Goal: Communication & Community: Answer question/provide support

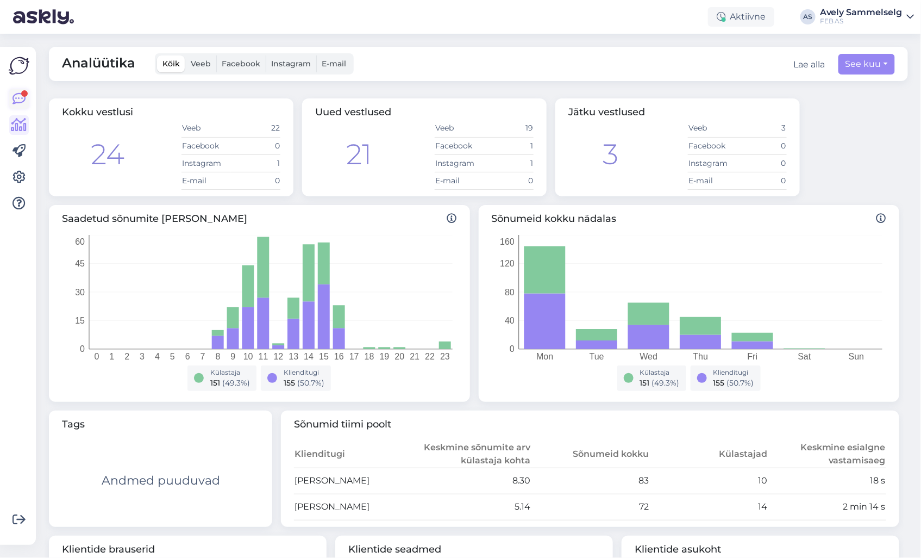
click at [15, 97] on icon at bounding box center [19, 98] width 13 height 13
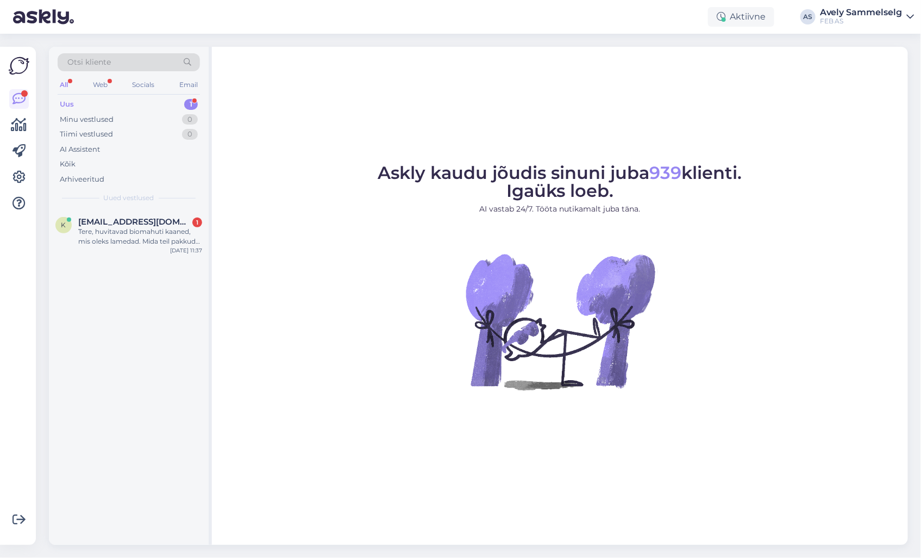
click at [134, 291] on div "k [EMAIL_ADDRESS][DOMAIN_NAME] 1 Tere, huvitavad biomahuti kaaned, mis oleks la…" at bounding box center [129, 376] width 160 height 335
click at [124, 102] on div "Uus 1" at bounding box center [129, 104] width 142 height 15
click at [121, 244] on div "Tere, huvitavad biomahuti kaaned, mis oleks lamedad. Mida teil pakkuda oleks" at bounding box center [140, 237] width 124 height 20
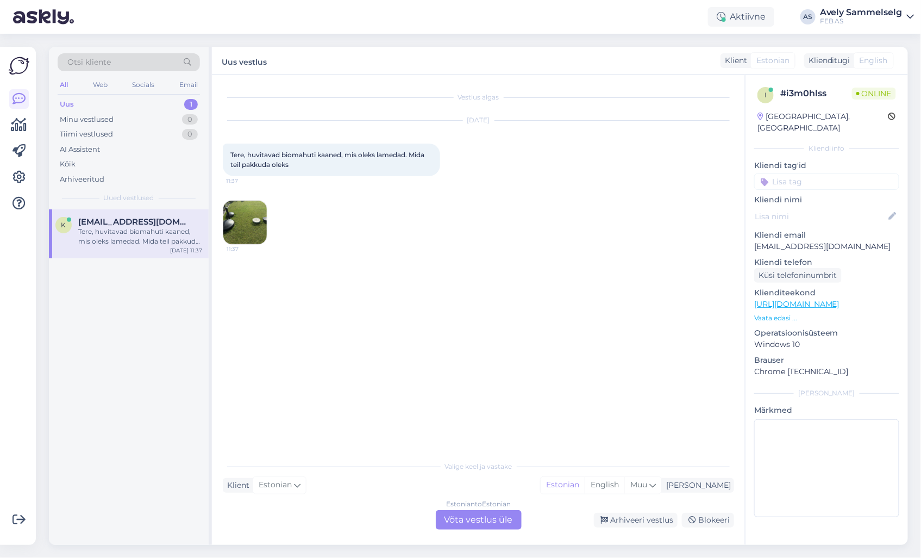
click at [257, 219] on img at bounding box center [244, 222] width 43 height 43
click at [490, 522] on div "Estonian to Estonian Võta vestlus üle" at bounding box center [479, 520] width 86 height 20
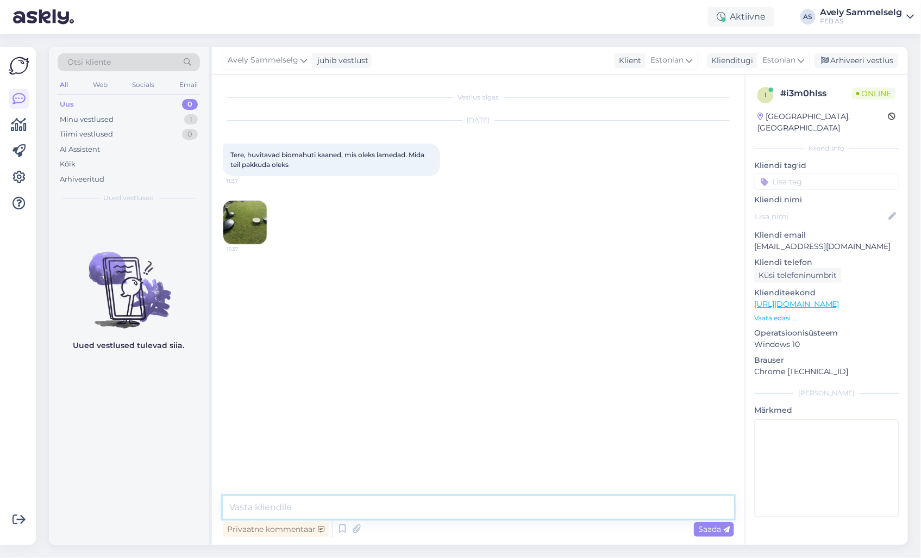
click at [465, 510] on textarea at bounding box center [479, 507] width 512 height 23
type textarea "Tere!"
type textarea "Kohe vaatan"
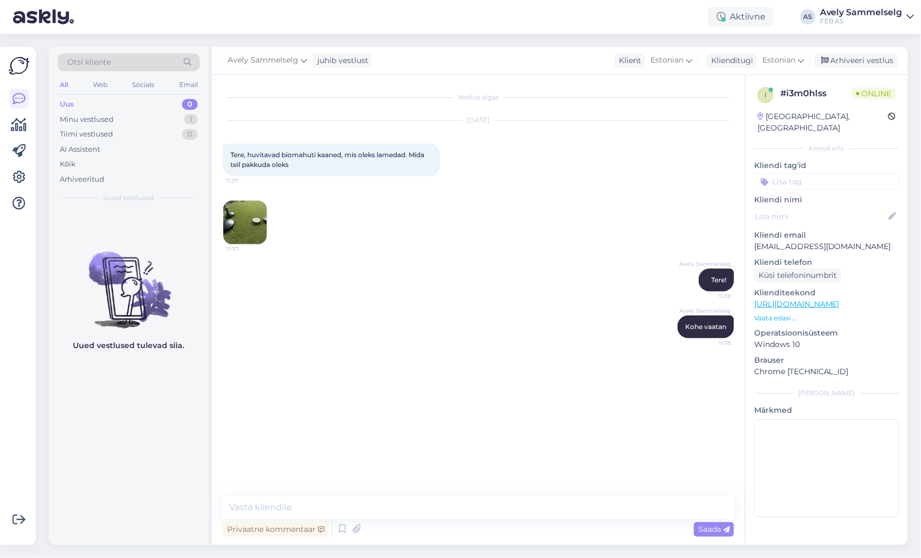
click at [243, 216] on img at bounding box center [244, 222] width 43 height 43
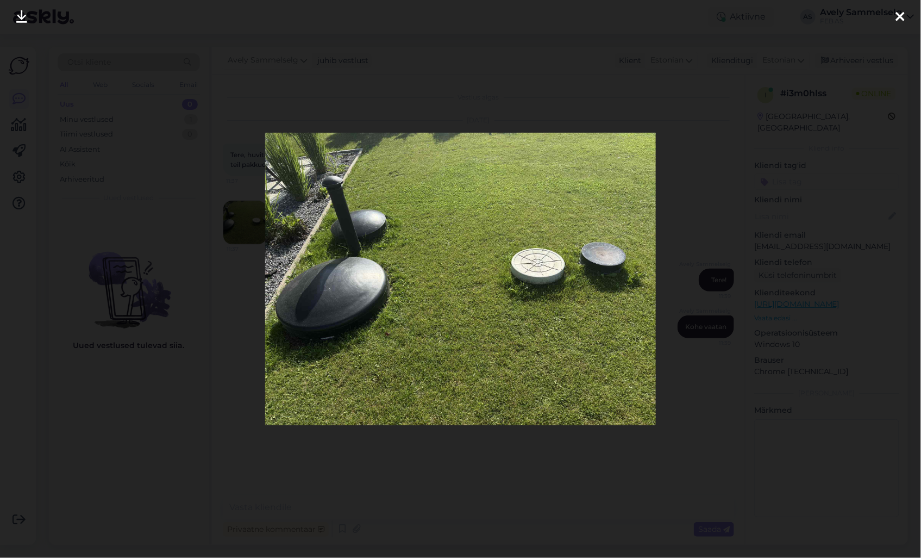
click at [904, 18] on icon at bounding box center [900, 17] width 9 height 14
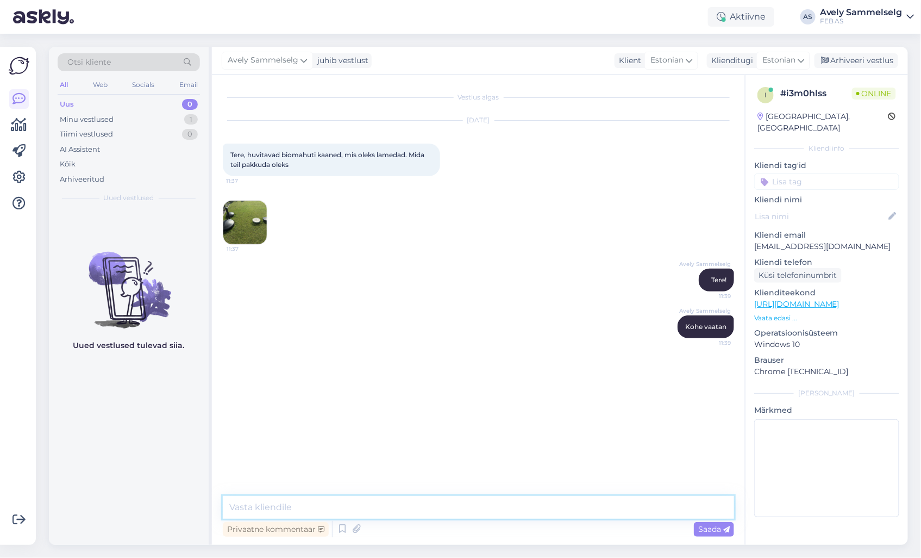
click at [352, 501] on textarea at bounding box center [479, 507] width 512 height 23
drag, startPoint x: 471, startPoint y: 447, endPoint x: 608, endPoint y: 497, distance: 145.8
click at [608, 497] on textarea "Mis mõõduga kaas peaks olema" at bounding box center [479, 507] width 512 height 23
type textarea "Mis mõõduga kaas peaks olema?"
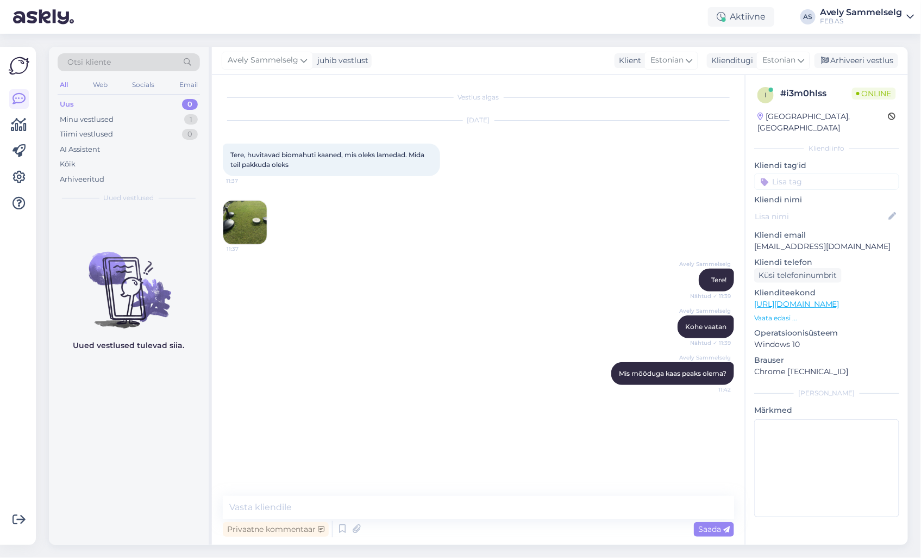
click at [250, 220] on img at bounding box center [244, 222] width 43 height 43
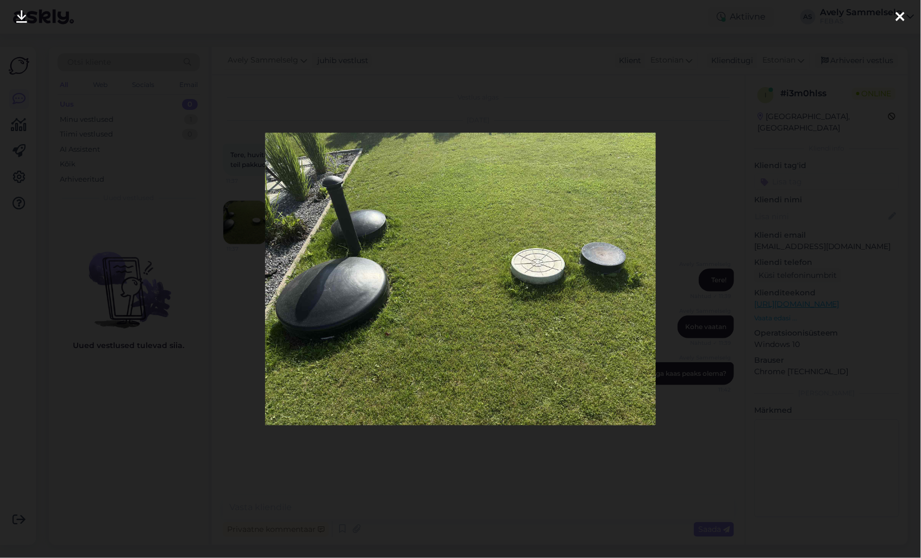
click at [900, 19] on icon at bounding box center [900, 17] width 9 height 14
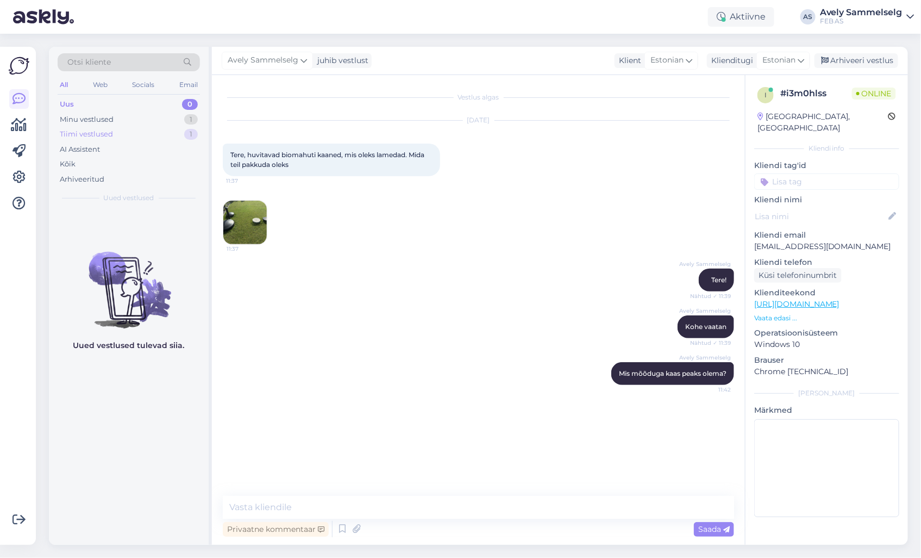
click at [113, 133] on div "Tiimi vestlused 1" at bounding box center [129, 134] width 142 height 15
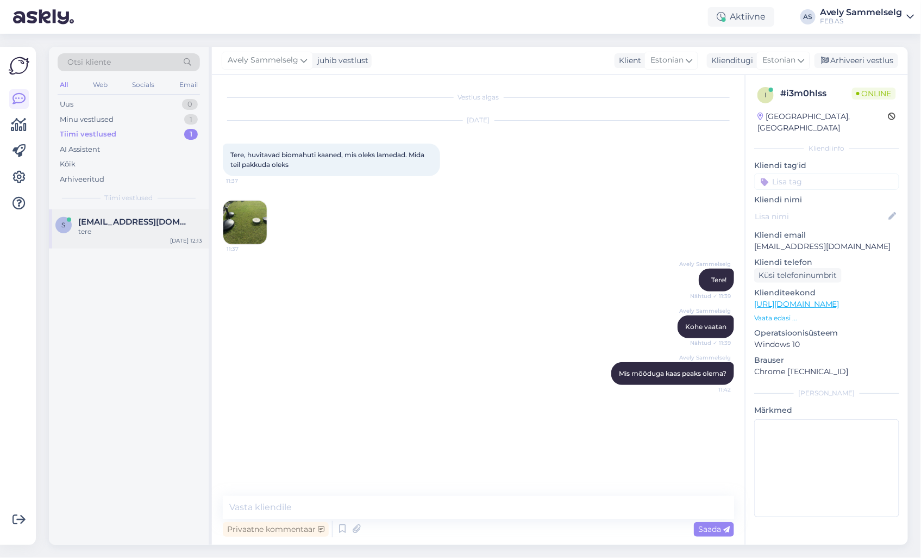
click at [122, 229] on div "tere" at bounding box center [140, 232] width 124 height 10
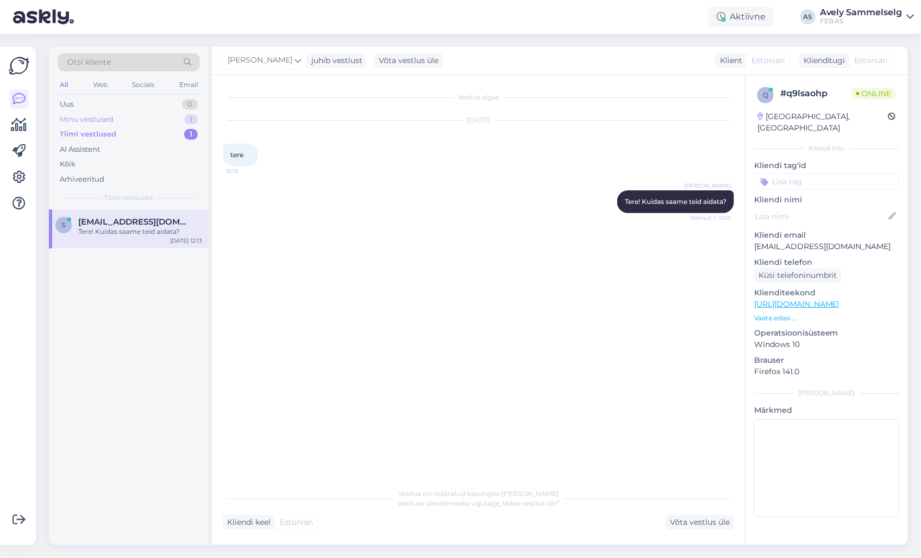
click at [120, 122] on div "Minu vestlused 1" at bounding box center [129, 119] width 142 height 15
click at [118, 131] on div "Tiimi vestlused 1" at bounding box center [129, 134] width 142 height 15
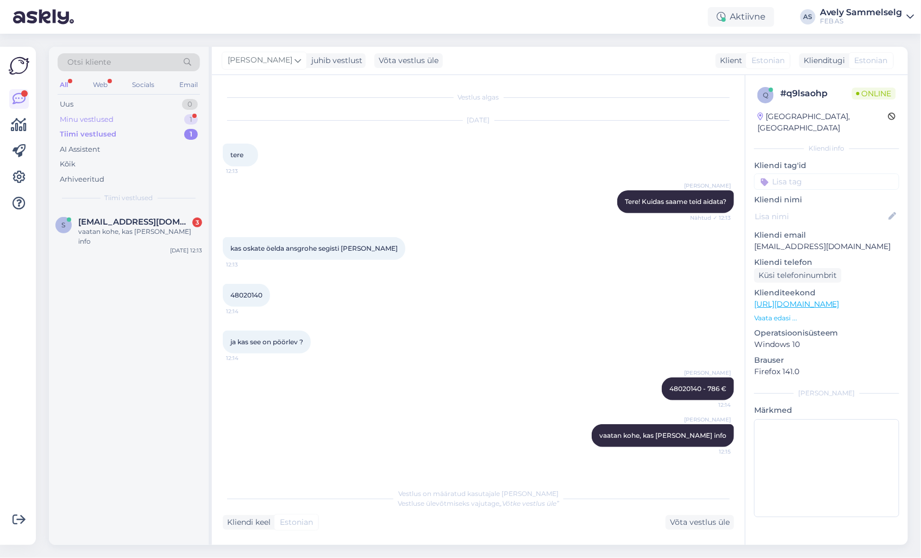
click at [140, 117] on div "Minu vestlused 1" at bounding box center [129, 119] width 142 height 15
click at [134, 232] on div "need väiksmad on 315, 400" at bounding box center [140, 232] width 124 height 10
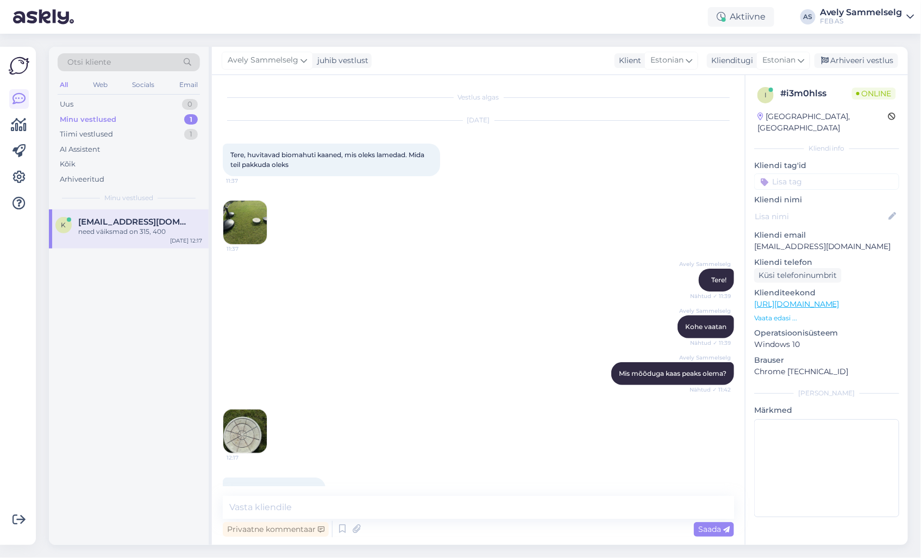
scroll to position [26, 0]
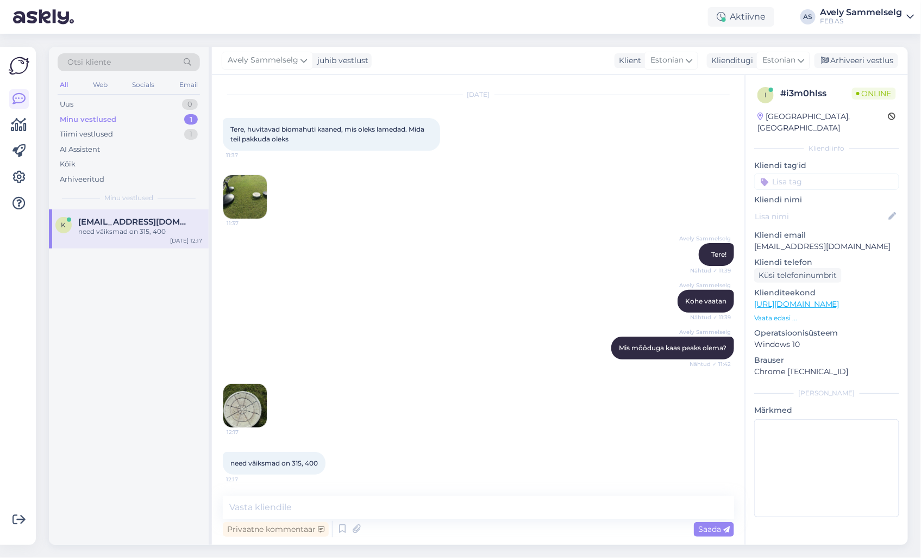
click at [250, 406] on img at bounding box center [244, 405] width 43 height 43
click at [376, 501] on textarea at bounding box center [479, 507] width 512 height 23
click at [240, 409] on img at bounding box center [244, 405] width 43 height 43
click at [251, 186] on img at bounding box center [244, 196] width 43 height 43
click at [387, 503] on textarea at bounding box center [479, 507] width 512 height 23
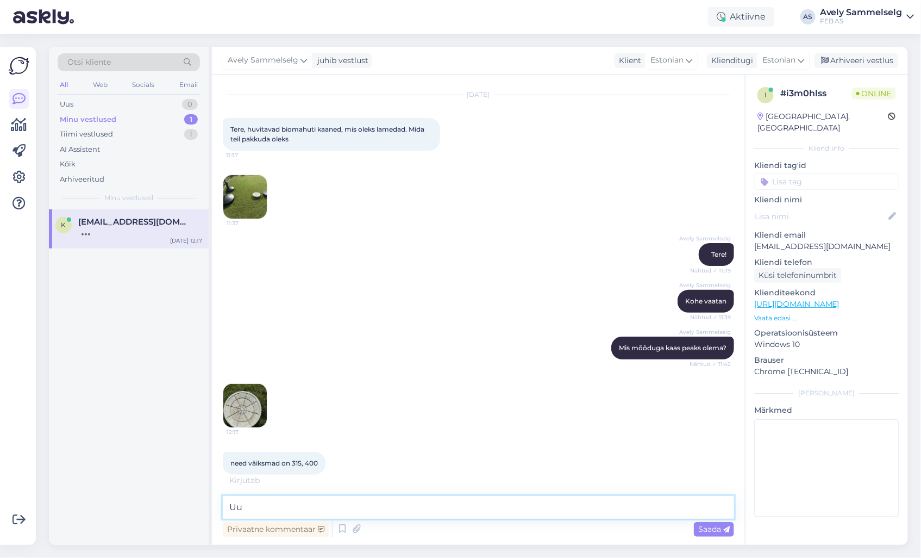
type textarea "U"
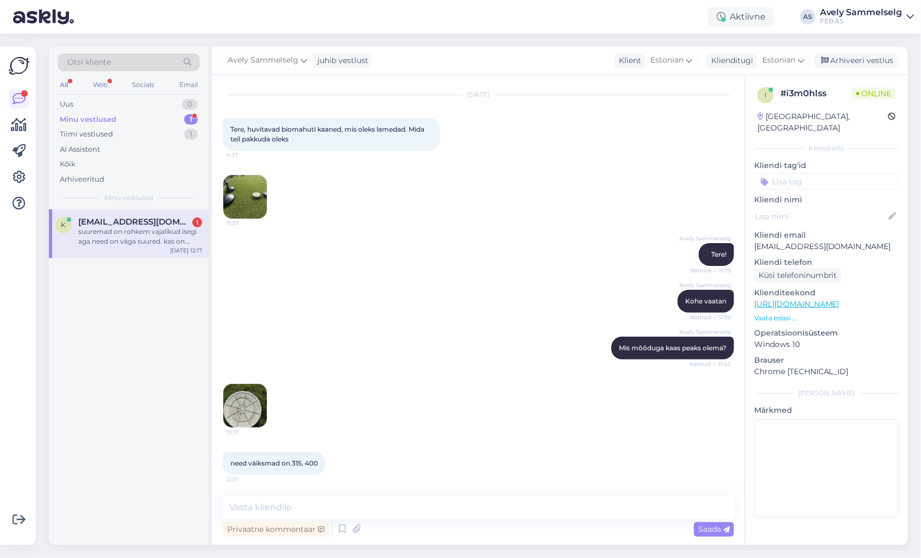
scroll to position [92, 0]
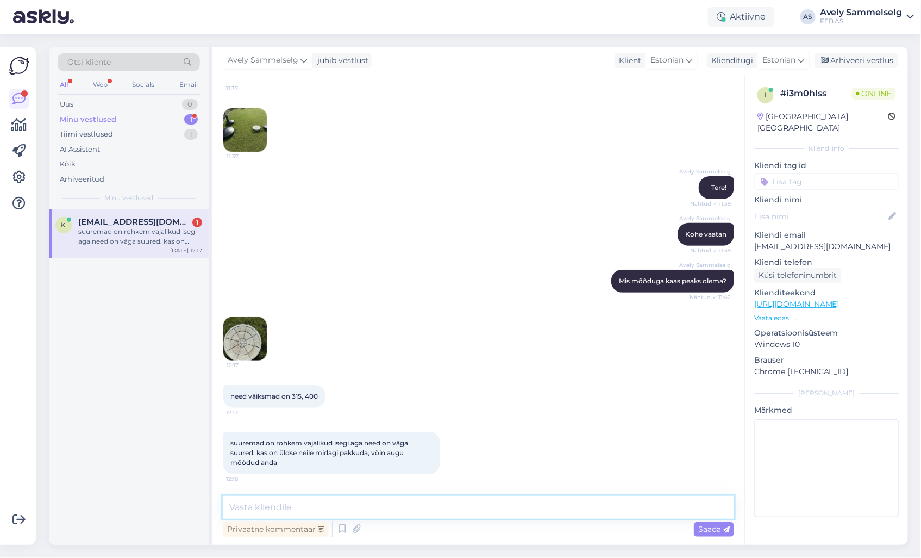
click at [460, 512] on textarea at bounding box center [479, 507] width 512 height 23
type textarea "K"
click at [246, 507] on textarea "Koh olemas [PERSON_NAME] ole" at bounding box center [479, 507] width 512 height 23
click at [360, 506] on textarea "Kohe olemas [PERSON_NAME] ole" at bounding box center [479, 507] width 512 height 23
click at [312, 506] on textarea "Kohe olemas [PERSON_NAME] ole, aga uurin kas same tellida" at bounding box center [479, 507] width 512 height 23
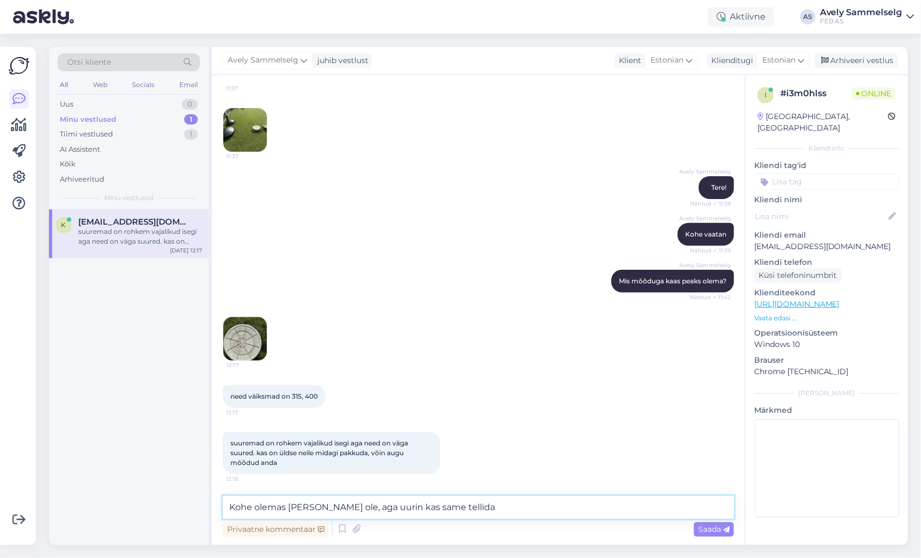
click at [407, 507] on textarea "Kohe olemas [PERSON_NAME] ole, aga uurin kas same tellida" at bounding box center [479, 507] width 512 height 23
click at [488, 507] on textarea "Kohe olemas [PERSON_NAME] ole, aga uurin kas saame tellida" at bounding box center [479, 507] width 512 height 23
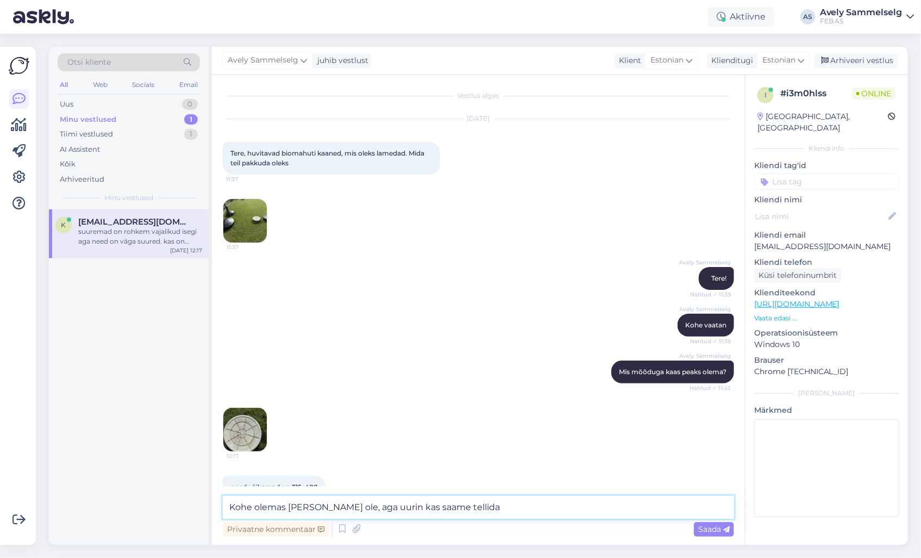
scroll to position [0, 0]
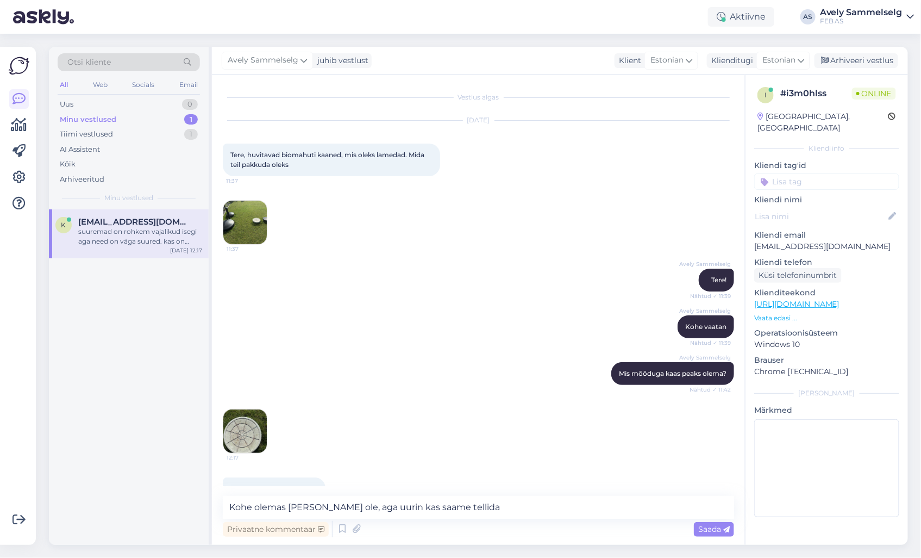
click at [242, 217] on img at bounding box center [244, 222] width 43 height 43
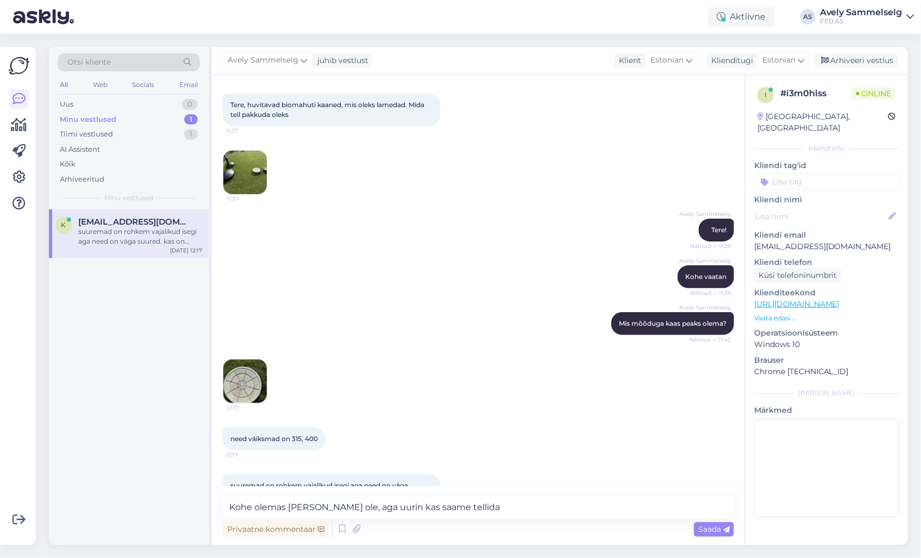
scroll to position [92, 0]
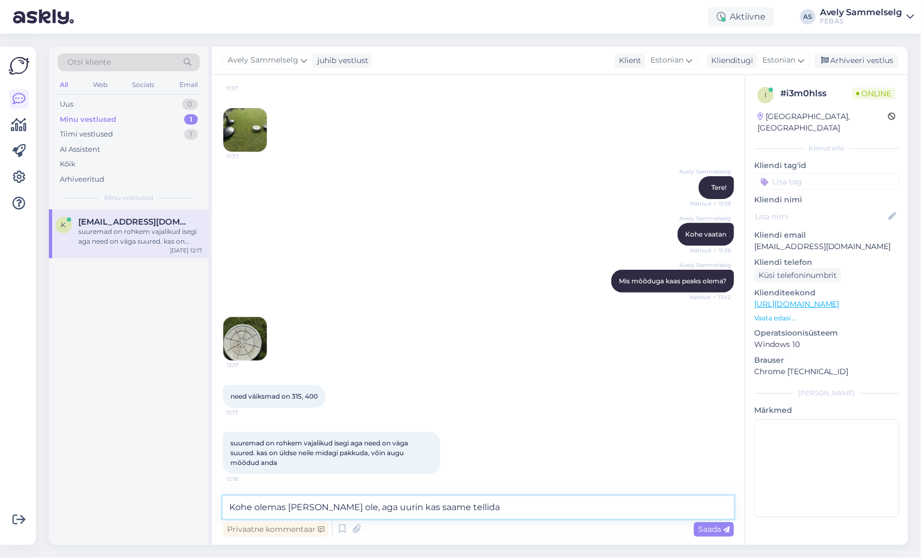
click at [503, 503] on textarea "Kohe olemas [PERSON_NAME] ole, aga uurin kas saame tellida" at bounding box center [479, 507] width 512 height 23
drag, startPoint x: 508, startPoint y: 509, endPoint x: 337, endPoint y: 502, distance: 170.8
click at [337, 502] on textarea "Kohe olemas [PERSON_NAME] ole, aga uurin kas saame tellida" at bounding box center [479, 507] width 512 height 23
click at [480, 506] on textarea "Kohe olemas [PERSON_NAME] ole. Kas Teile sobib kui" at bounding box center [479, 507] width 512 height 23
drag, startPoint x: 473, startPoint y: 506, endPoint x: 166, endPoint y: 497, distance: 307.3
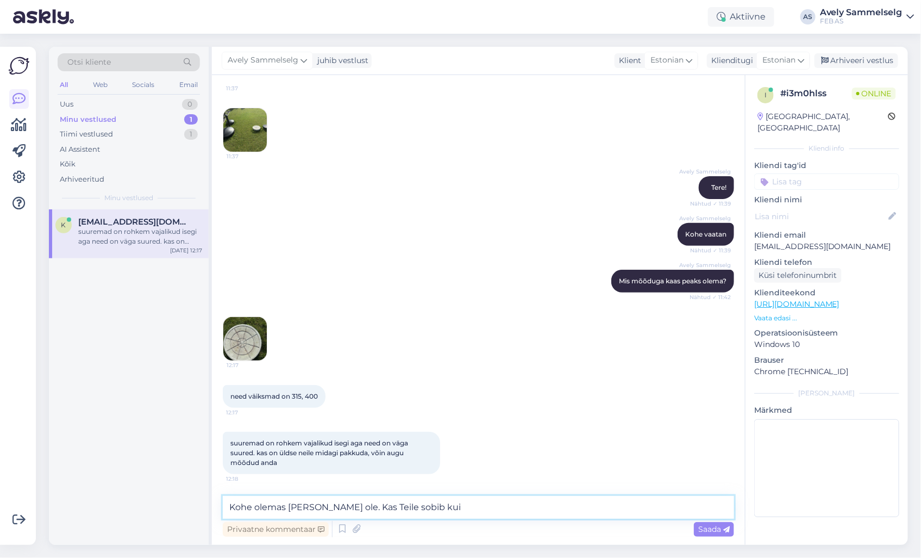
click at [166, 497] on div "Otsi kliente All Web Socials Email Uus 0 Minu vestlused 1 Tiimi vestlused 1 AI …" at bounding box center [478, 296] width 859 height 498
click at [272, 508] on textarea "Oleks hea, siis saaksin täpsemalt üle uurida. Kohe olemas [PERSON_NAME] ole, pe…" at bounding box center [479, 507] width 512 height 23
drag, startPoint x: 613, startPoint y: 509, endPoint x: 214, endPoint y: 513, distance: 398.5
click at [214, 513] on div "Vestlus algas [DATE] Tere, huvitavad biomahuti kaaned, mis oleks lamedad. Mida …" at bounding box center [478, 310] width 533 height 470
type textarea "Kohe olemas [PERSON_NAME] ole, aga saan uurida, kas saame tellida."
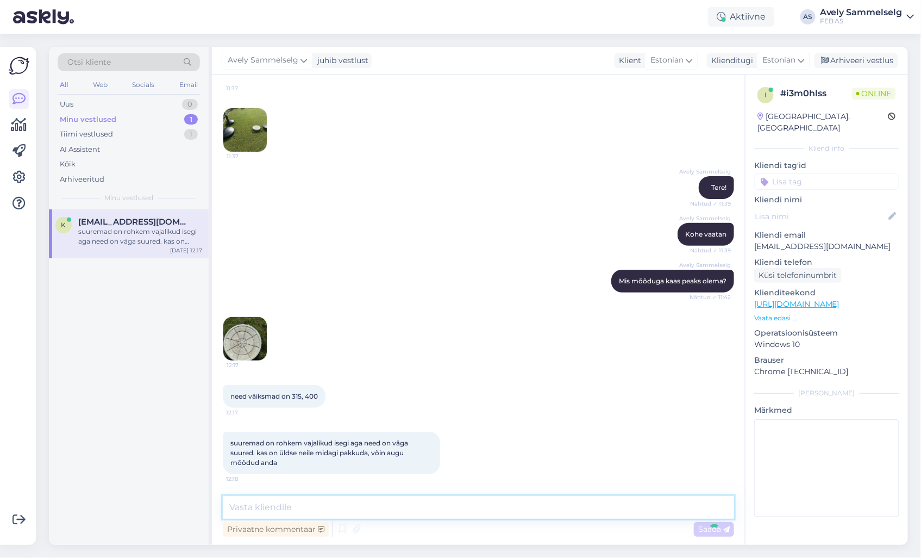
scroll to position [139, 0]
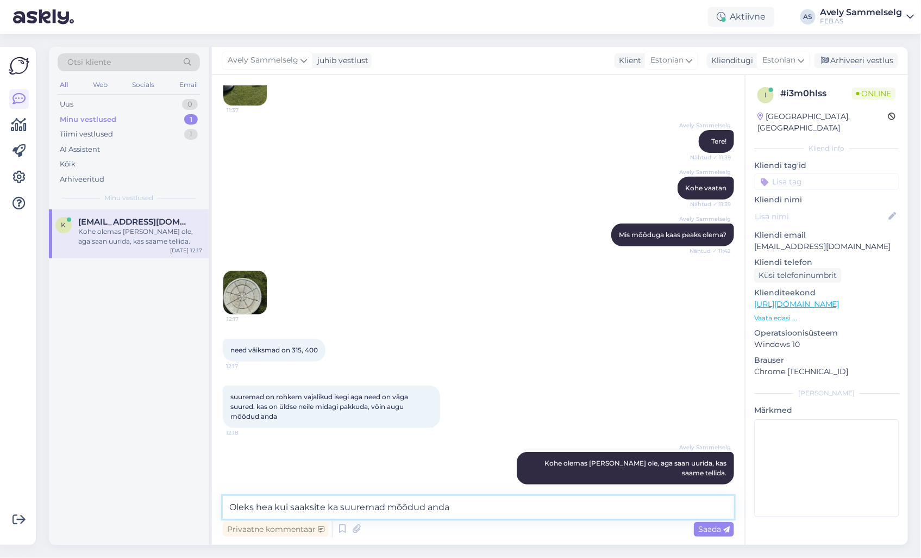
type textarea "Oleks hea kui saaksite ka suuremad mõõdud anda."
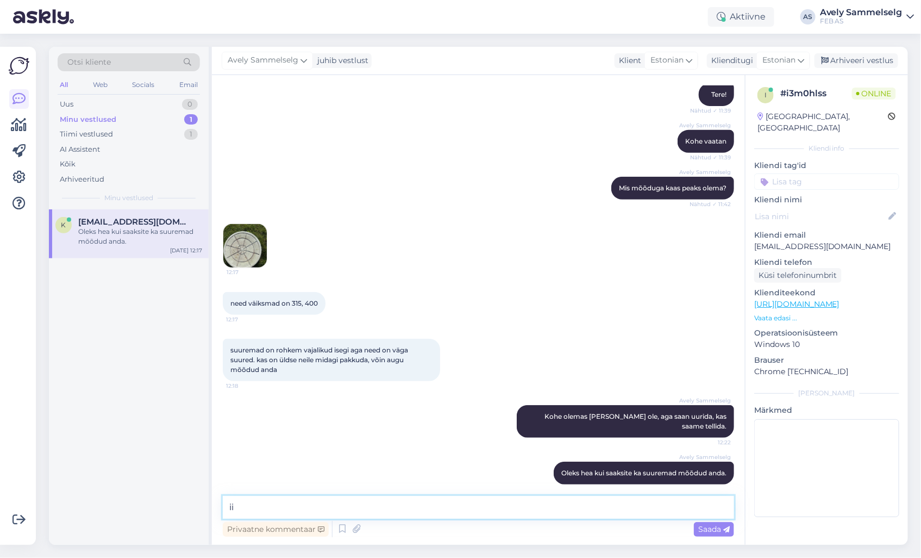
type textarea "i"
type textarea "Siis saaksin kohe täpsemalt uurida"
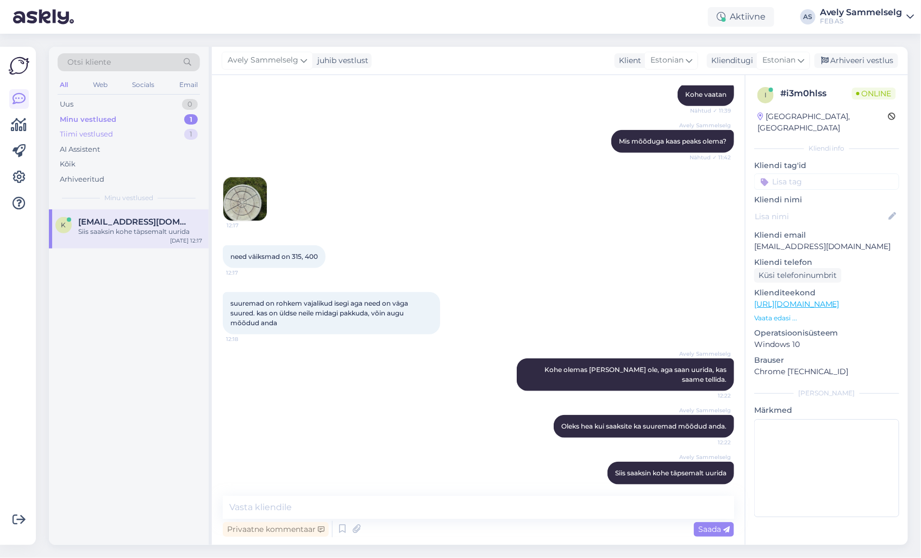
click at [115, 135] on div "Tiimi vestlused 1" at bounding box center [129, 134] width 142 height 15
click at [106, 232] on div "Tila osa ei pöörle, on jäik" at bounding box center [140, 232] width 124 height 10
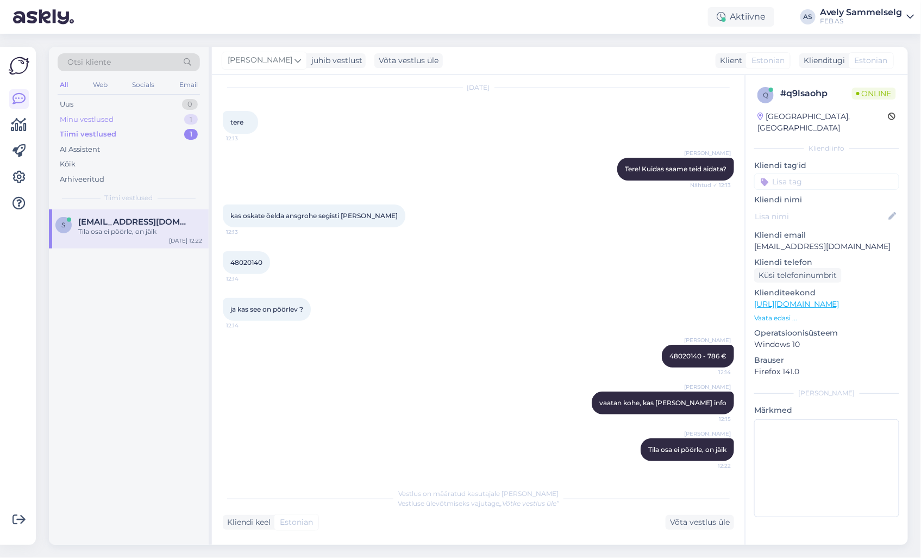
click at [140, 119] on div "Minu vestlused 1" at bounding box center [129, 119] width 142 height 15
click at [126, 228] on div "Siis saaksin kohe täpsemalt uurida" at bounding box center [140, 232] width 124 height 10
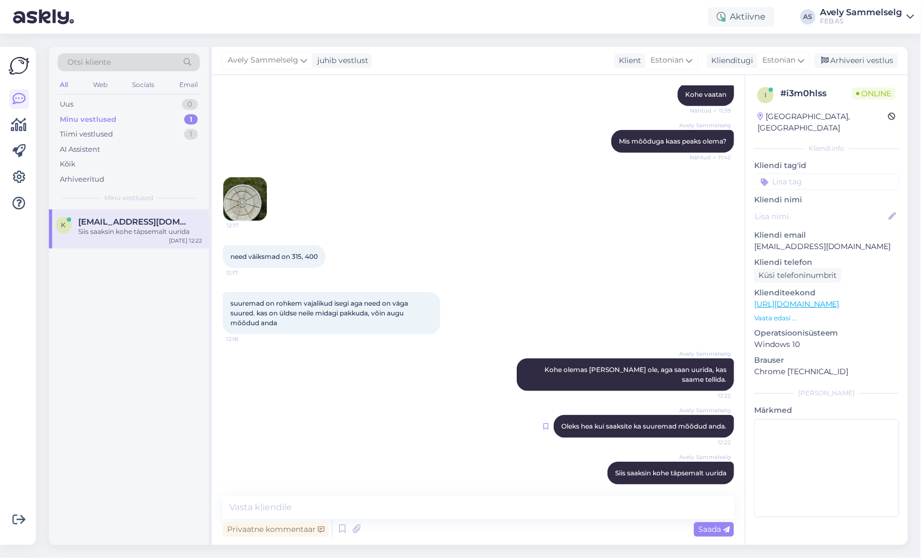
click at [544, 423] on icon at bounding box center [546, 426] width 5 height 7
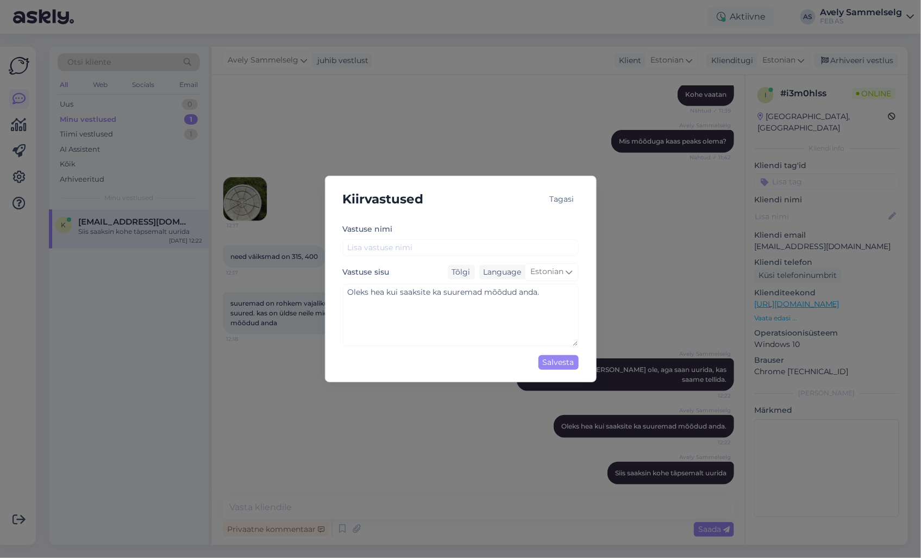
click at [557, 200] on div "Tagasi" at bounding box center [562, 199] width 33 height 15
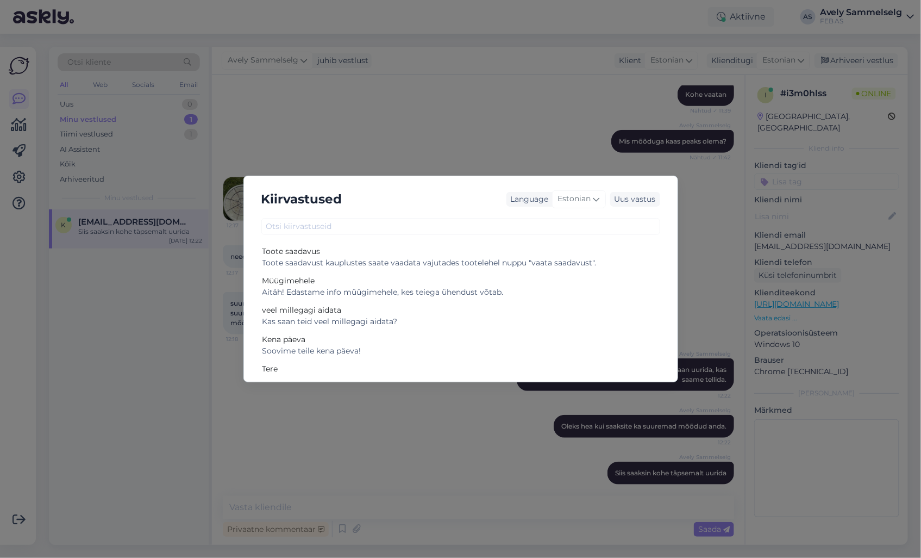
click at [510, 147] on div "Kiirvastused Language Estonian Uus vastus Toote saadavus Toote saadavust kauplu…" at bounding box center [460, 279] width 921 height 558
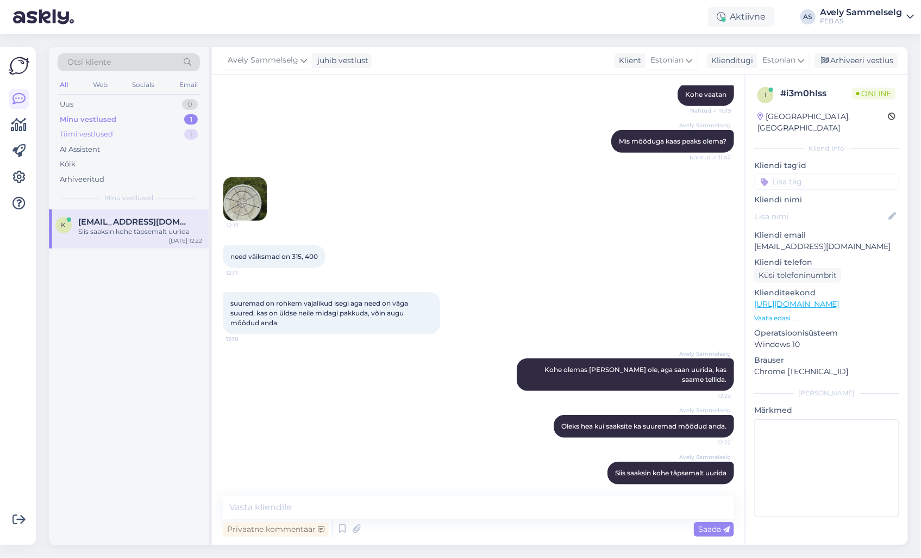
click at [116, 131] on div "Tiimi vestlused 1" at bounding box center [129, 134] width 142 height 15
click at [136, 223] on span "[EMAIL_ADDRESS][DOMAIN_NAME]" at bounding box center [134, 222] width 113 height 10
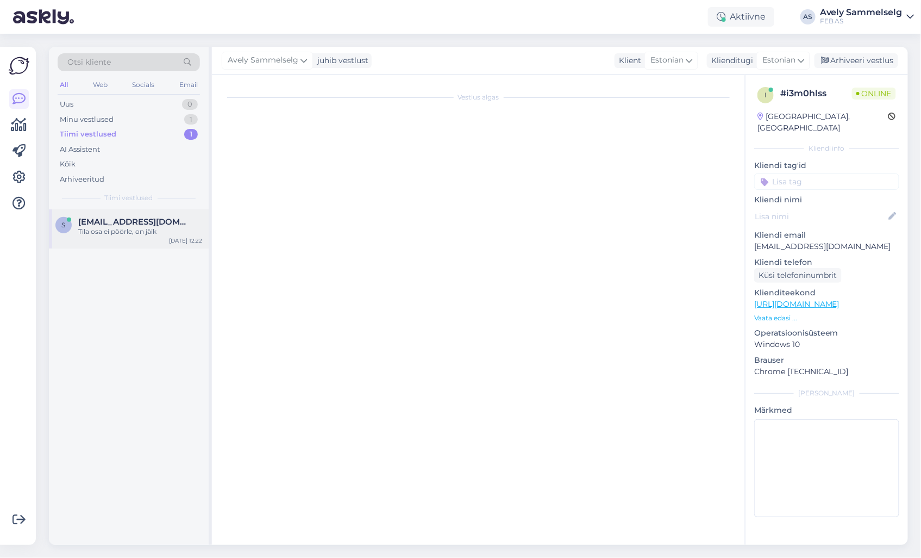
scroll to position [33, 0]
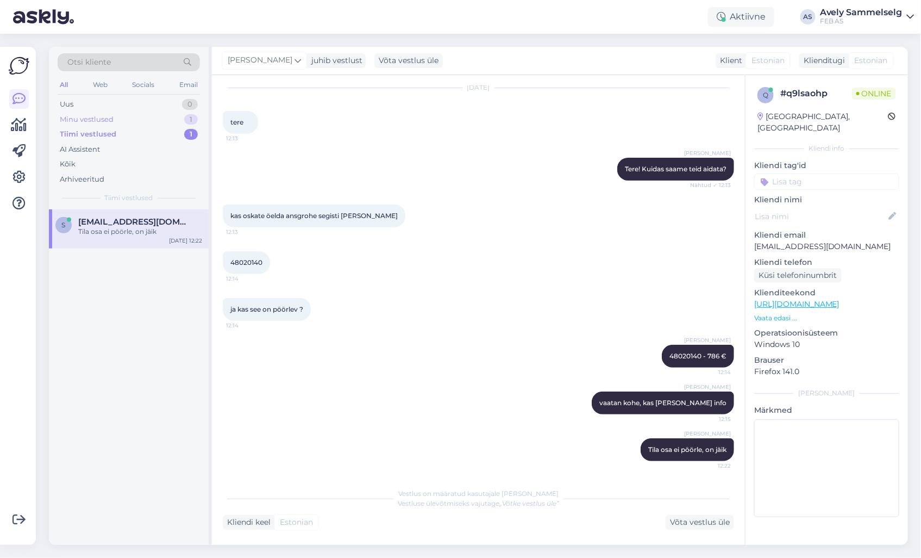
click at [105, 114] on div "Minu vestlused" at bounding box center [87, 119] width 54 height 11
click at [120, 232] on div "Siis saaksin kohe täpsemalt uurida" at bounding box center [140, 232] width 124 height 10
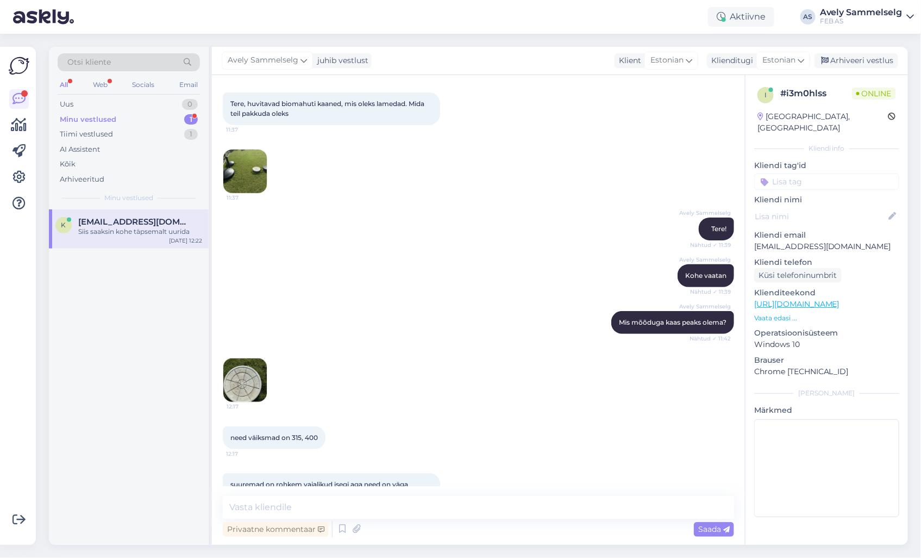
scroll to position [0, 0]
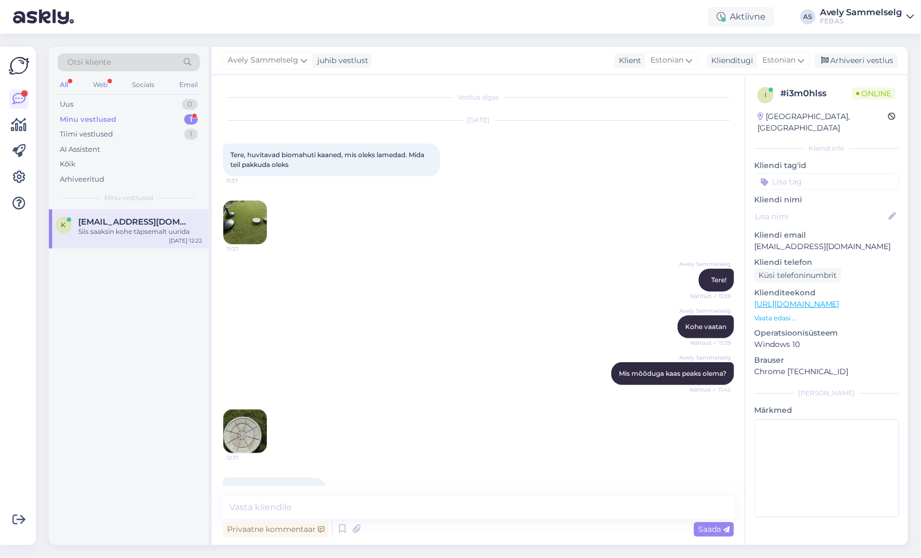
click at [237, 231] on img at bounding box center [244, 222] width 43 height 43
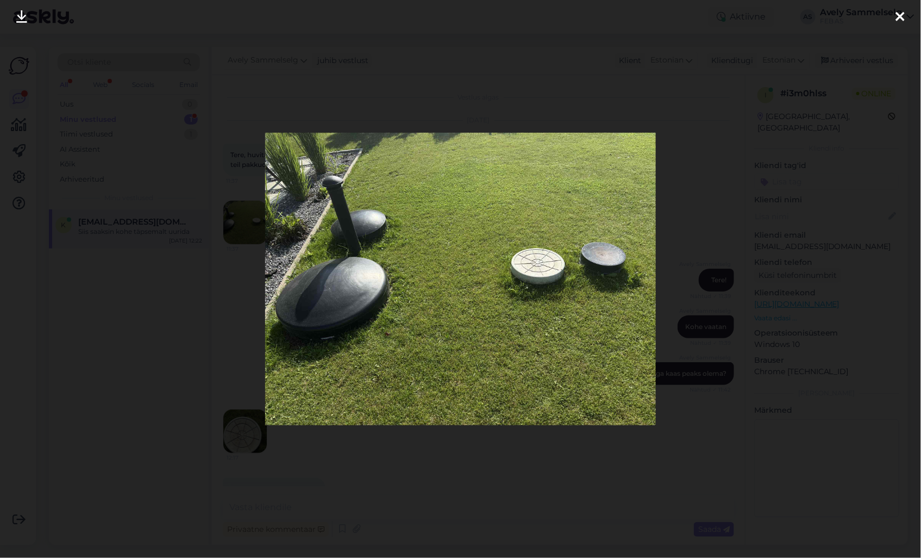
drag, startPoint x: 582, startPoint y: 103, endPoint x: 575, endPoint y: 96, distance: 10.4
click at [582, 103] on div at bounding box center [460, 279] width 921 height 558
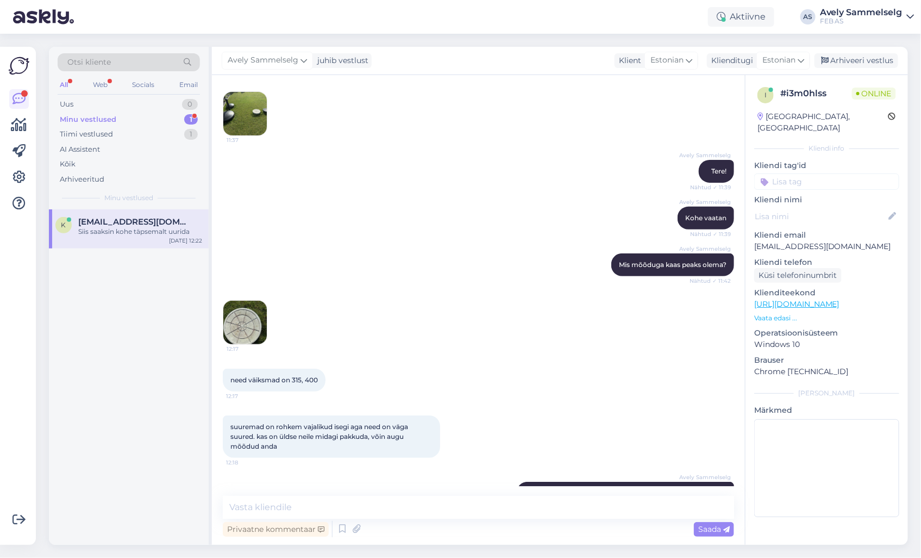
scroll to position [232, 0]
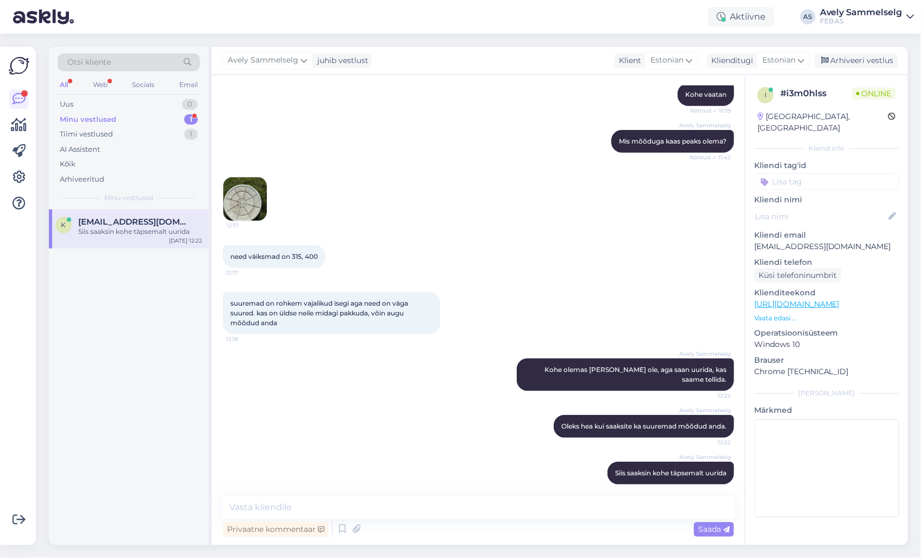
click at [242, 200] on img at bounding box center [244, 198] width 43 height 43
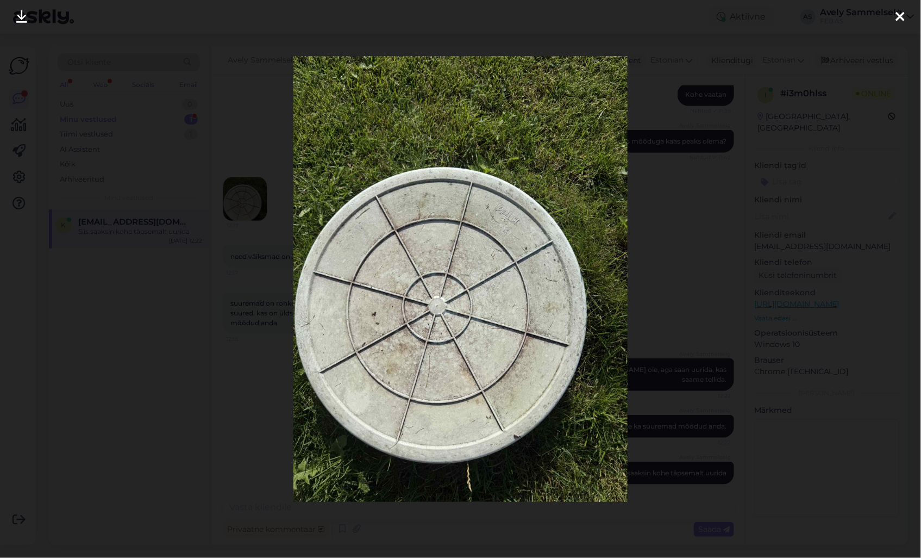
click at [693, 196] on div at bounding box center [460, 279] width 921 height 558
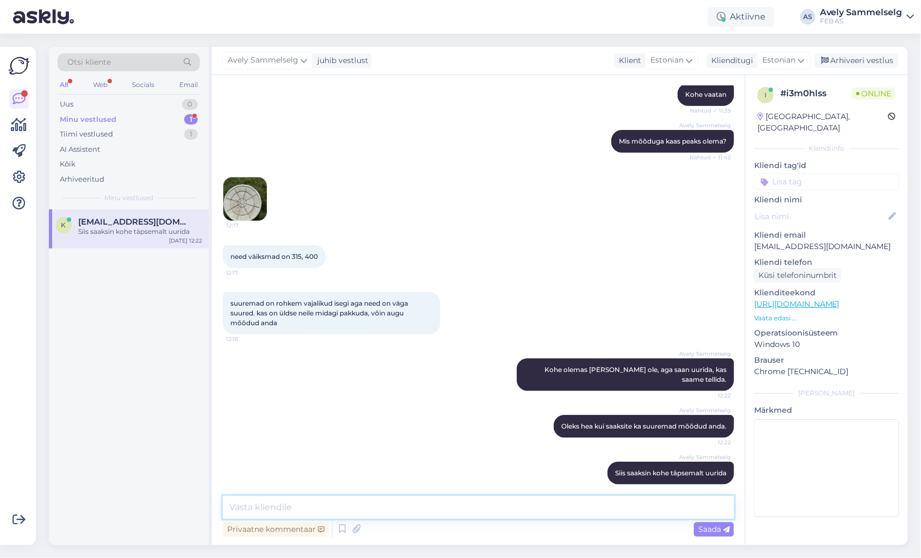
click at [394, 503] on textarea at bounding box center [479, 507] width 512 height 23
click at [463, 506] on textarea at bounding box center [479, 507] width 512 height 23
paste textarea "[URL][DOMAIN_NAME]"
type textarea "315 mõõduga oleks selline pakkuda [URL][DOMAIN_NAME]"
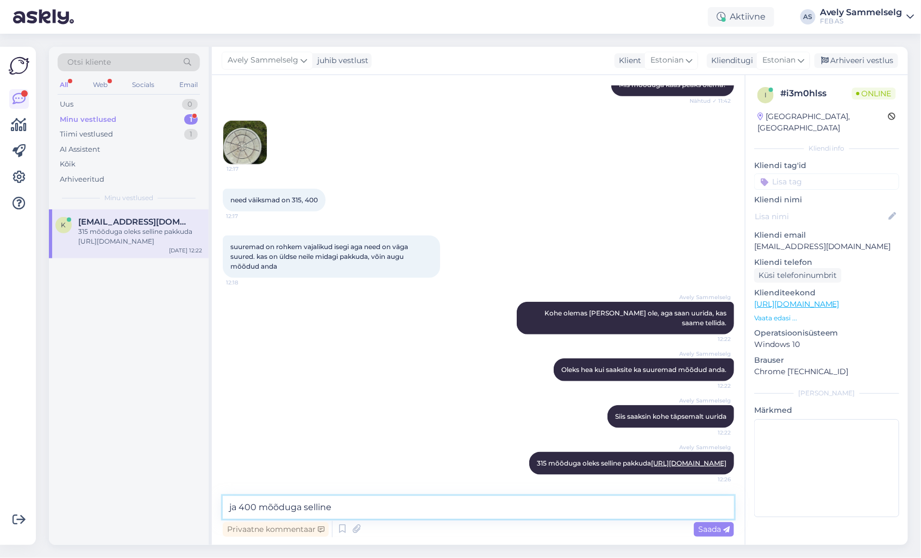
paste textarea "[URL][DOMAIN_NAME]"
type textarea "ja 400 mõõduga selline [URL][DOMAIN_NAME]"
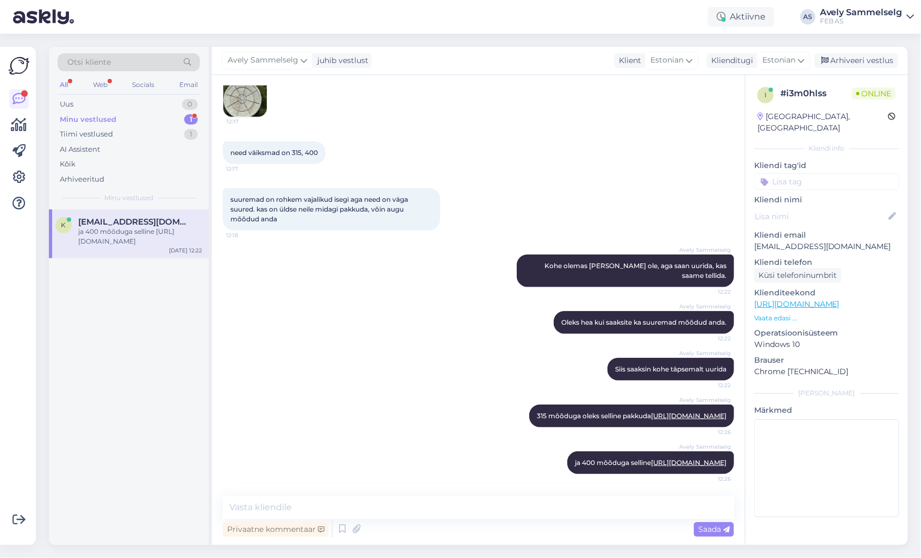
click at [98, 116] on div "Minu vestlused" at bounding box center [88, 119] width 57 height 11
click at [127, 235] on div "ja 400 mõõduga selline [URL][DOMAIN_NAME]" at bounding box center [140, 237] width 124 height 20
click at [77, 137] on div "Tiimi vestlused" at bounding box center [86, 134] width 53 height 11
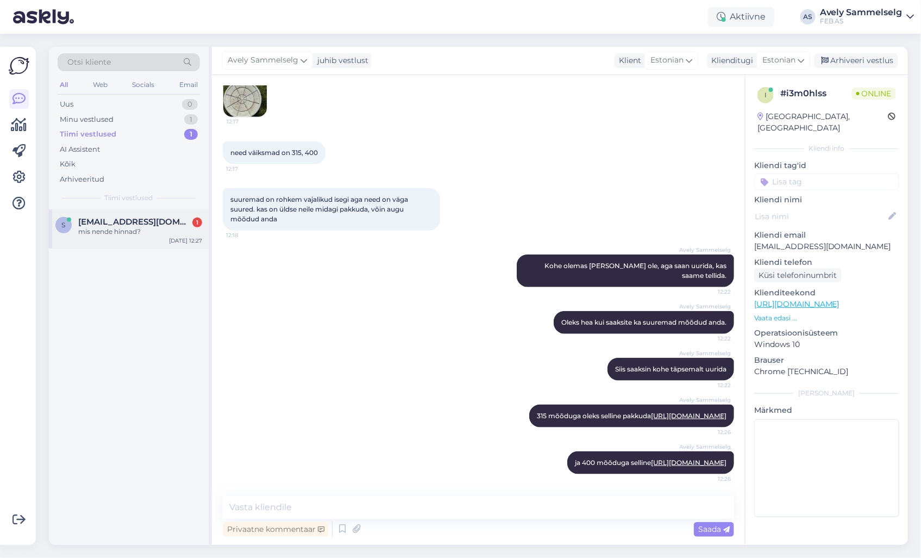
click at [114, 225] on span "[EMAIL_ADDRESS][DOMAIN_NAME]" at bounding box center [134, 222] width 113 height 10
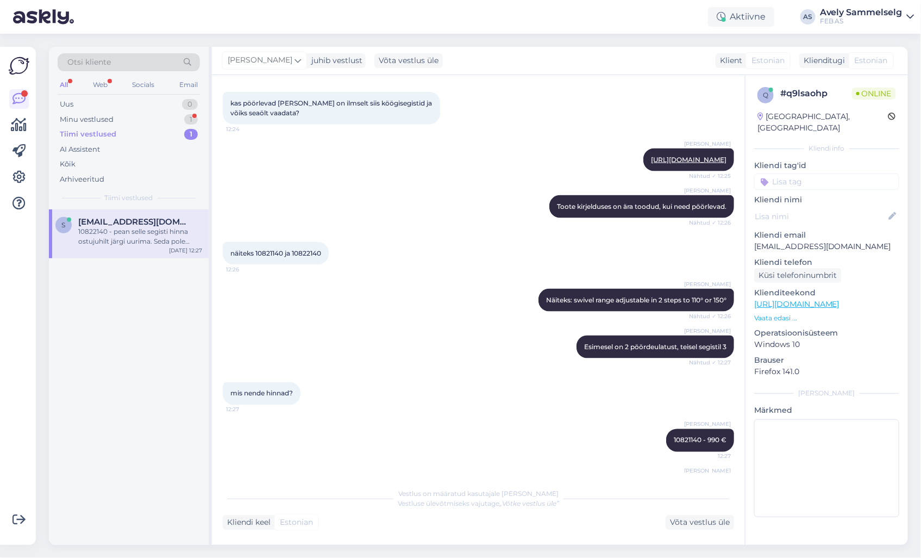
scroll to position [715, 0]
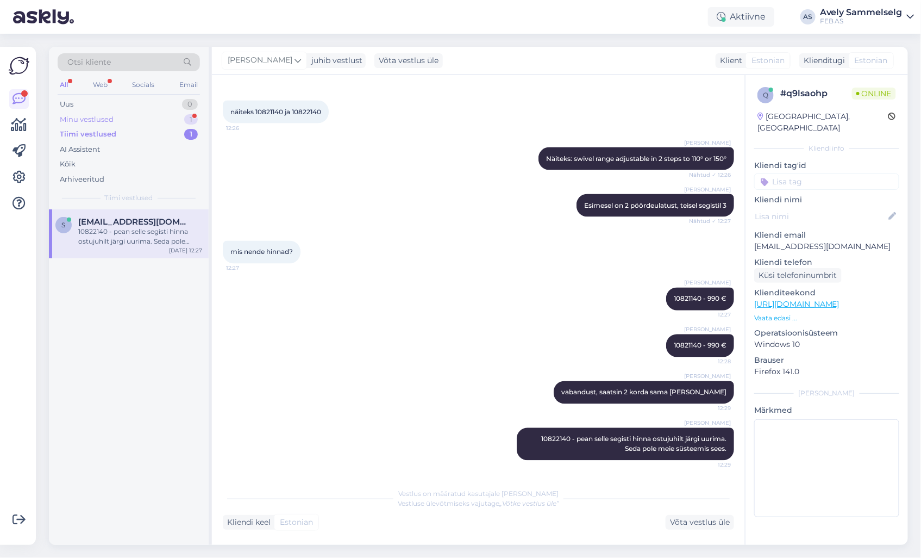
click at [133, 116] on div "Minu vestlused 1" at bounding box center [129, 119] width 142 height 15
click at [145, 227] on div "otsin suuremate mõõdud ka teile" at bounding box center [140, 232] width 124 height 10
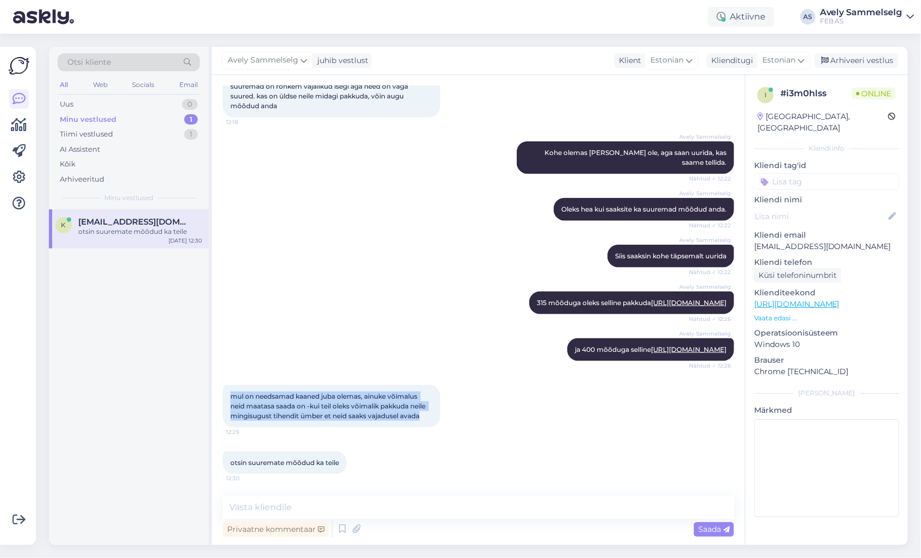
drag, startPoint x: 426, startPoint y: 419, endPoint x: 233, endPoint y: 400, distance: 194.5
click at [233, 400] on div "mul on needsamad kaaned juba olemas, ainuke võimalus neid maatasa saada on -kui…" at bounding box center [331, 406] width 217 height 42
copy span "mul on needsamad kaaned juba olemas, ainuke võimalus neid maatasa saada on -kui…"
click at [566, 441] on div "otsin suuremate mõõdud ka teile 12:30" at bounding box center [479, 462] width 512 height 47
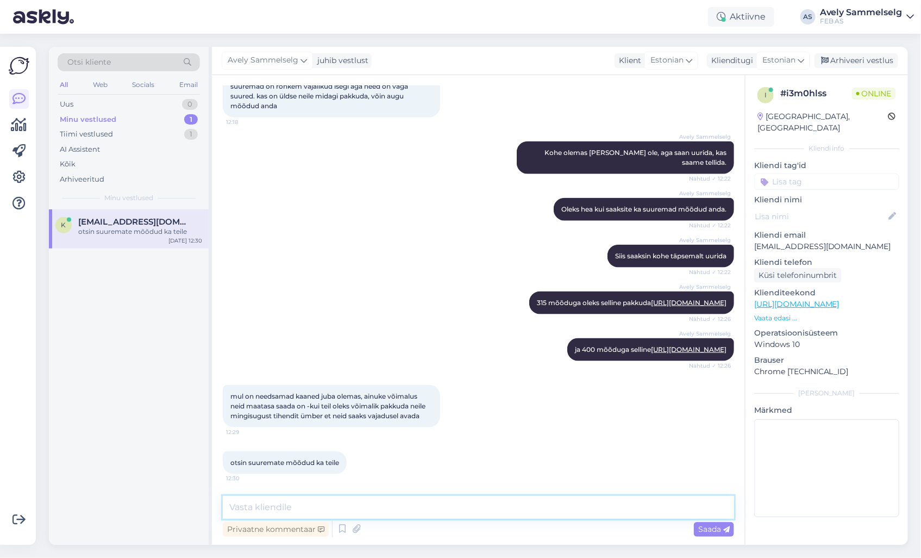
click at [557, 512] on textarea at bounding box center [479, 507] width 512 height 23
click at [118, 132] on div "Tiimi vestlused 1" at bounding box center [129, 134] width 142 height 15
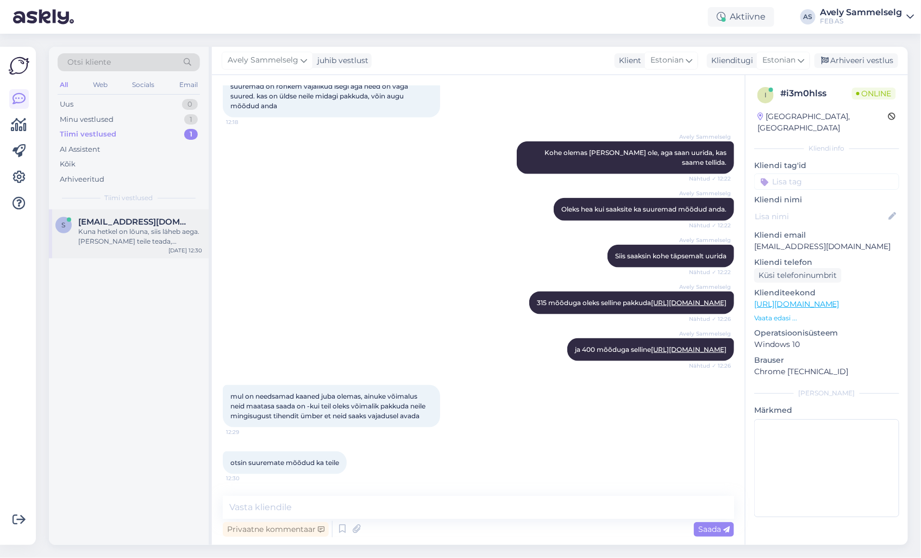
click at [128, 232] on div "Kuna hetkel on lõuna, siis läheb aega. [PERSON_NAME] teile teada, [PERSON_NAME]…" at bounding box center [140, 237] width 124 height 20
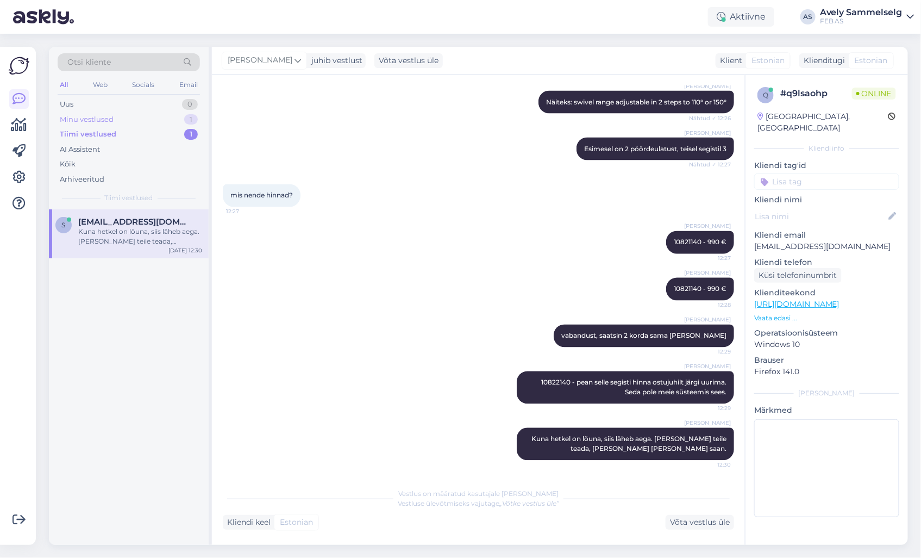
click at [137, 121] on div "Minu vestlused 1" at bounding box center [129, 119] width 142 height 15
click at [96, 231] on div "otsin suuremate mõõdud ka teile" at bounding box center [140, 232] width 124 height 10
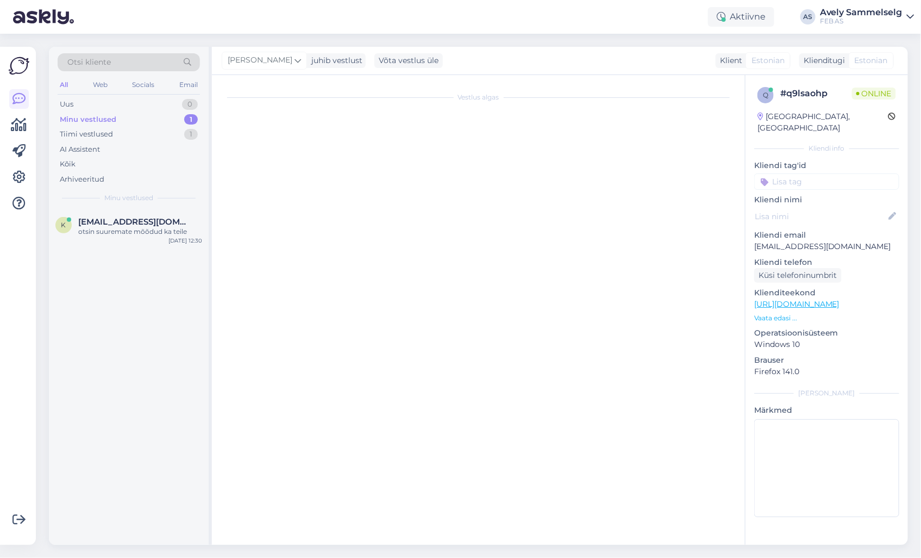
scroll to position [458, 0]
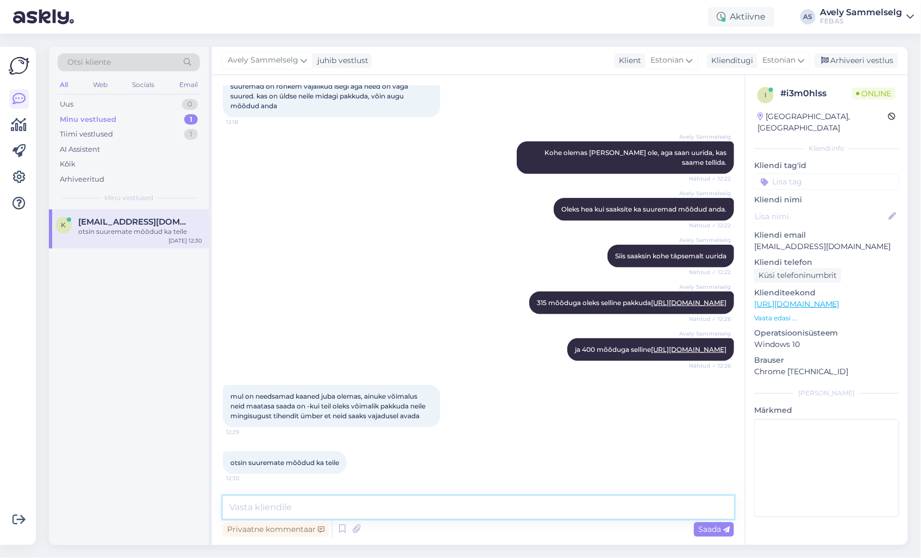
click at [492, 507] on textarea at bounding box center [479, 507] width 512 height 23
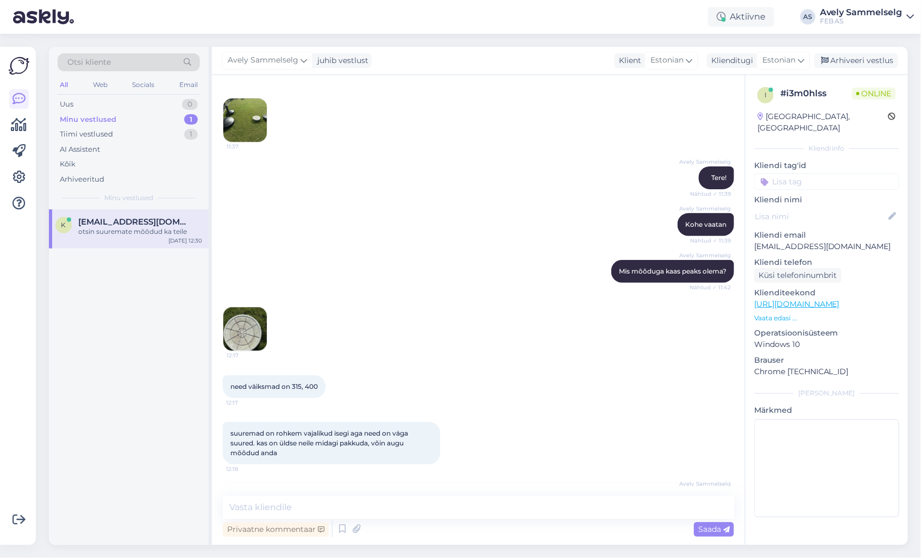
scroll to position [0, 0]
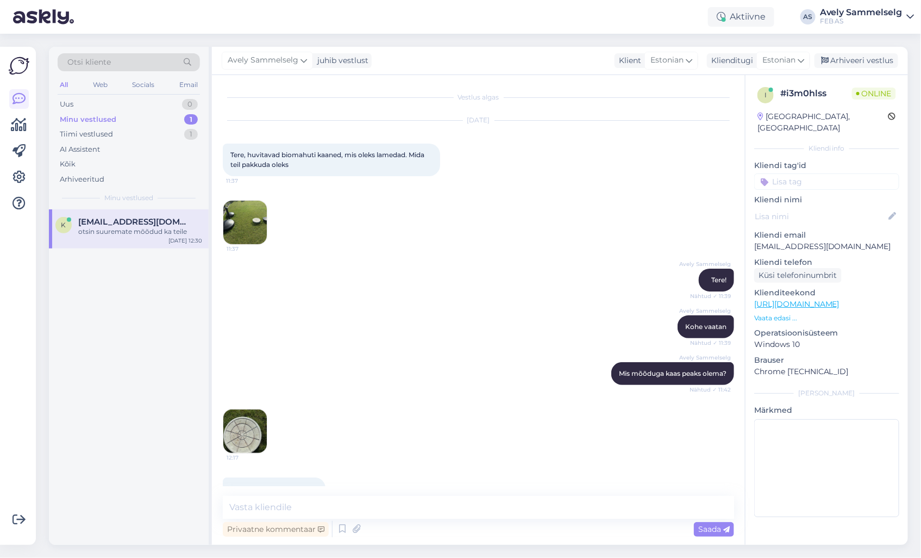
click at [246, 213] on img at bounding box center [244, 222] width 43 height 43
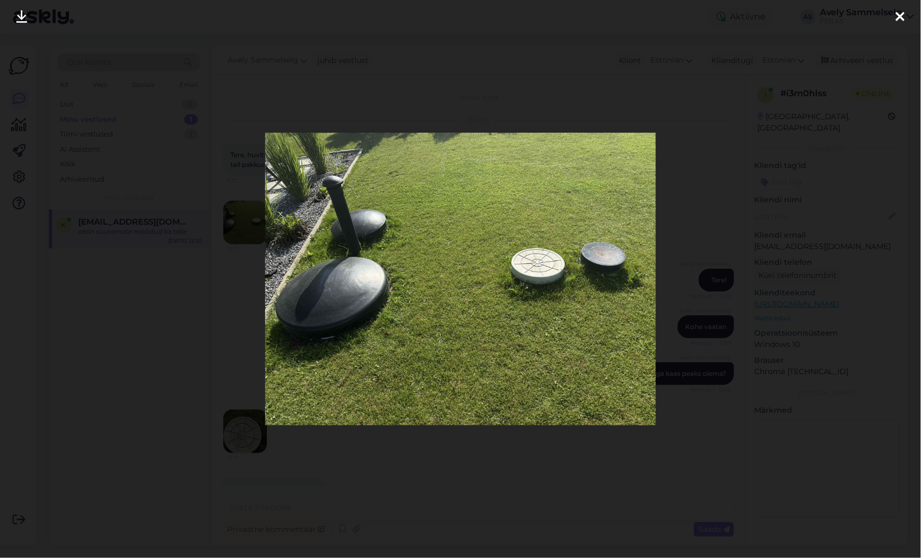
click at [574, 78] on div at bounding box center [460, 279] width 921 height 558
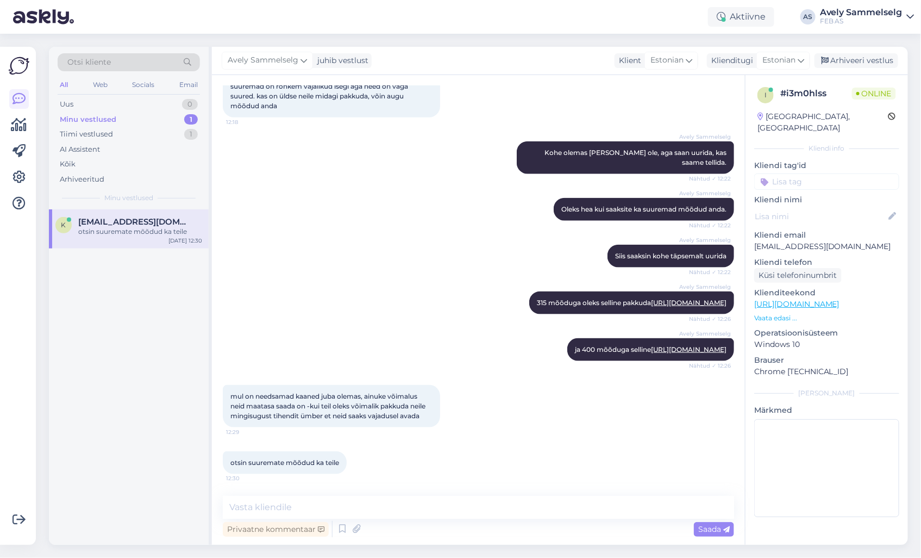
scroll to position [458, 0]
click at [777, 313] on p "Vaata edasi ..." at bounding box center [827, 318] width 145 height 10
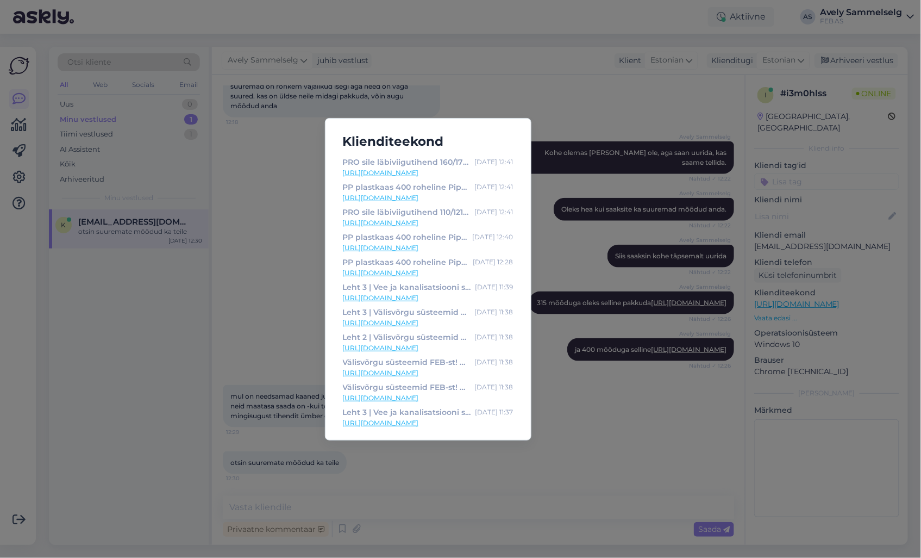
click at [428, 175] on link "[URL][DOMAIN_NAME]" at bounding box center [428, 173] width 171 height 10
click at [583, 89] on div "Klienditeekond PRO sile läbiviigutihend 160/170 must Pipelife [DATE] 12:41 [URL…" at bounding box center [460, 279] width 921 height 558
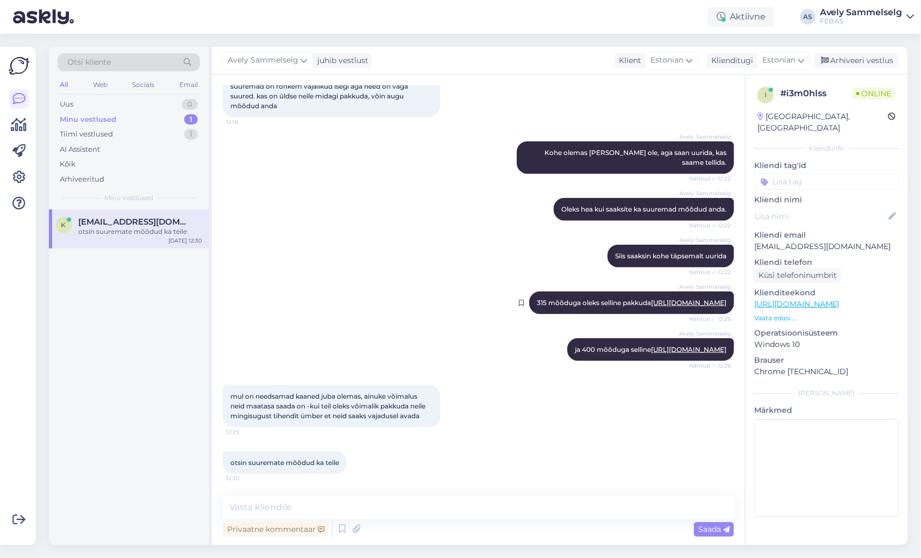
click at [651, 298] on link "[URL][DOMAIN_NAME]" at bounding box center [689, 302] width 76 height 8
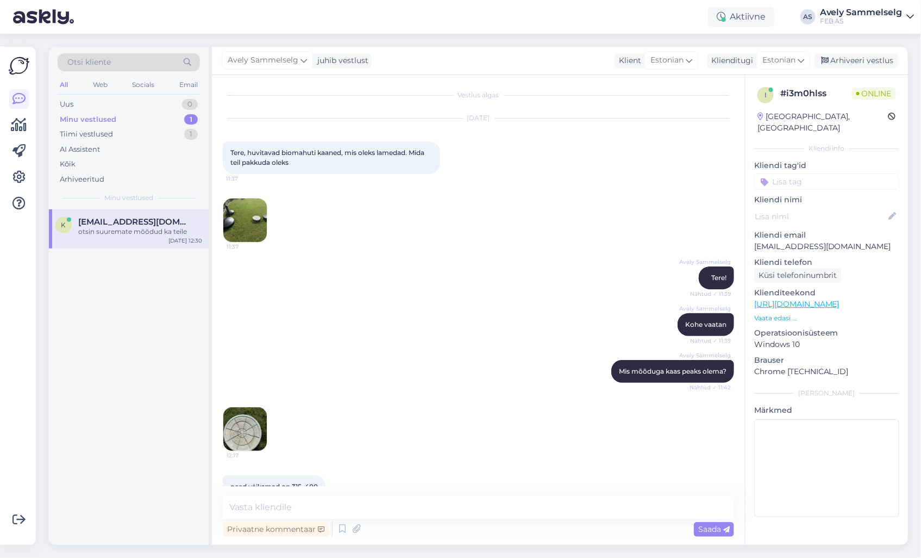
scroll to position [0, 0]
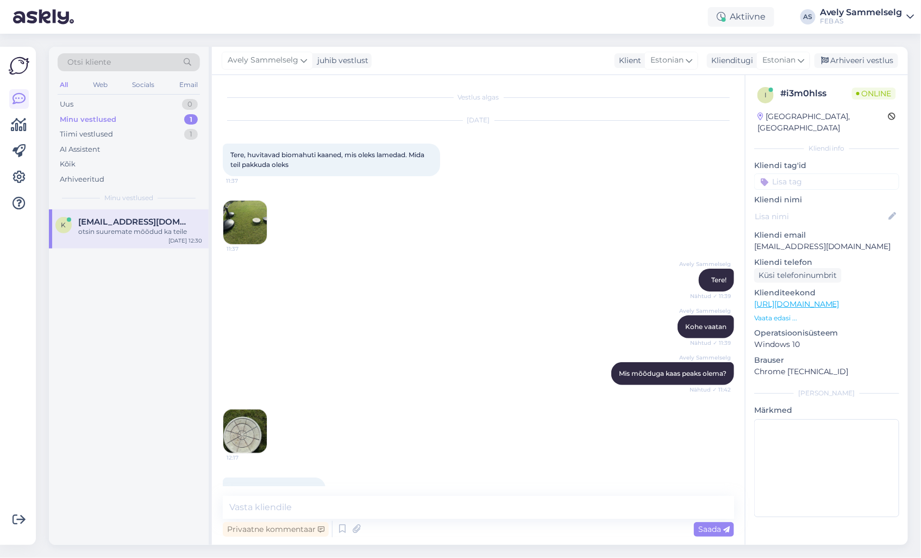
click at [248, 217] on img at bounding box center [244, 222] width 43 height 43
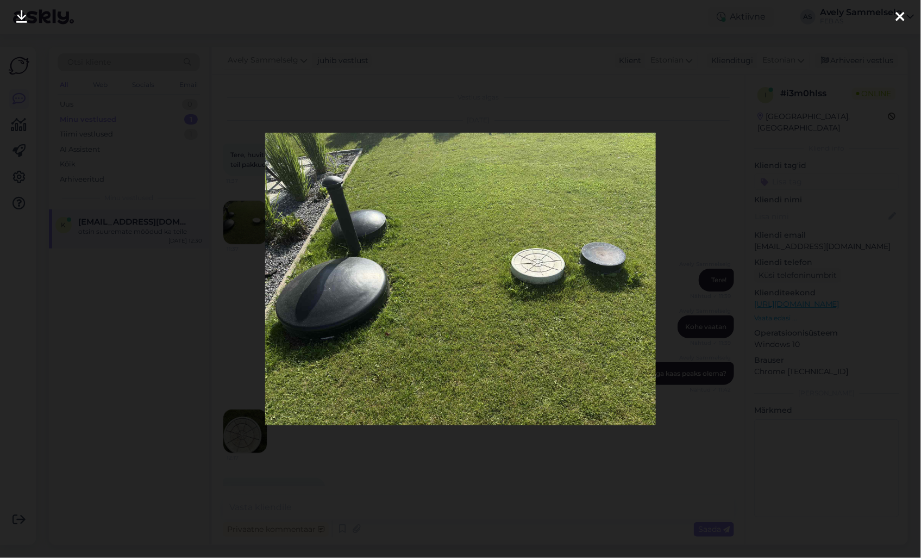
click at [525, 88] on div at bounding box center [460, 279] width 921 height 558
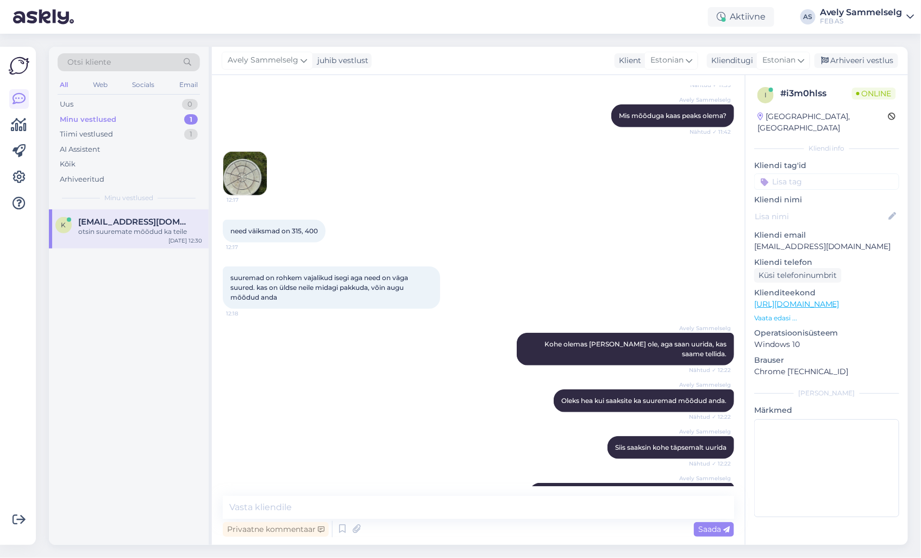
scroll to position [458, 0]
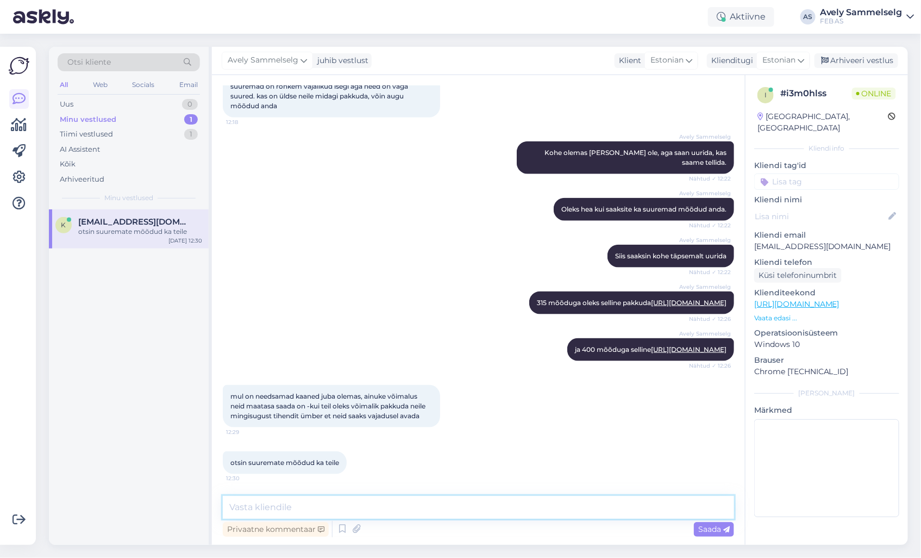
click at [432, 502] on textarea at bounding box center [479, 507] width 512 height 23
type textarea "Kas ma saan õigesti aru, et soovite biopuhastile panna kaaned, mis [PERSON_NAME…"
drag, startPoint x: 643, startPoint y: 504, endPoint x: 175, endPoint y: 516, distance: 468.2
click at [175, 516] on div "Otsi kliente All Web Socials Email Uus 0 Minu vestlused 1 Tiimi vestlused 1 AI …" at bounding box center [478, 296] width 859 height 498
click at [787, 313] on p "Vaata edasi ..." at bounding box center [827, 318] width 145 height 10
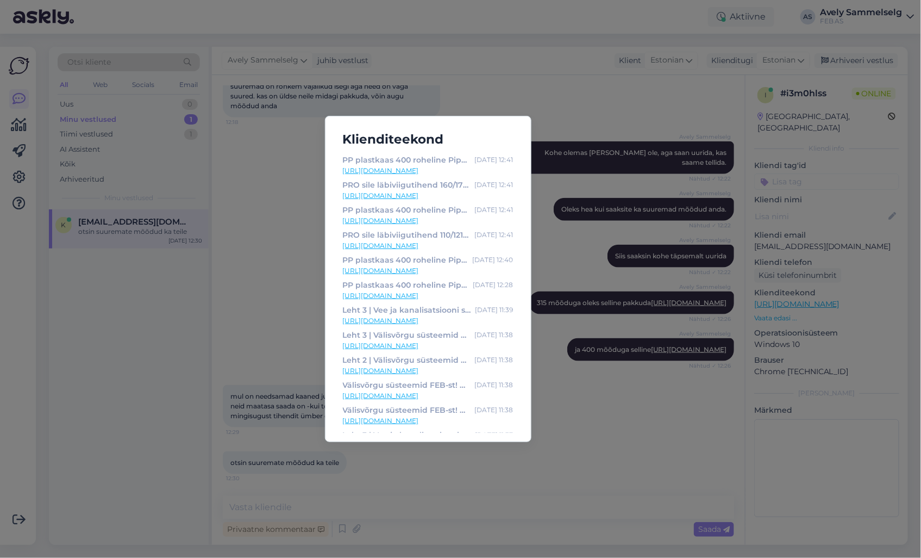
click at [588, 503] on div "Klienditeekond PP plastkaas 400 roheline Pipelife [DATE] 12:41 [URL][DOMAIN_NAM…" at bounding box center [460, 279] width 921 height 558
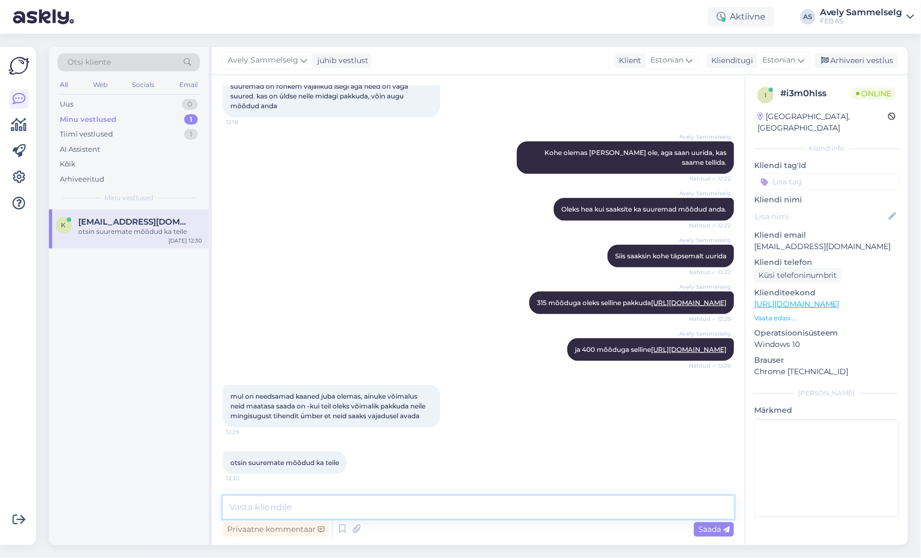
click at [583, 506] on textarea at bounding box center [479, 507] width 512 height 23
click at [516, 501] on textarea at bounding box center [479, 507] width 512 height 23
paste textarea "Edastan Teile meie müügimehe kontakti – tema oskab täpsemalt soovitada sobivat …"
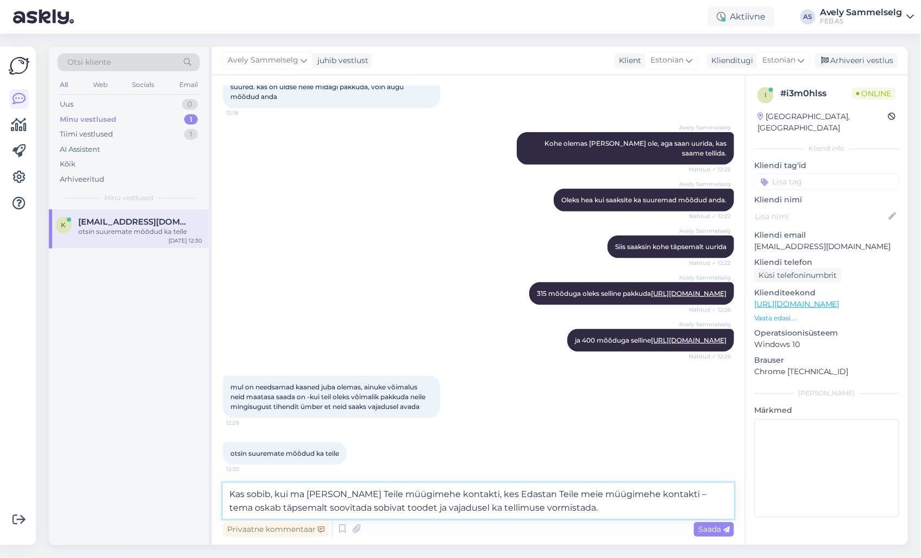
drag, startPoint x: 473, startPoint y: 491, endPoint x: 656, endPoint y: 495, distance: 183.2
click at [656, 495] on textarea "Kas sobib, kui ma [PERSON_NAME] Teile müügimehe kontakti, kes Edastan Teile mei…" at bounding box center [479, 501] width 512 height 36
drag, startPoint x: 479, startPoint y: 494, endPoint x: 457, endPoint y: 493, distance: 21.8
click at [457, 493] on textarea "Kas sobib, kui ma [PERSON_NAME] Teile müügimehe kontakti. tema oskab täpsemalt …" at bounding box center [479, 501] width 512 height 36
click at [357, 509] on textarea "Kas sobib, kui ma [PERSON_NAME] Teile müügimehe kontakti. Ehk oskab täpsemalt s…" at bounding box center [479, 501] width 512 height 36
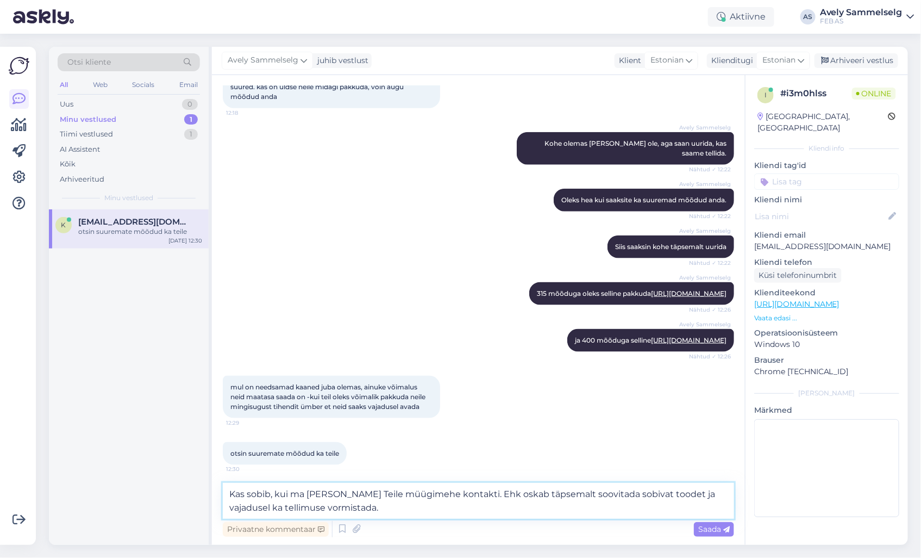
click at [454, 493] on textarea "Kas sobib, kui ma [PERSON_NAME] Teile müügimehe kontakti. Ehk oskab täpsemalt s…" at bounding box center [479, 501] width 512 height 36
type textarea "Kas sobib, kui ma [PERSON_NAME] Teile müügimehe kontakti. Ehk oskab täpsemalt s…"
drag, startPoint x: 363, startPoint y: 513, endPoint x: 193, endPoint y: 485, distance: 171.9
click at [193, 485] on div "Otsi kliente All Web Socials Email Uus 0 Minu vestlused 1 Tiimi vestlused 1 AI …" at bounding box center [478, 296] width 859 height 498
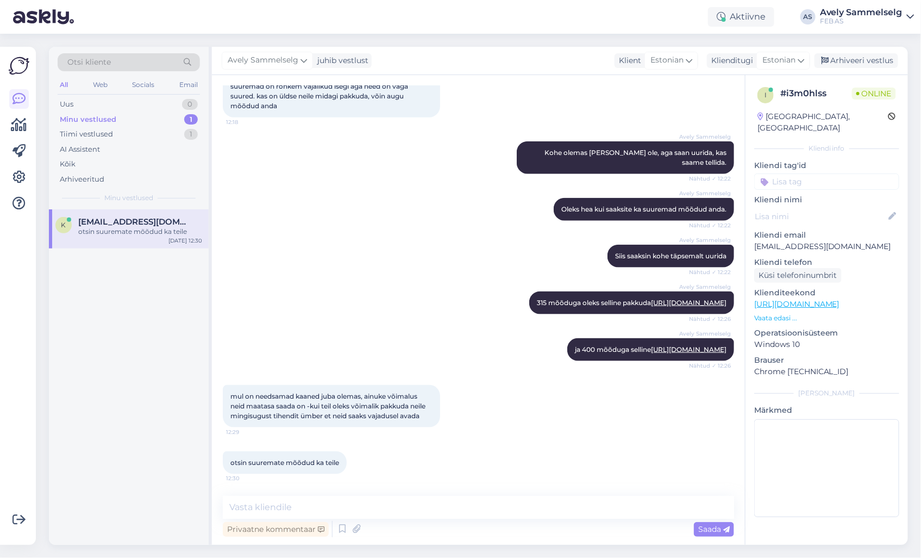
click at [770, 313] on p "Vaata edasi ..." at bounding box center [827, 318] width 145 height 10
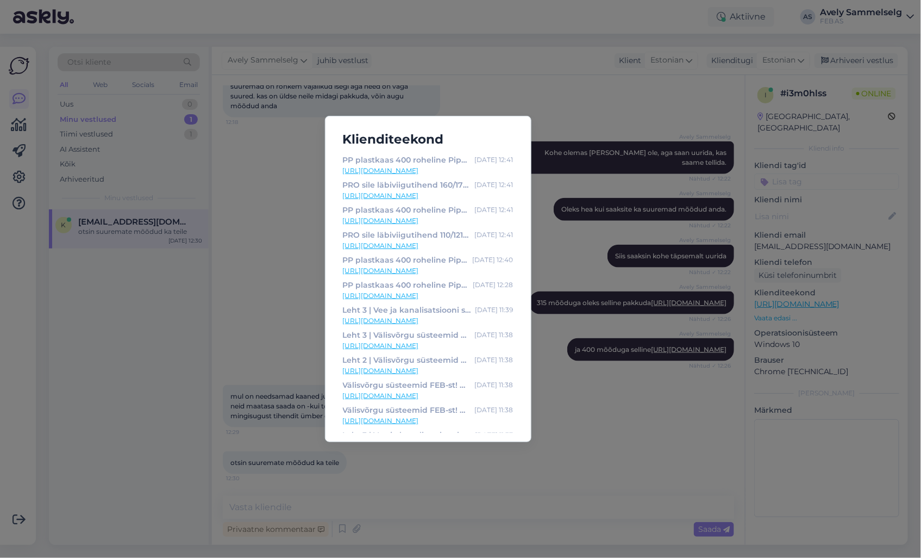
click at [432, 243] on link "[URL][DOMAIN_NAME]" at bounding box center [428, 246] width 171 height 10
click at [528, 49] on div "Klienditeekond PP plastkaas 400 roheline Pipelife [DATE] 12:41 [URL][DOMAIN_NAM…" at bounding box center [460, 279] width 921 height 558
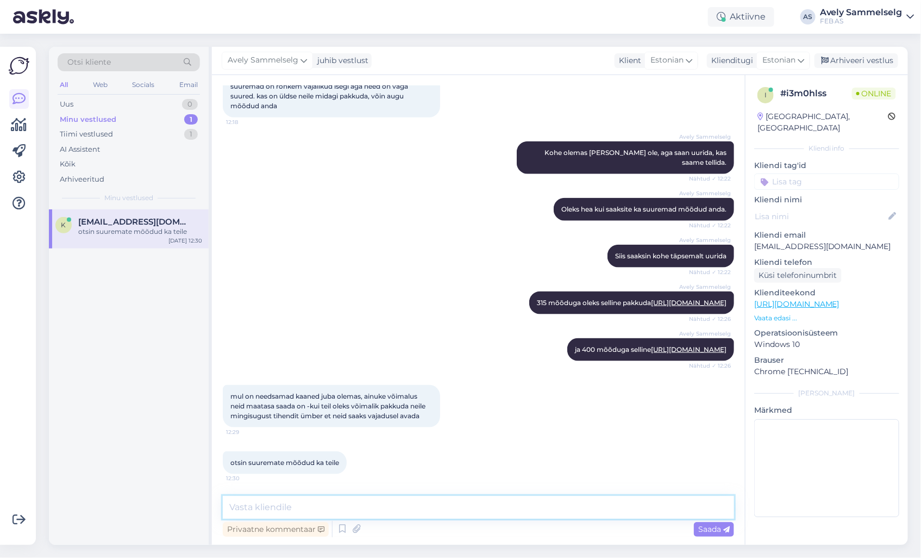
click at [470, 501] on textarea at bounding box center [479, 507] width 512 height 23
type textarea "S"
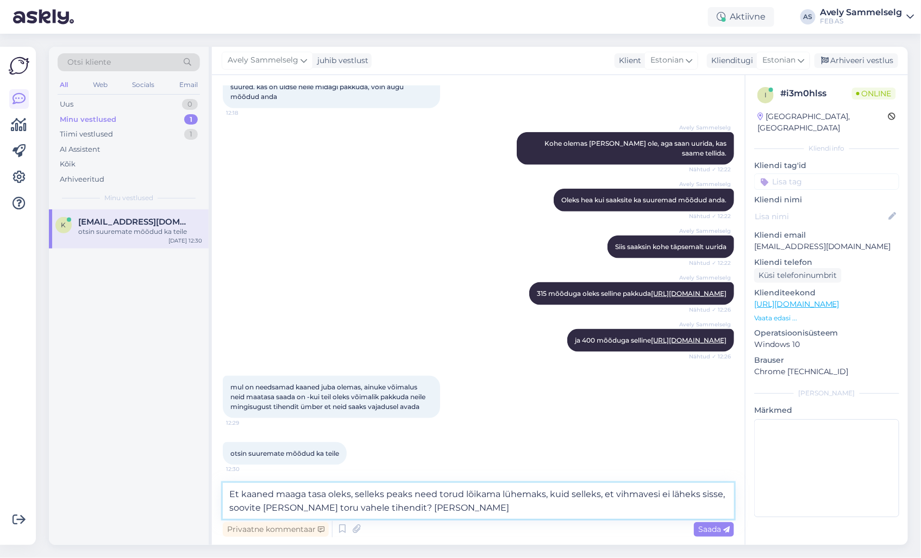
type textarea "Et kaaned maaga tasa oleks, selleks peaks need torud lõikama lühemaks, kuid sel…"
drag, startPoint x: 434, startPoint y: 509, endPoint x: 215, endPoint y: 477, distance: 221.4
click at [215, 477] on div "Vestlus algas [DATE] Tere, huvitavad biomahuti kaaned, mis oleks lamedad. Mida …" at bounding box center [478, 310] width 533 height 470
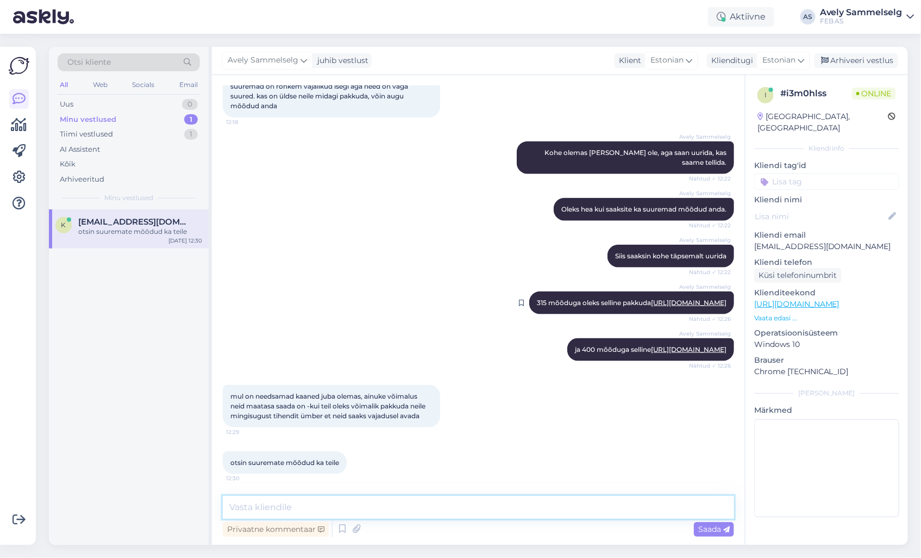
paste textarea "Edastan Teile meie müügimehe kontakti – tema oskab täpsemalt soovitada sobivat …"
type textarea "Edastan Teile meie müügimehe kontakti – tema oskab täpsemalt soovitada sobivat …"
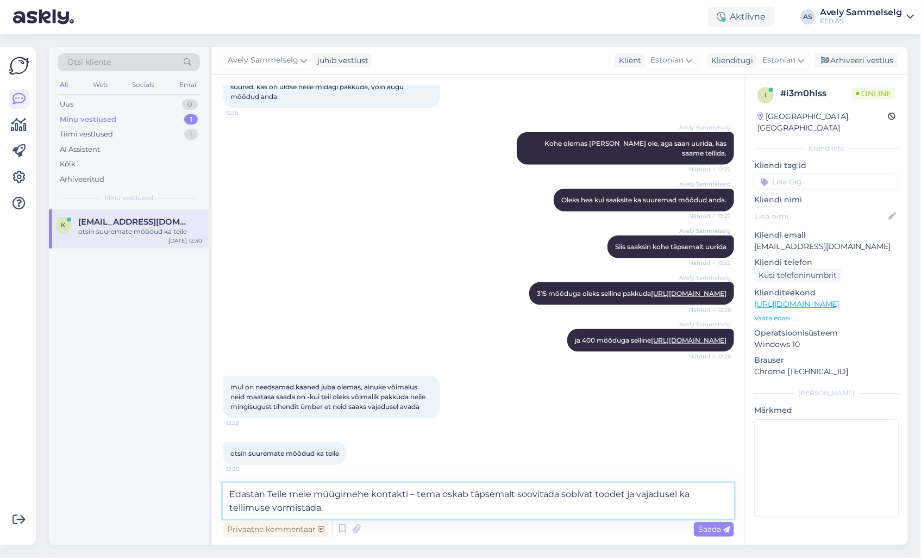
drag, startPoint x: 360, startPoint y: 509, endPoint x: 205, endPoint y: 487, distance: 155.9
click at [205, 487] on div "Otsi kliente All Web Socials Email Uus 0 Minu vestlused 1 Tiimi vestlused 1 AI …" at bounding box center [478, 296] width 859 height 498
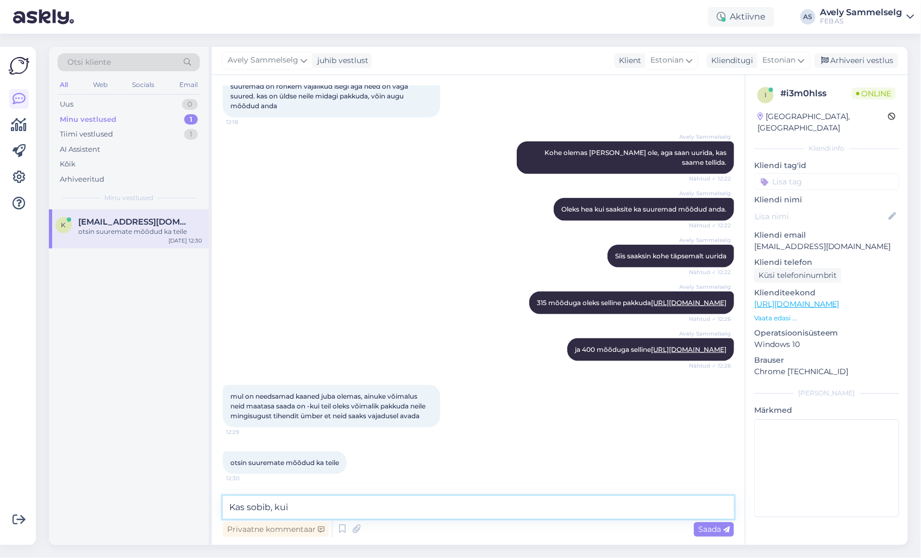
paste textarea "Edastan Teile meie müügimehe kontakti – tema oskab täpsemalt soovitada sobivat …"
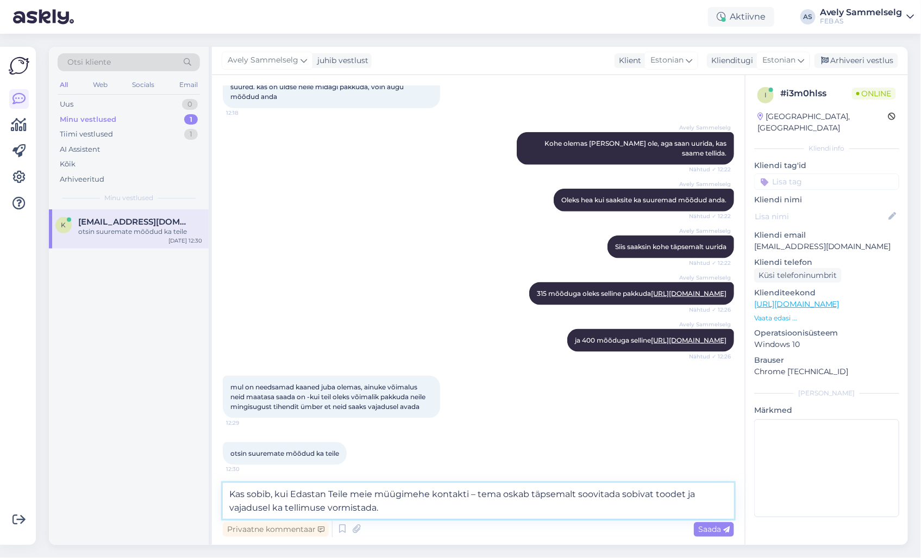
click at [297, 492] on textarea "Kas sobib, kui Edastan Teile meie müügimehe kontakti – tema oskab täpsemalt soo…" at bounding box center [479, 501] width 512 height 36
click at [371, 491] on textarea "Kas sobib, kui edastan Teile meie müügimehe kontakti – tema oskab täpsemalt soo…" at bounding box center [479, 501] width 512 height 36
click at [670, 495] on textarea "Kas sobib, kui edastan Teile müügimehe kontakti – tema oskab täpsemalt soovitad…" at bounding box center [479, 501] width 512 height 36
click at [477, 495] on textarea "Kas sobib, kui edastan Teile müügimehe kontakti – tema oskab täpsemalt soovitad…" at bounding box center [479, 501] width 512 height 36
click at [421, 513] on textarea "Kas sobib, kui edastan Teile müügimehe kontakti – tema ehk oskab täpsemalt soov…" at bounding box center [479, 501] width 512 height 36
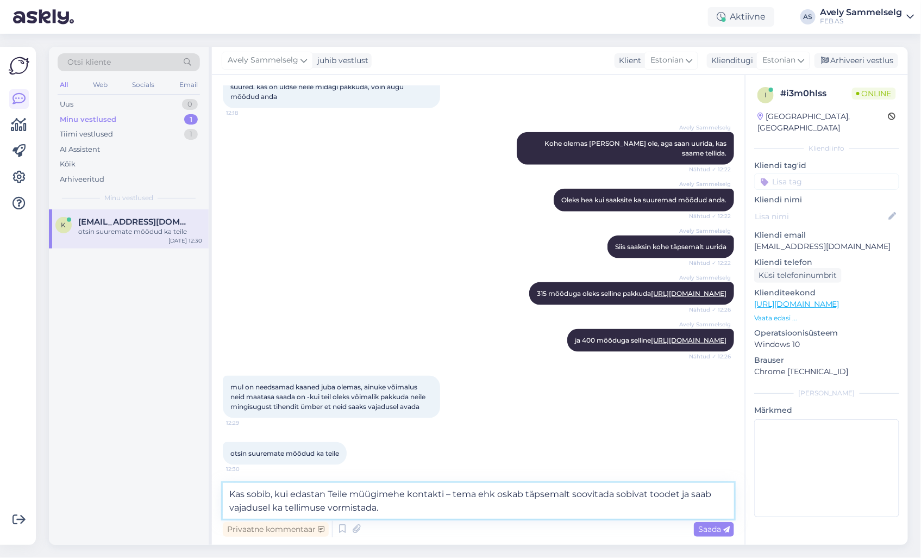
type textarea "Kas sobib, kui edastan Teile müügimehe kontakti – tema ehk oskab täpsemalt soov…"
drag, startPoint x: 398, startPoint y: 509, endPoint x: 205, endPoint y: 490, distance: 193.4
click at [205, 490] on div "Otsi kliente All Web Socials Email Uus 0 Minu vestlused 1 Tiimi vestlused 1 AI …" at bounding box center [478, 296] width 859 height 498
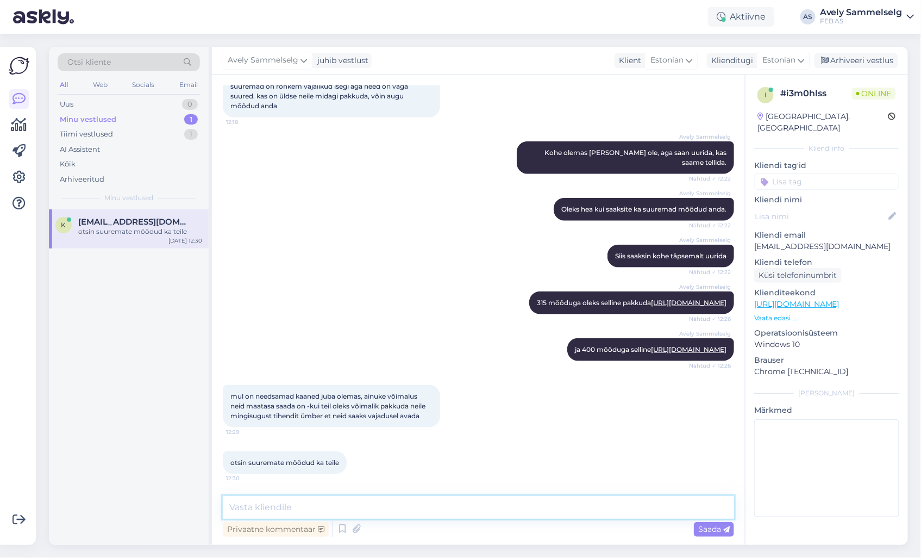
click at [412, 503] on textarea at bounding box center [479, 507] width 512 height 23
type textarea "M"
type textarea "Ma uurin ostujuhilt üle, kas on meil sellist tihendi lahendust pakkuda"
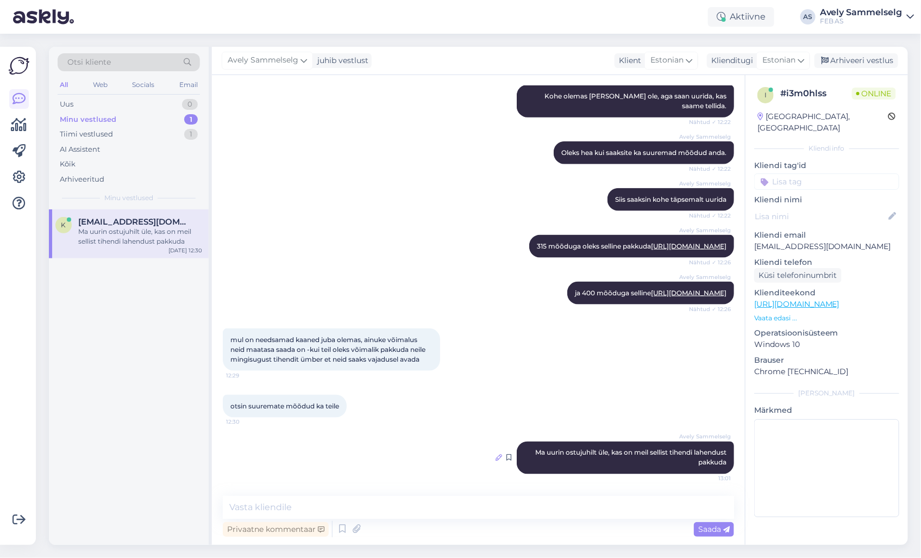
click at [496, 458] on icon at bounding box center [499, 457] width 7 height 7
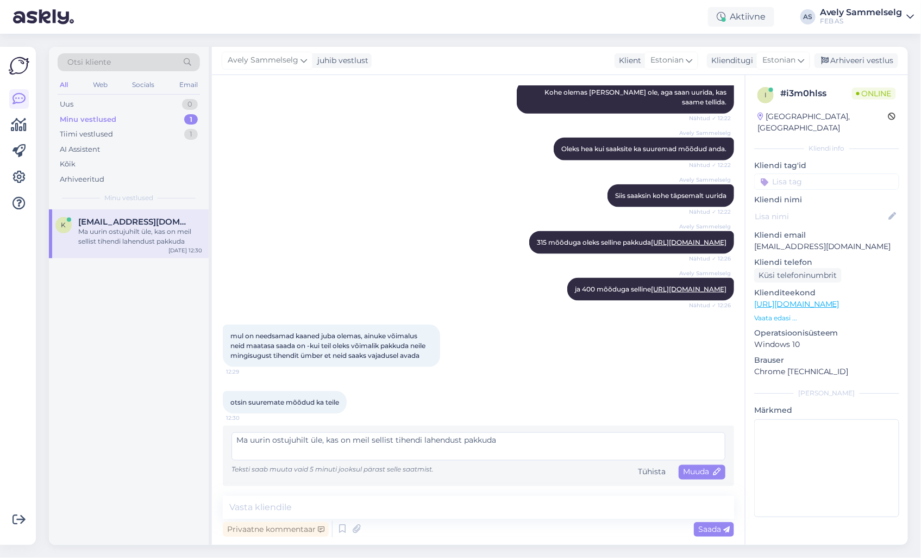
drag, startPoint x: 371, startPoint y: 444, endPoint x: 341, endPoint y: 444, distance: 30.4
click at [341, 444] on textarea "Ma uurin ostujuhilt üle, kas on meil sellist tihendi lahendust pakkuda" at bounding box center [479, 446] width 494 height 28
type textarea "Ma uurin ostujuhilt üle, kas meil on sellist tihendi lahendust pakkuda"
click at [686, 479] on div "Muuda" at bounding box center [702, 472] width 47 height 15
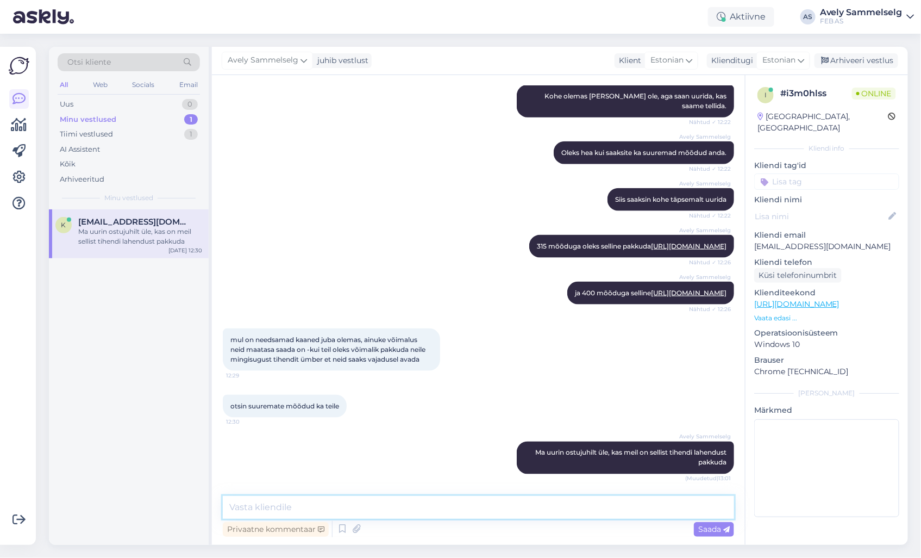
click at [644, 504] on textarea at bounding box center [479, 507] width 512 height 23
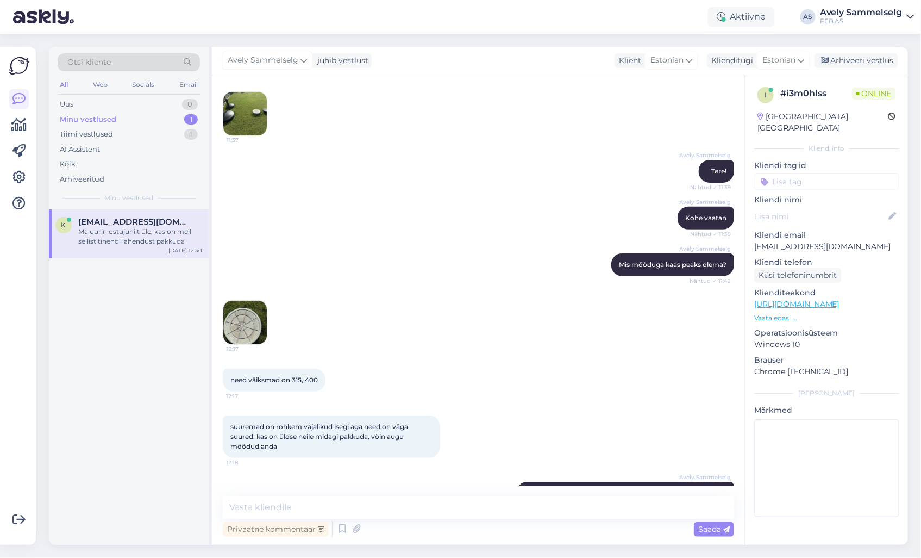
scroll to position [0, 0]
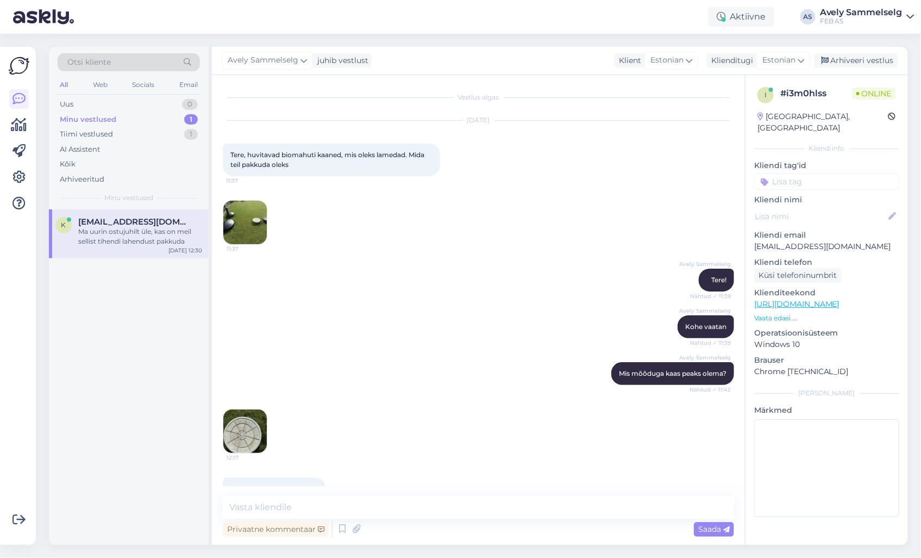
click at [244, 219] on img at bounding box center [244, 222] width 43 height 43
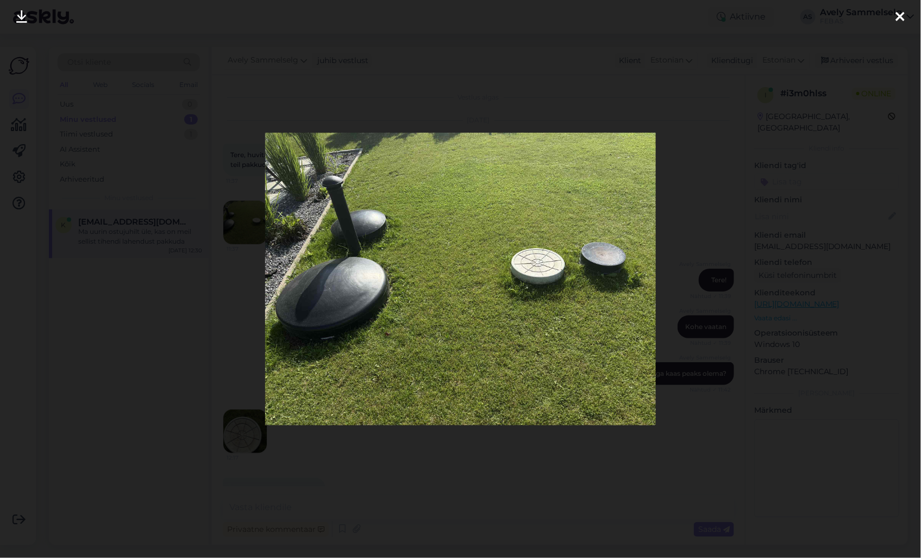
click at [894, 19] on div at bounding box center [901, 17] width 22 height 34
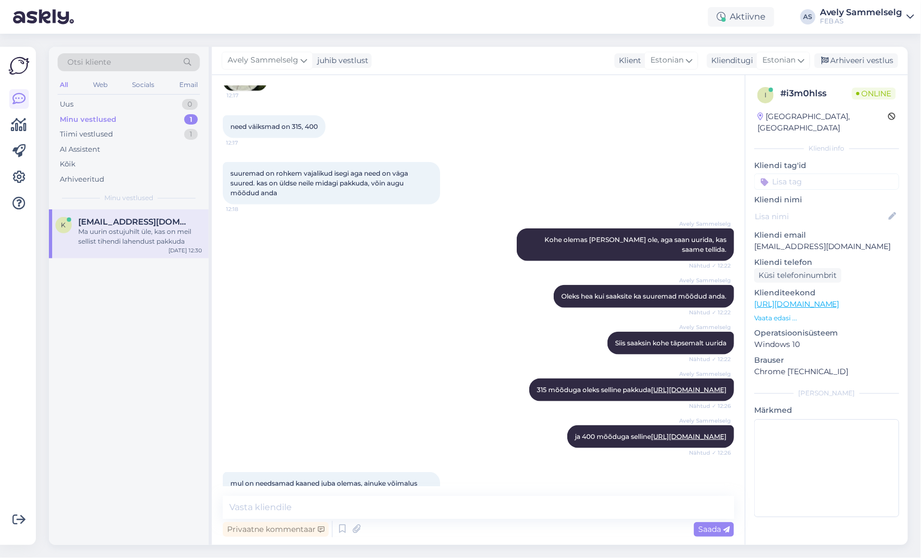
scroll to position [515, 0]
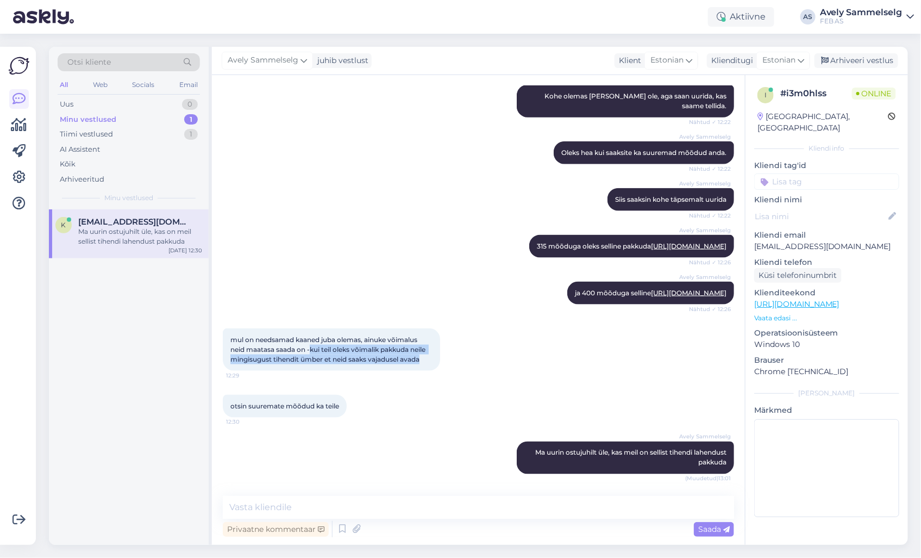
drag, startPoint x: 311, startPoint y: 349, endPoint x: 422, endPoint y: 359, distance: 111.9
click at [422, 359] on span "mul on needsamad kaaned juba olemas, ainuke võimalus neid maatasa saada on -kui…" at bounding box center [328, 349] width 197 height 28
copy span "kui teil oleks võimalik pakkuda neile mingisugust tihendit ümber et neid saaks …"
click at [496, 456] on icon at bounding box center [499, 457] width 7 height 7
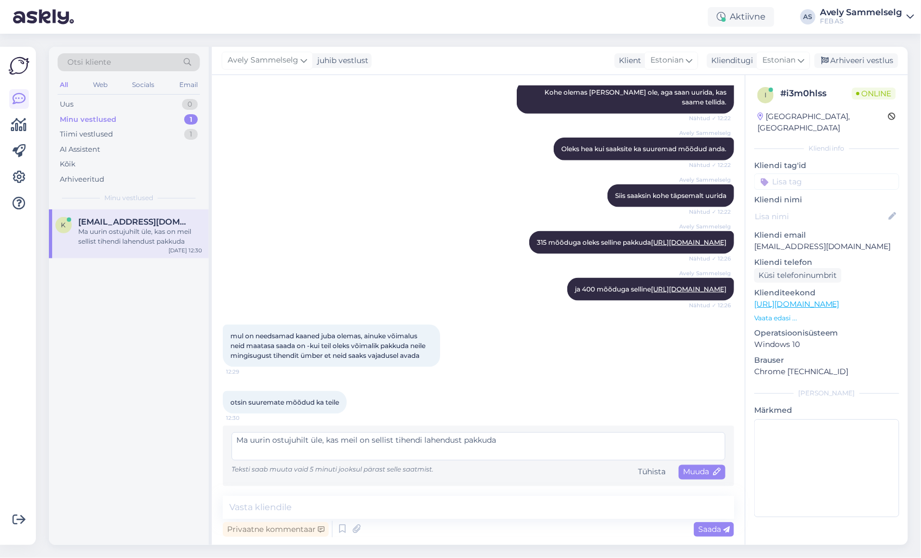
drag, startPoint x: 309, startPoint y: 444, endPoint x: 274, endPoint y: 441, distance: 34.9
click at [274, 441] on textarea "Ma uurin ostujuhilt üle, kas meil on sellist tihendi lahendust pakkuda" at bounding box center [479, 446] width 494 height 28
click at [548, 446] on textarea "Ma uurin üle, kas meil on sellist tihendi lahendust pakkuda" at bounding box center [479, 446] width 494 height 28
type textarea "Ma uurin üle, kas meil on sellist tihendi lahendust pakkuda. Võtan Teiega ühend…"
click at [691, 474] on span "Muuda" at bounding box center [702, 472] width 38 height 10
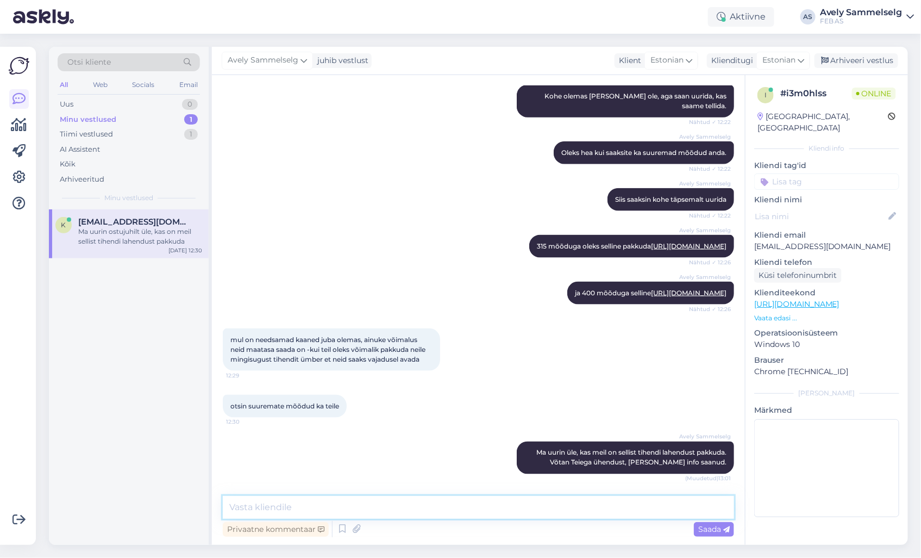
click at [501, 501] on textarea at bounding box center [479, 507] width 512 height 23
type textarea "Võtaksin igaks juhuks [PERSON_NAME] telefoninumbri."
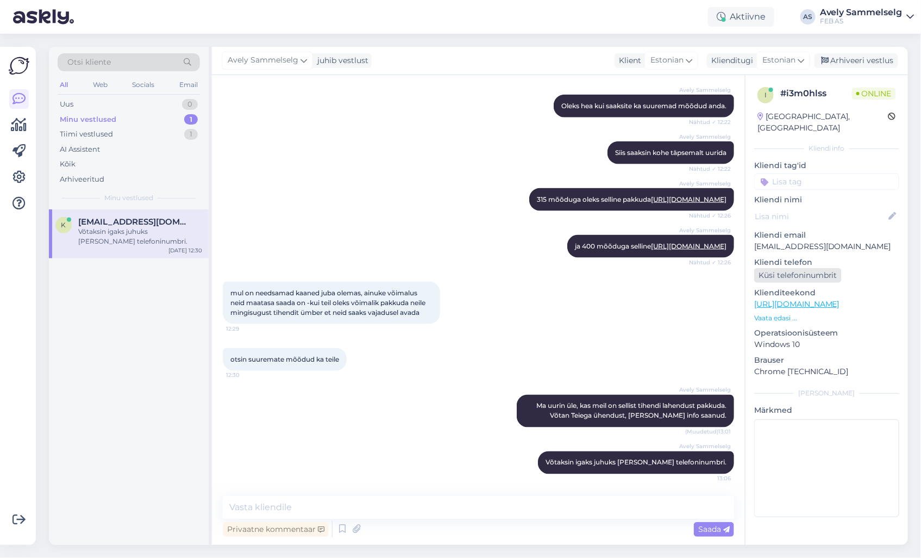
click at [819, 268] on div "Küsi telefoninumbrit" at bounding box center [799, 275] width 88 height 15
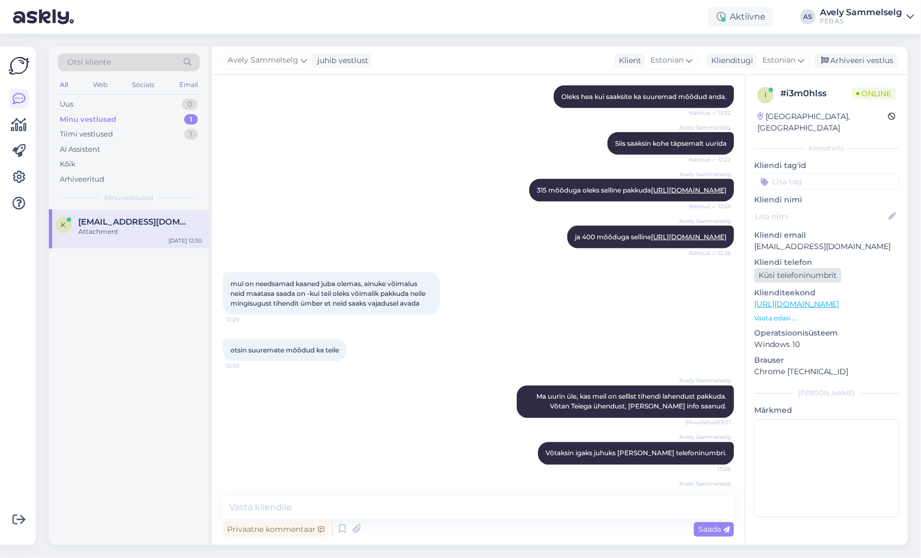
scroll to position [618, 0]
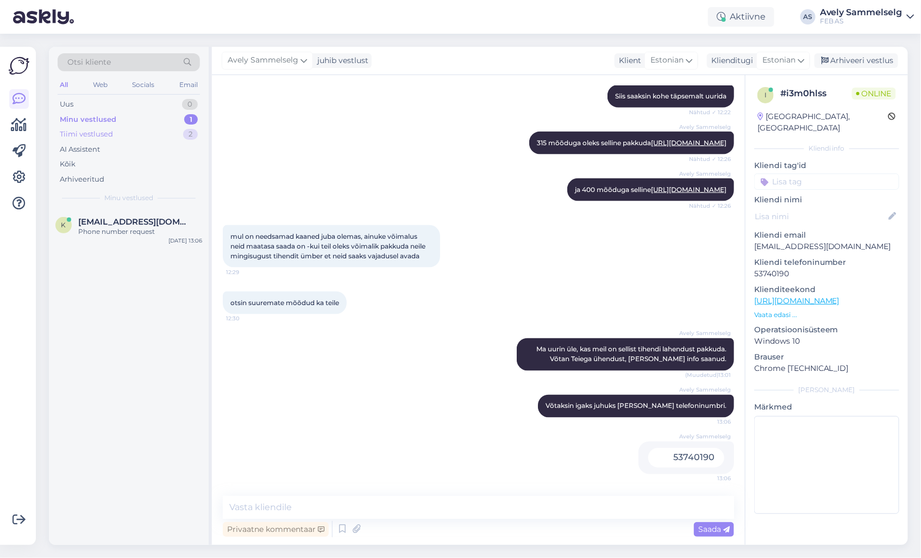
click at [146, 132] on div "Tiimi vestlused 2" at bounding box center [129, 134] width 142 height 15
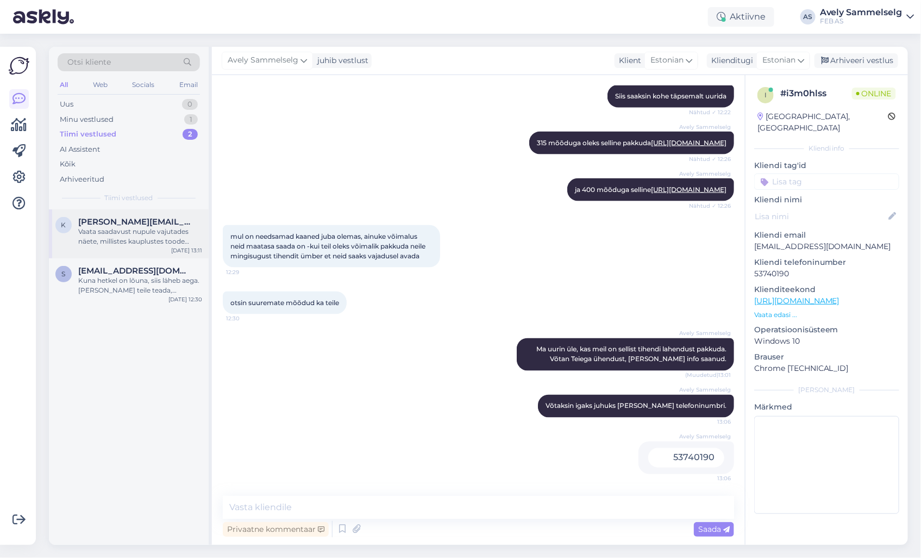
click at [136, 234] on div "Vaata saadavust nupule vajutades näete, millistes kauplustes toode kohe olemas …" at bounding box center [140, 237] width 124 height 20
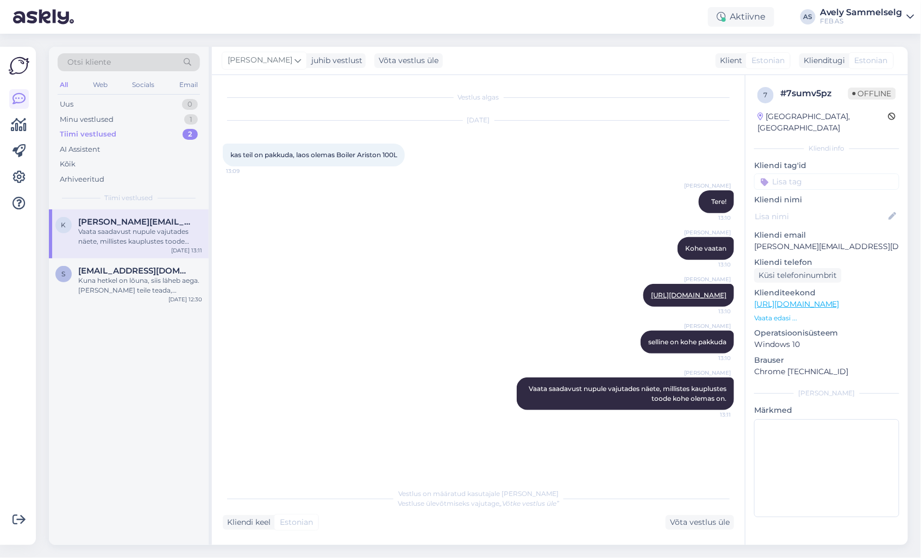
scroll to position [0, 0]
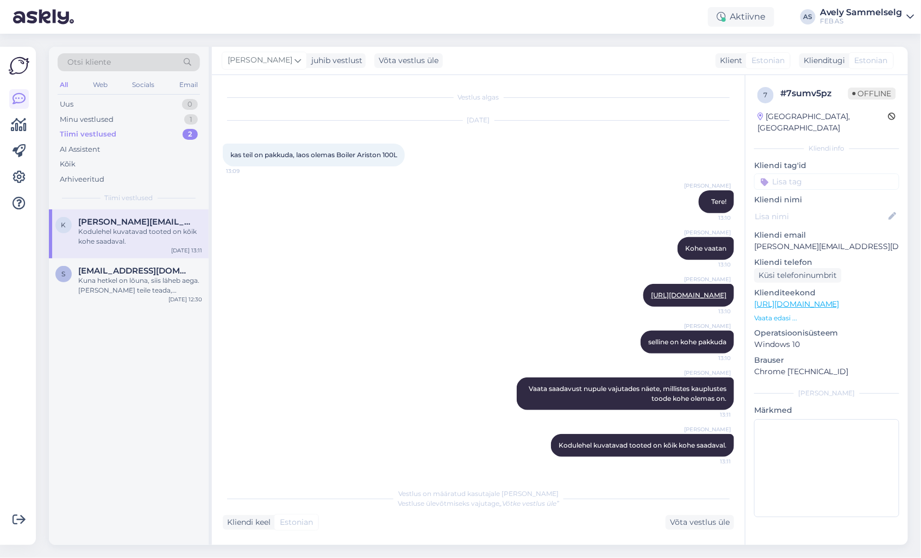
click at [765, 313] on p "Vaata edasi ..." at bounding box center [827, 318] width 145 height 10
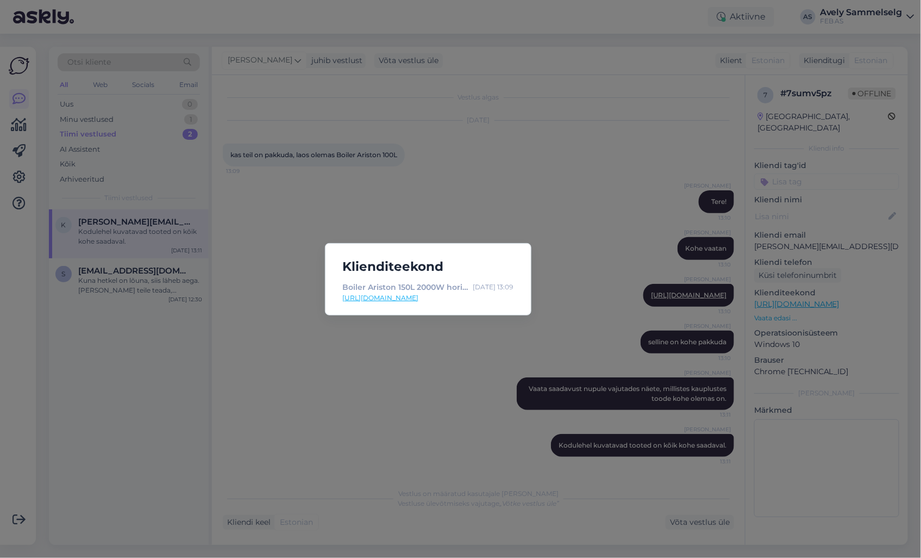
click at [469, 300] on link "[URL][DOMAIN_NAME]" at bounding box center [428, 298] width 171 height 10
click at [553, 83] on div "Klienditeekond Boiler Ariston 150L 2000W horisontaalne, sukelküttekeha 1010x560…" at bounding box center [460, 279] width 921 height 558
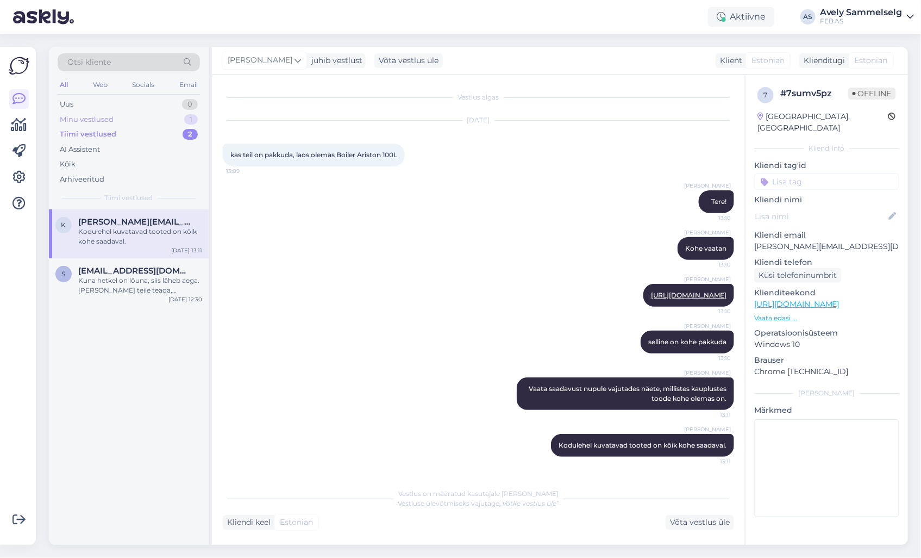
click at [127, 117] on div "Minu vestlused 1" at bounding box center [129, 119] width 142 height 15
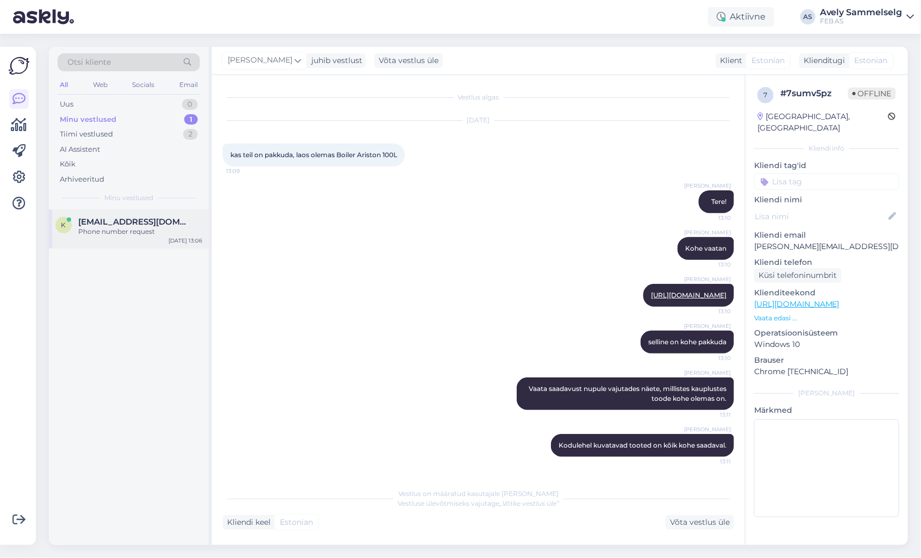
click at [111, 229] on div "Phone number request" at bounding box center [140, 232] width 124 height 10
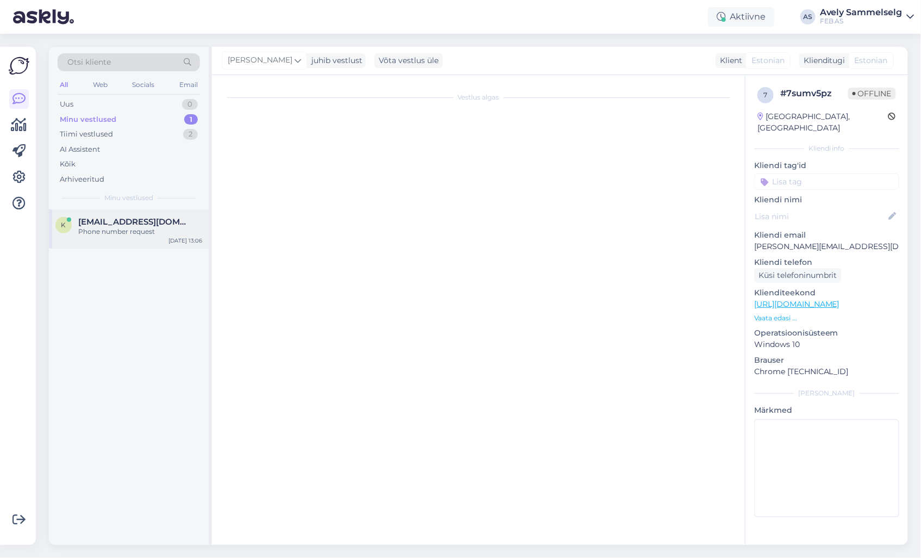
scroll to position [618, 0]
click at [113, 227] on div "Phone number request" at bounding box center [140, 232] width 124 height 10
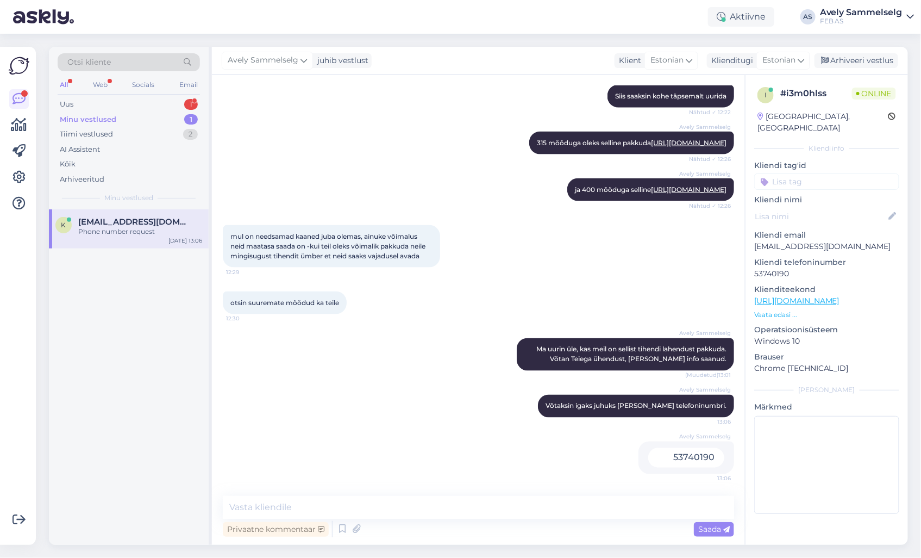
click at [117, 119] on div "Minu vestlused 1" at bounding box center [129, 119] width 142 height 15
click at [117, 132] on div "Tiimi vestlused 2" at bounding box center [129, 134] width 142 height 15
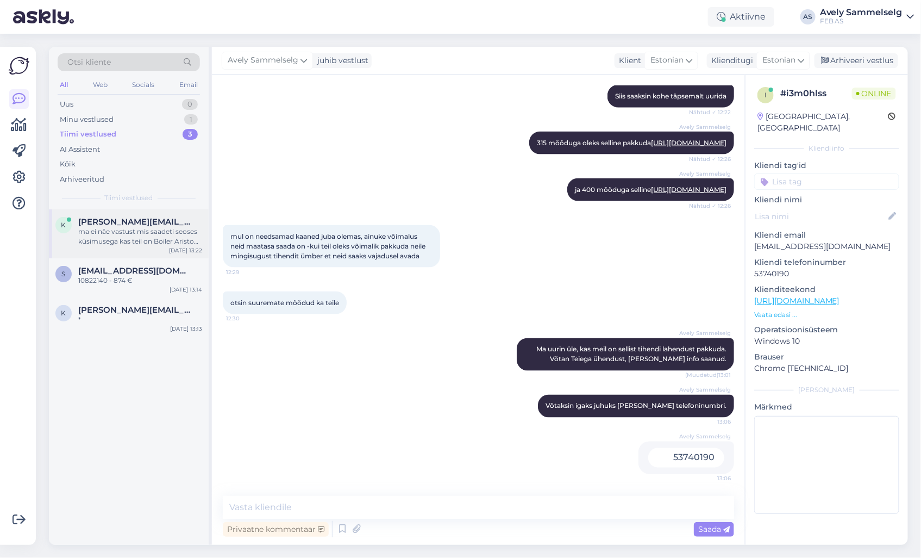
click at [126, 235] on div "ma ei näe vastust mis saadeti seoses küsimusega kas teil on Boiler Ariston 150L…" at bounding box center [140, 237] width 124 height 20
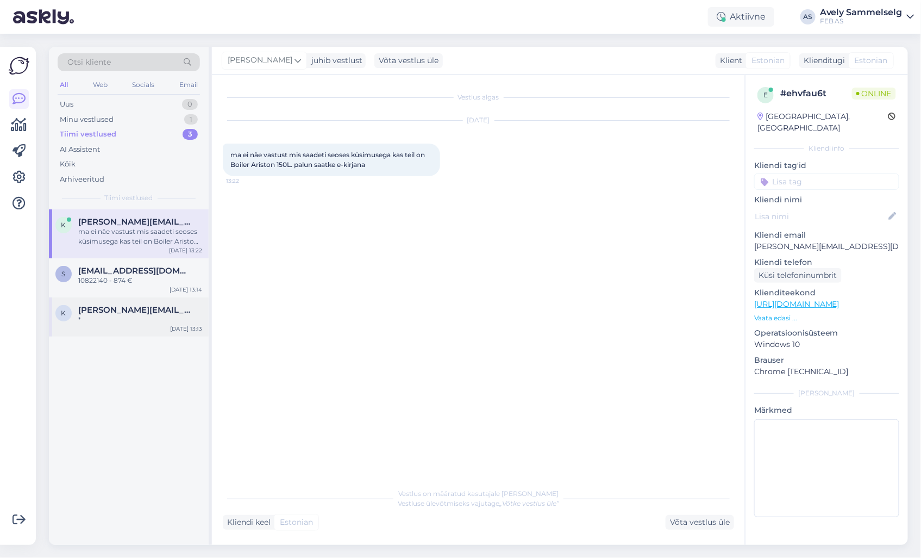
click at [126, 316] on div "*" at bounding box center [140, 320] width 124 height 10
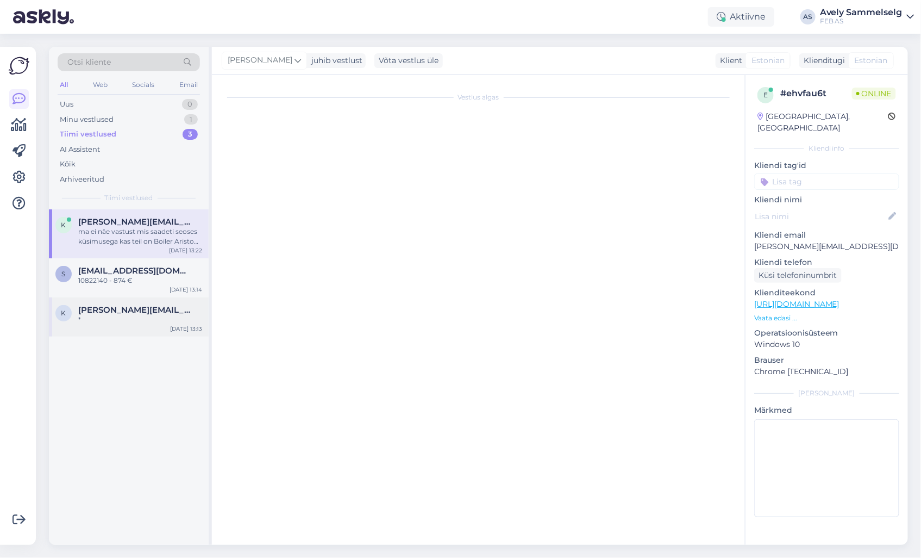
scroll to position [42, 0]
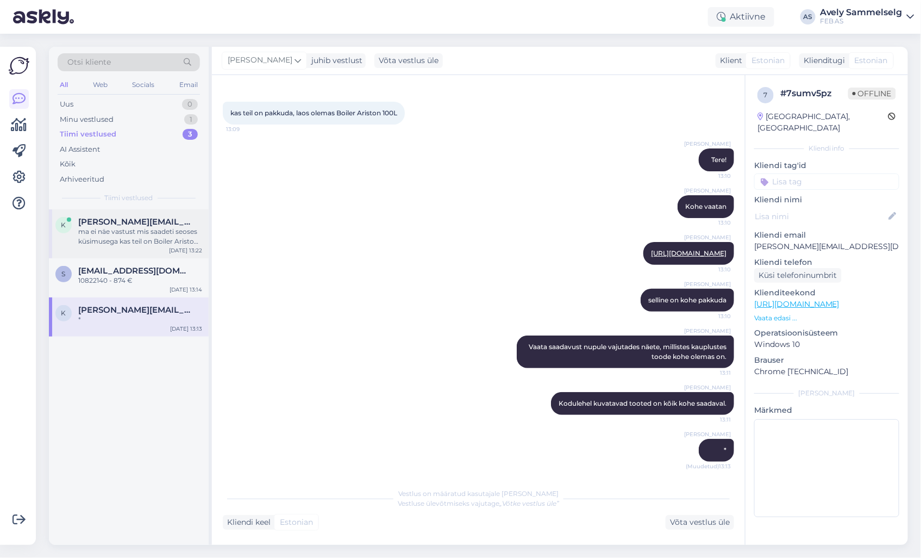
click at [120, 240] on div "ma ei näe vastust mis saadeti seoses küsimusega kas teil on Boiler Ariston 150L…" at bounding box center [140, 237] width 124 height 20
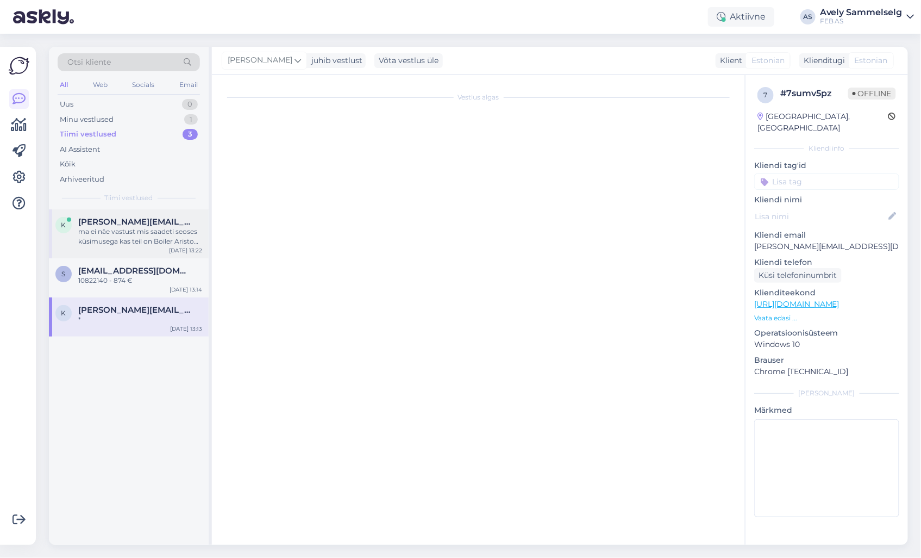
scroll to position [0, 0]
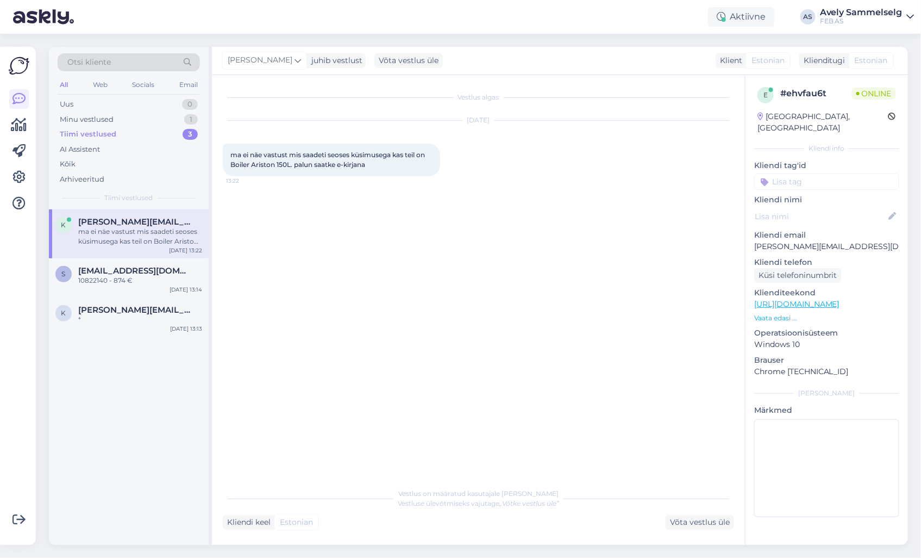
click at [784, 313] on p "Vaata edasi ..." at bounding box center [827, 318] width 145 height 10
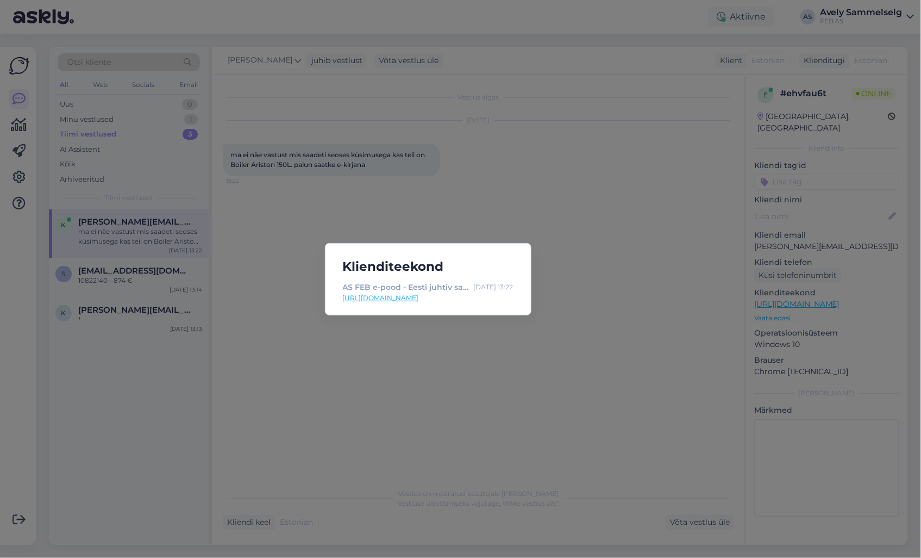
drag, startPoint x: 714, startPoint y: 244, endPoint x: 705, endPoint y: 234, distance: 13.5
click at [714, 243] on div "Klienditeekond AS FEB e-pood - Eesti juhtiv sanitaartehnika müüja! [DATE] 13:22…" at bounding box center [460, 279] width 921 height 558
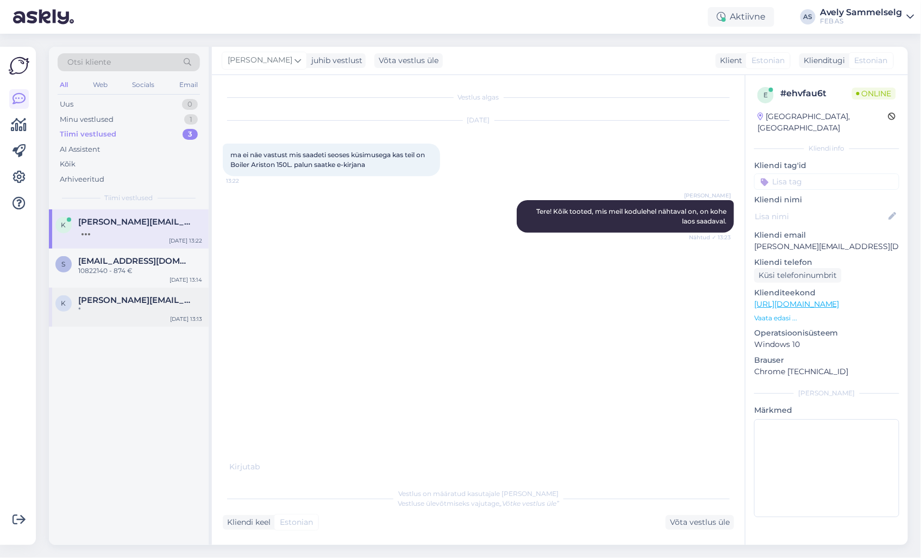
click at [121, 301] on span "[PERSON_NAME][EMAIL_ADDRESS][DOMAIN_NAME]" at bounding box center [134, 300] width 113 height 10
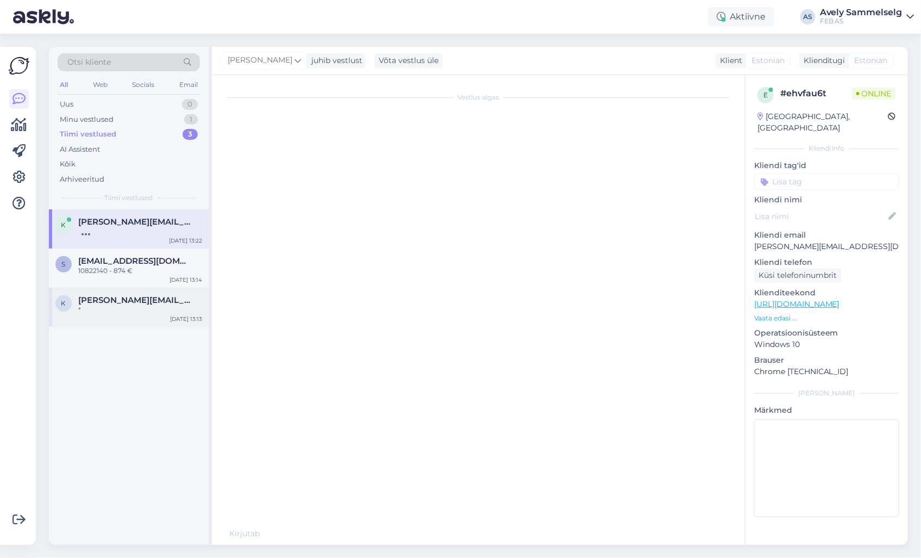
scroll to position [53, 0]
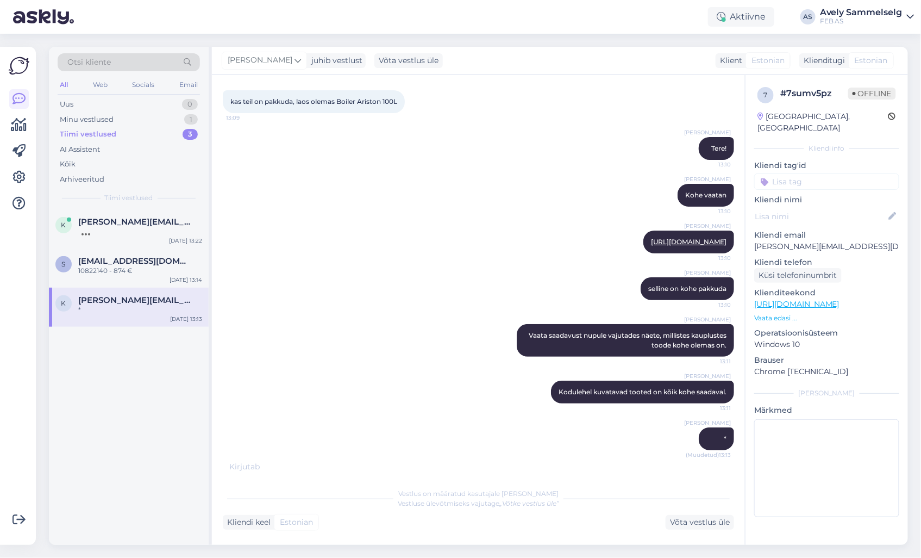
click at [823, 299] on link "[URL][DOMAIN_NAME]" at bounding box center [797, 304] width 85 height 10
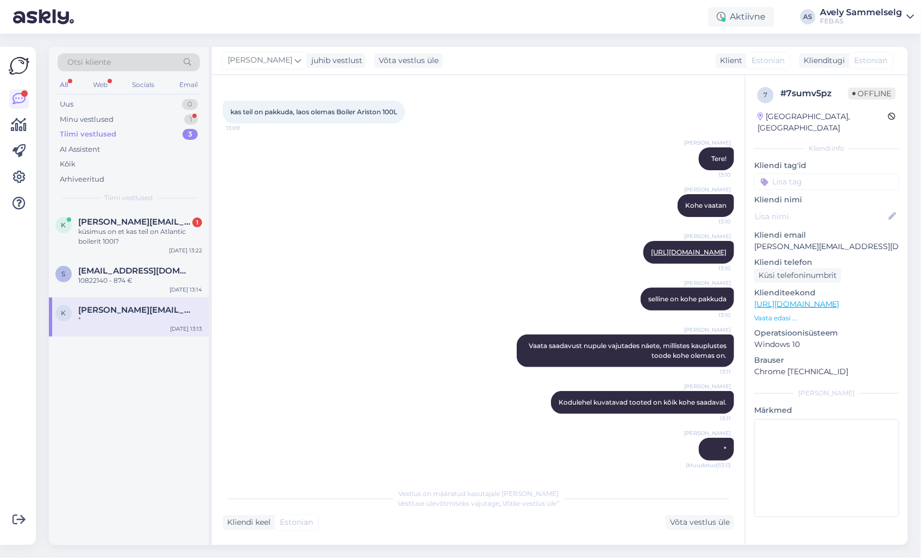
scroll to position [42, 0]
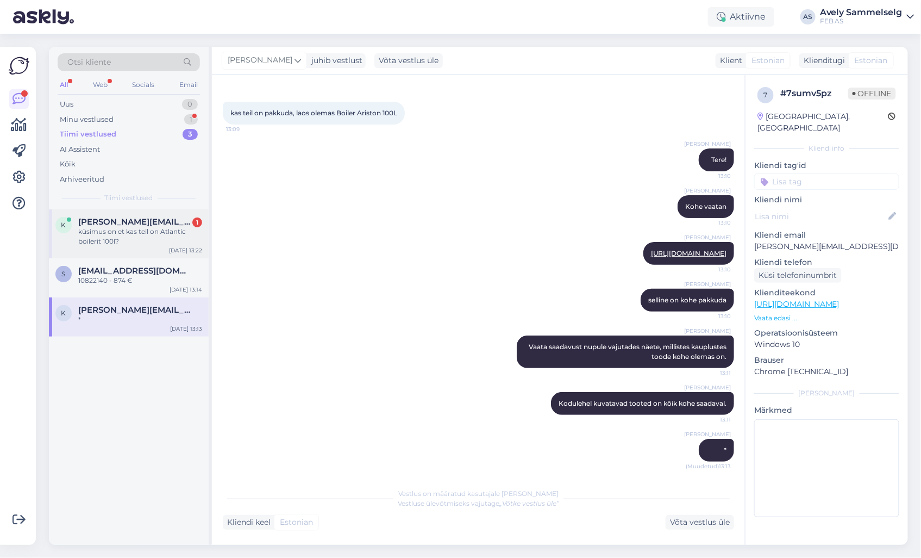
click at [104, 236] on div "küsimus on et kas teil on Atlantic boilerit 100l?" at bounding box center [140, 237] width 124 height 20
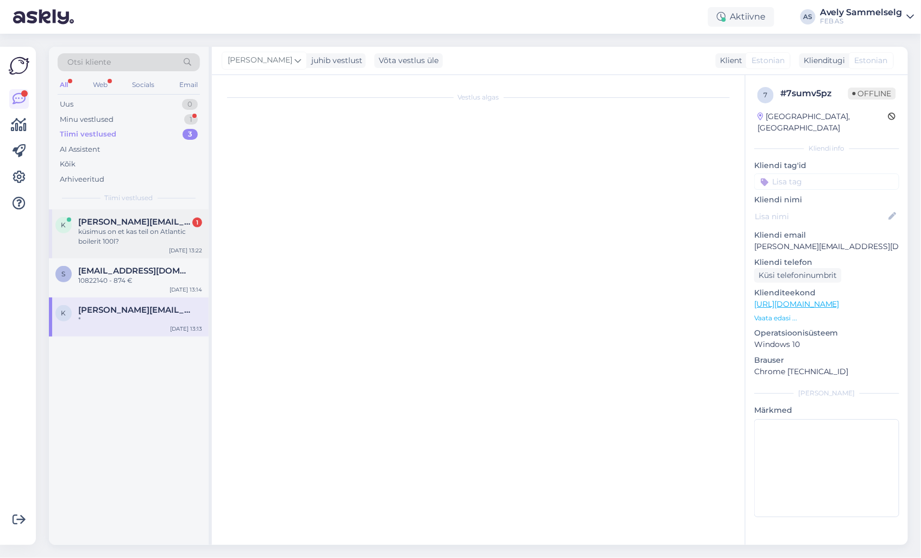
scroll to position [0, 0]
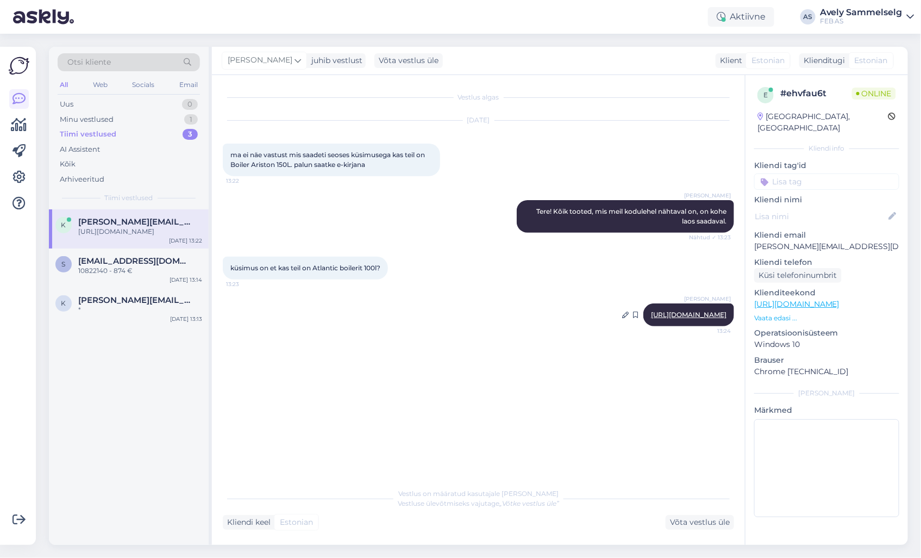
click at [651, 316] on link "[URL][DOMAIN_NAME]" at bounding box center [689, 314] width 76 height 8
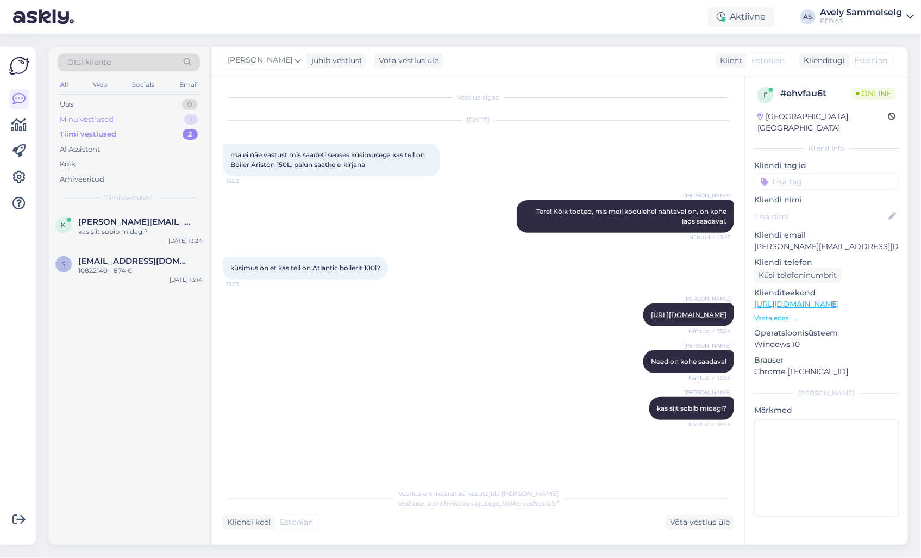
click at [105, 117] on div "Minu vestlused" at bounding box center [87, 119] width 54 height 11
click at [107, 132] on div "Tiimi vestlused" at bounding box center [86, 134] width 53 height 11
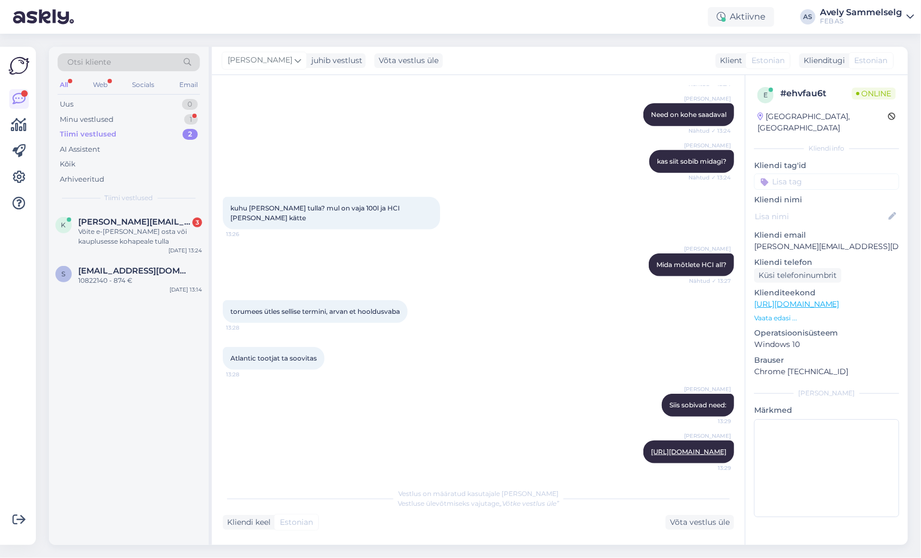
scroll to position [428, 0]
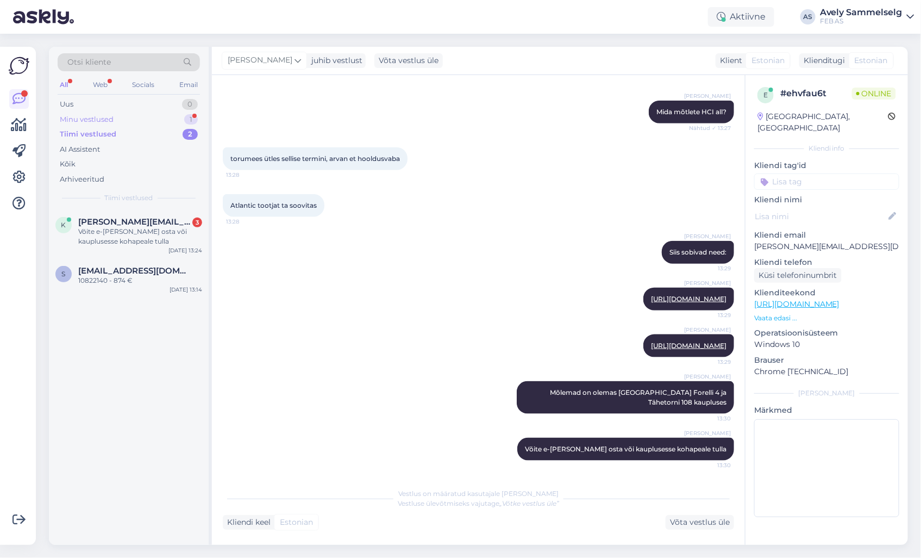
click at [119, 116] on div "Minu vestlused 1" at bounding box center [129, 119] width 142 height 15
click at [124, 222] on span "[EMAIL_ADDRESS][DOMAIN_NAME]" at bounding box center [134, 222] width 113 height 10
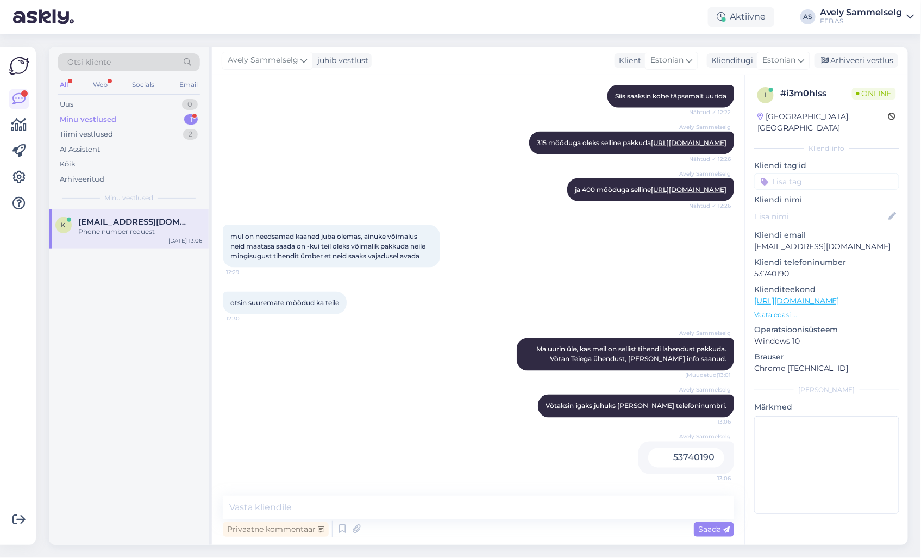
click at [136, 117] on div "Minu vestlused 1" at bounding box center [129, 119] width 142 height 15
click at [132, 132] on div "Tiimi vestlused 2" at bounding box center [129, 134] width 142 height 15
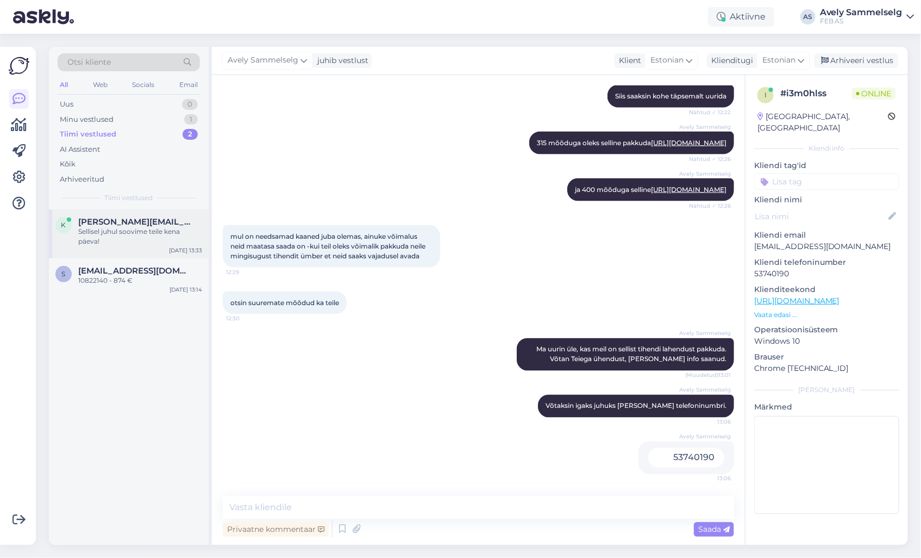
click at [130, 236] on div "Sellisel juhul soovime teile kena päeva!" at bounding box center [140, 237] width 124 height 20
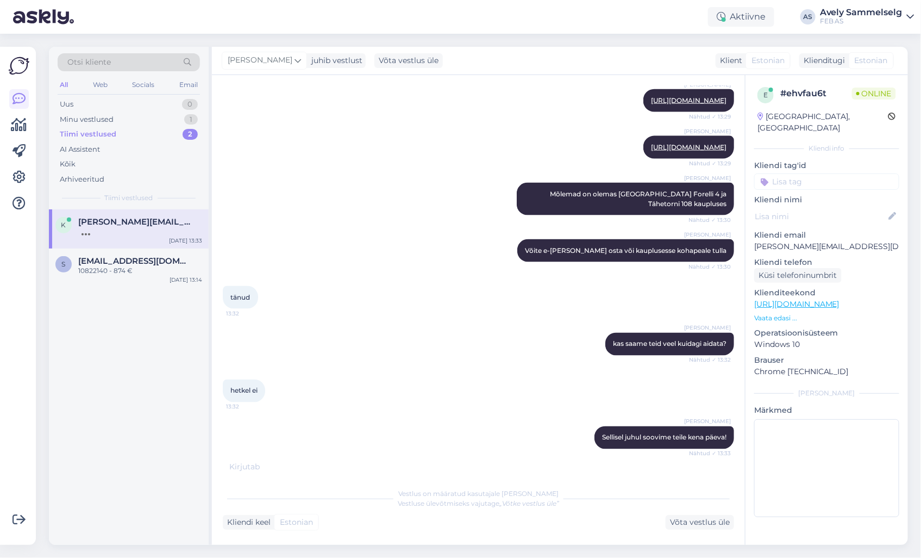
scroll to position [661, 0]
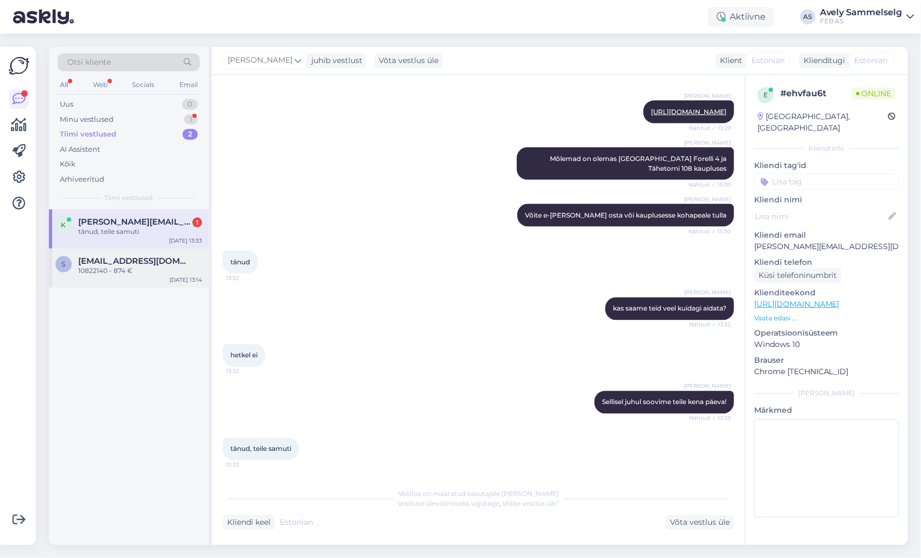
click at [96, 266] on div "10822140 - 874 €" at bounding box center [140, 271] width 124 height 10
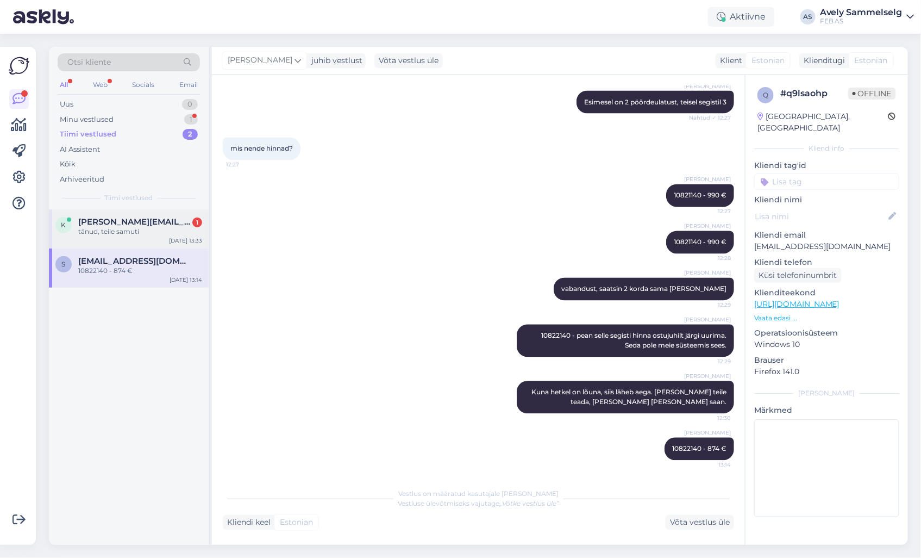
click at [118, 224] on span "[PERSON_NAME][EMAIL_ADDRESS][DOMAIN_NAME]" at bounding box center [134, 222] width 113 height 10
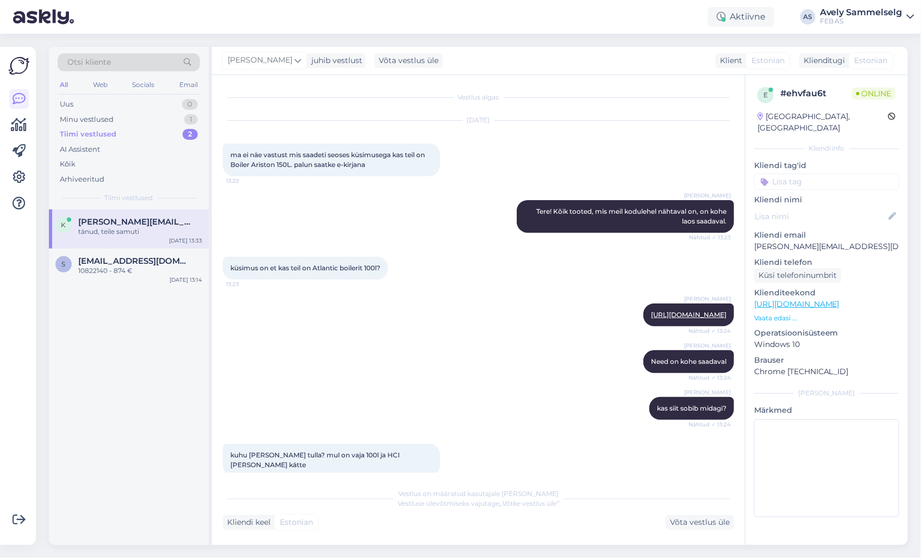
scroll to position [661, 0]
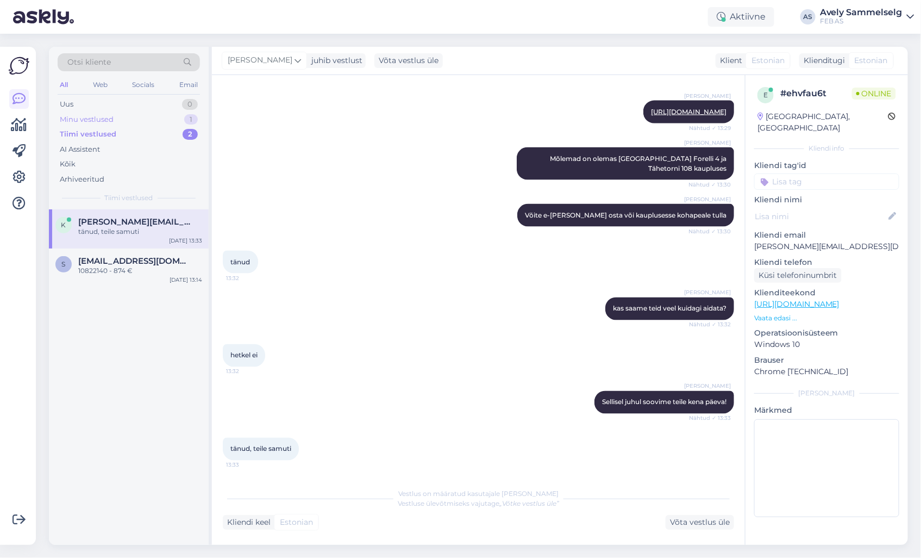
click at [122, 121] on div "Minu vestlused 1" at bounding box center [129, 119] width 142 height 15
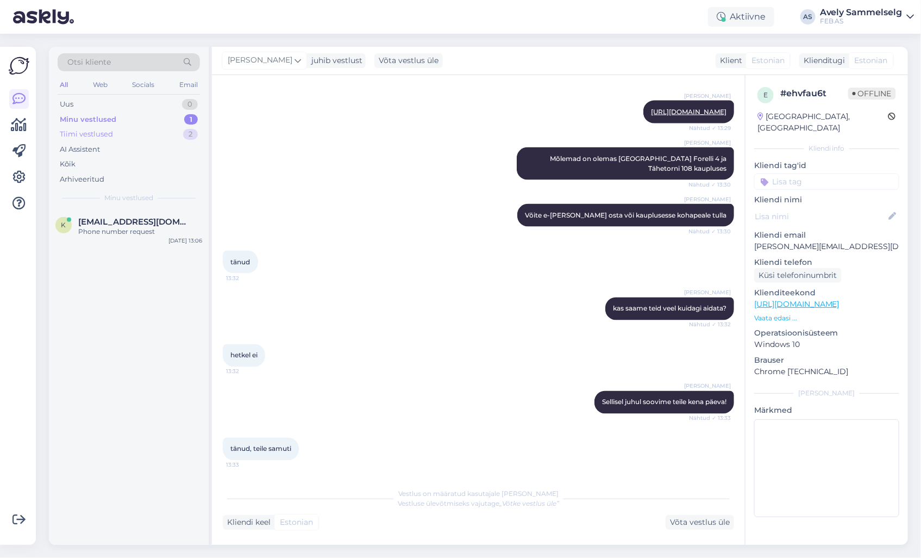
click at [120, 133] on div "Tiimi vestlused 2" at bounding box center [129, 134] width 142 height 15
click at [121, 120] on div "Minu vestlused 1" at bounding box center [129, 119] width 142 height 15
click at [119, 240] on div "k [EMAIL_ADDRESS][DOMAIN_NAME] Phone number request [DATE] 13:06" at bounding box center [129, 228] width 160 height 39
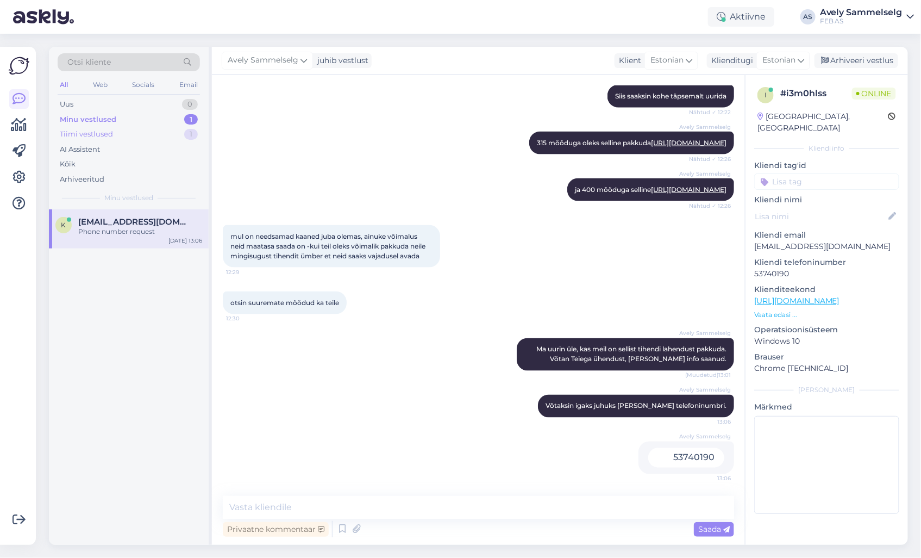
click at [147, 132] on div "Tiimi vestlused 1" at bounding box center [129, 134] width 142 height 15
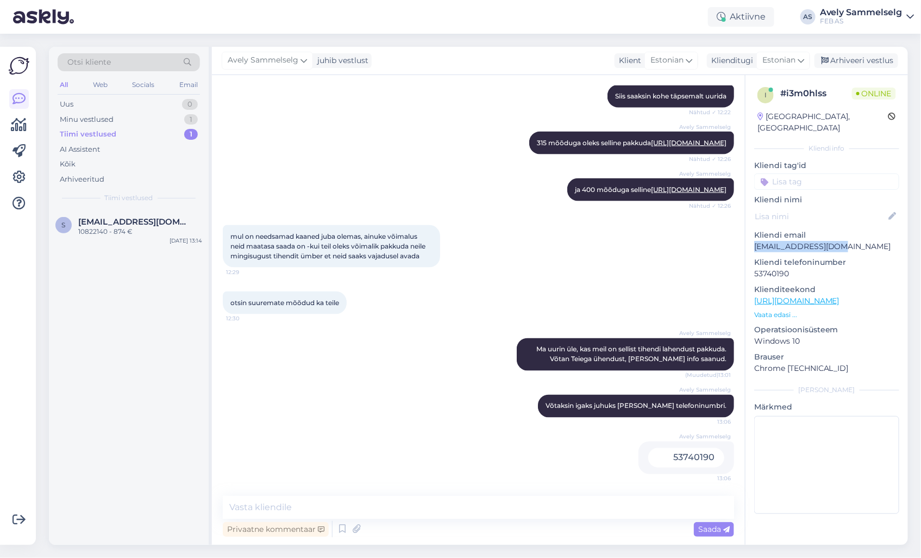
drag, startPoint x: 845, startPoint y: 233, endPoint x: 755, endPoint y: 241, distance: 91.1
click at [755, 241] on div "i # i3m0hlss Online [GEOGRAPHIC_DATA], [GEOGRAPHIC_DATA] Kliendi info Kliendi t…" at bounding box center [827, 302] width 163 height 455
copy p "[EMAIL_ADDRESS][DOMAIN_NAME]"
click at [781, 310] on p "Vaata edasi ..." at bounding box center [827, 315] width 145 height 10
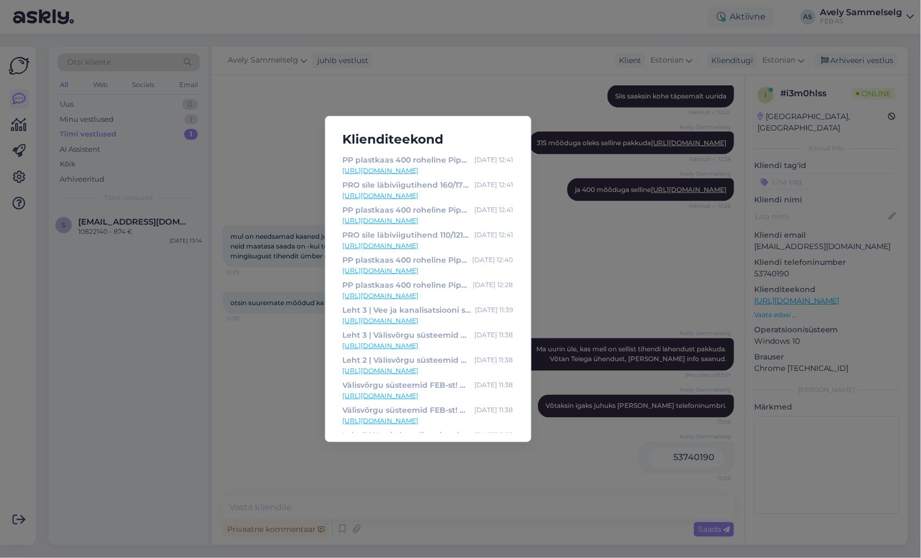
click at [589, 251] on div "Klienditeekond PP plastkaas 400 roheline Pipelife [DATE] 12:41 [URL][DOMAIN_NAM…" at bounding box center [460, 279] width 921 height 558
